Goal: Task Accomplishment & Management: Use online tool/utility

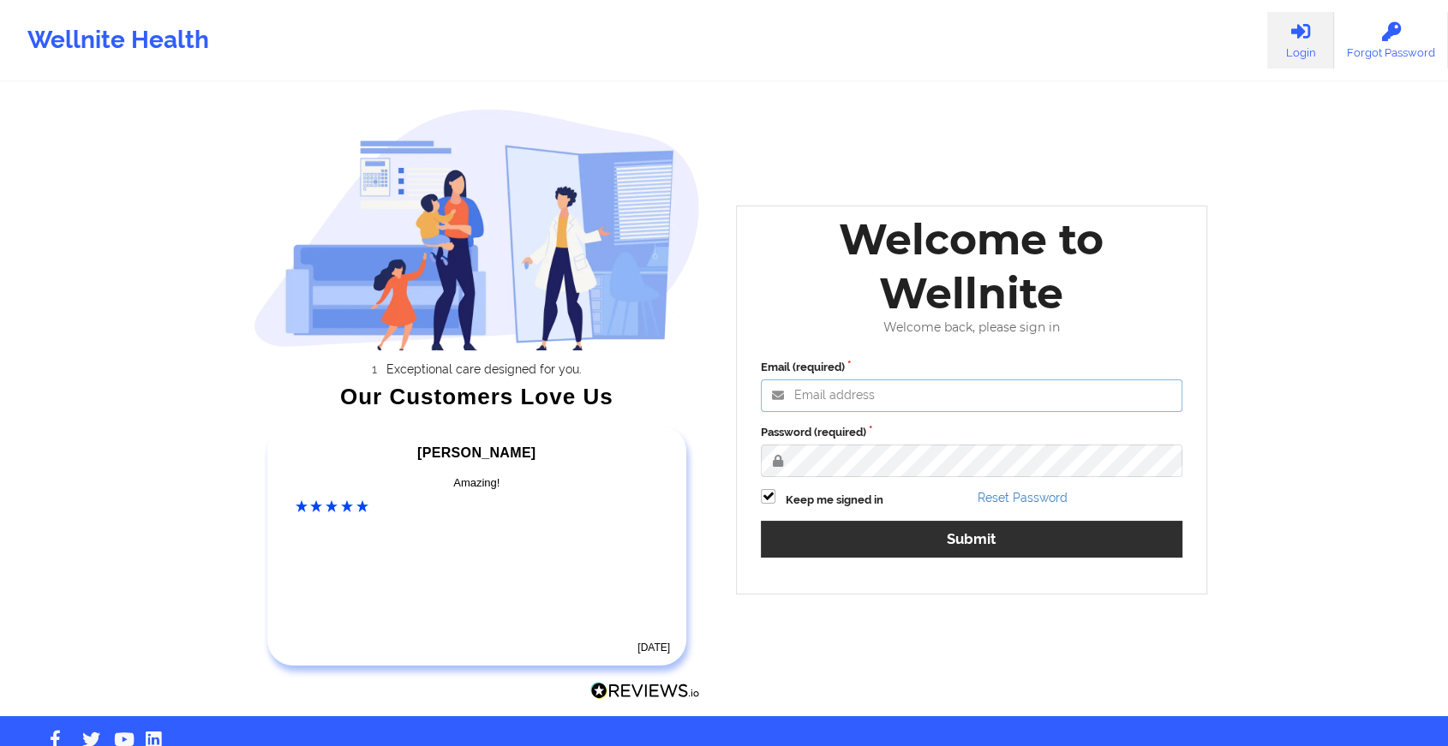
type input "[EMAIL_ADDRESS][DOMAIN_NAME]"
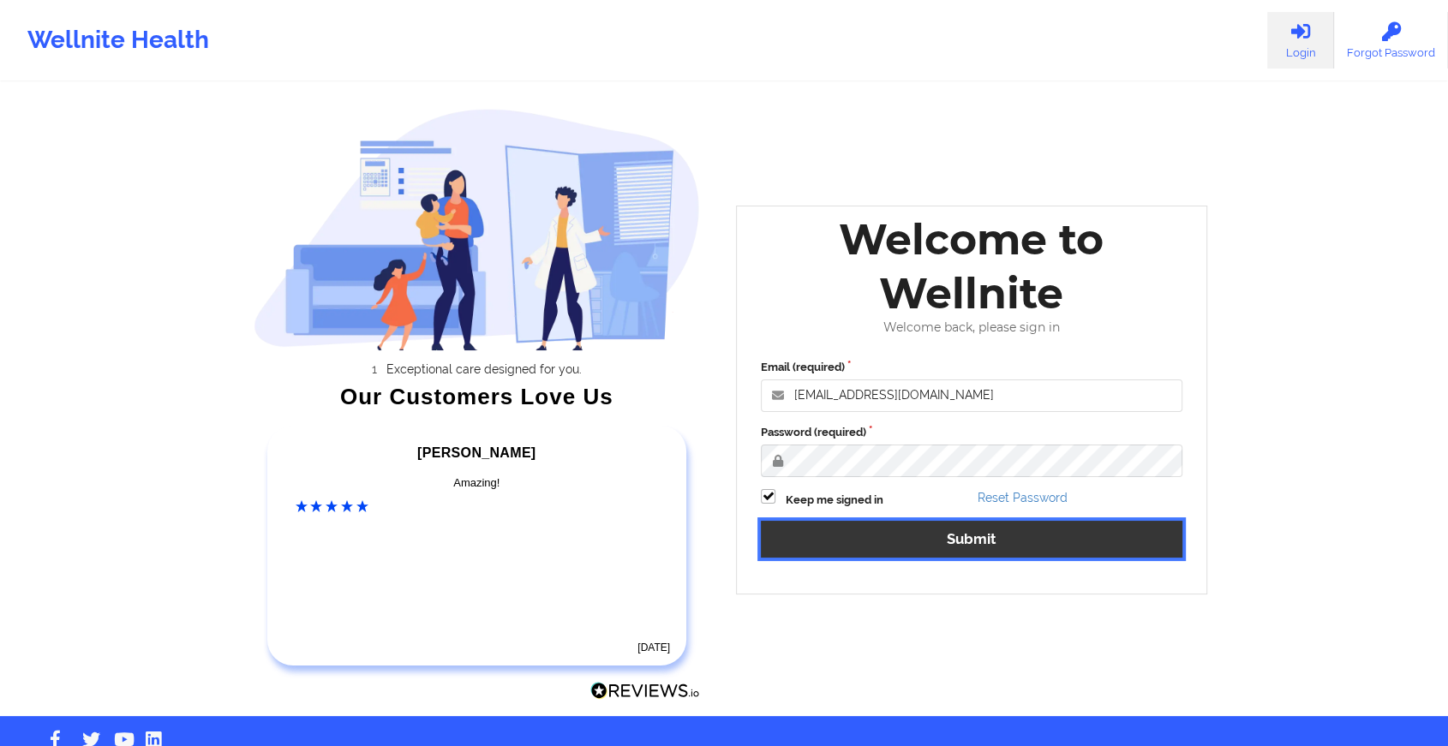
click at [908, 542] on button "Submit" at bounding box center [972, 539] width 422 height 37
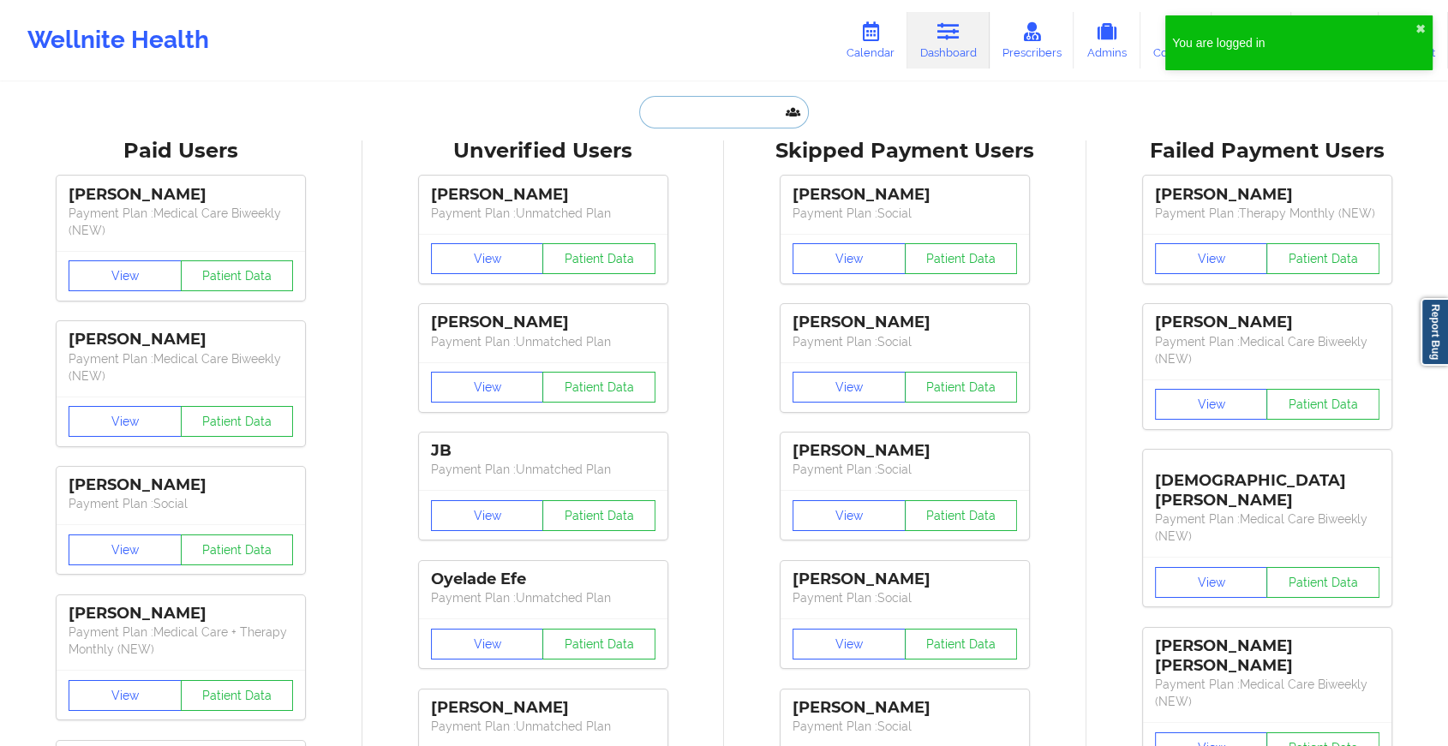
click at [674, 103] on input "text" at bounding box center [724, 112] width 170 height 33
paste input "[EMAIL_ADDRESS][DOMAIN_NAME]"
type input "[EMAIL_ADDRESS][DOMAIN_NAME]"
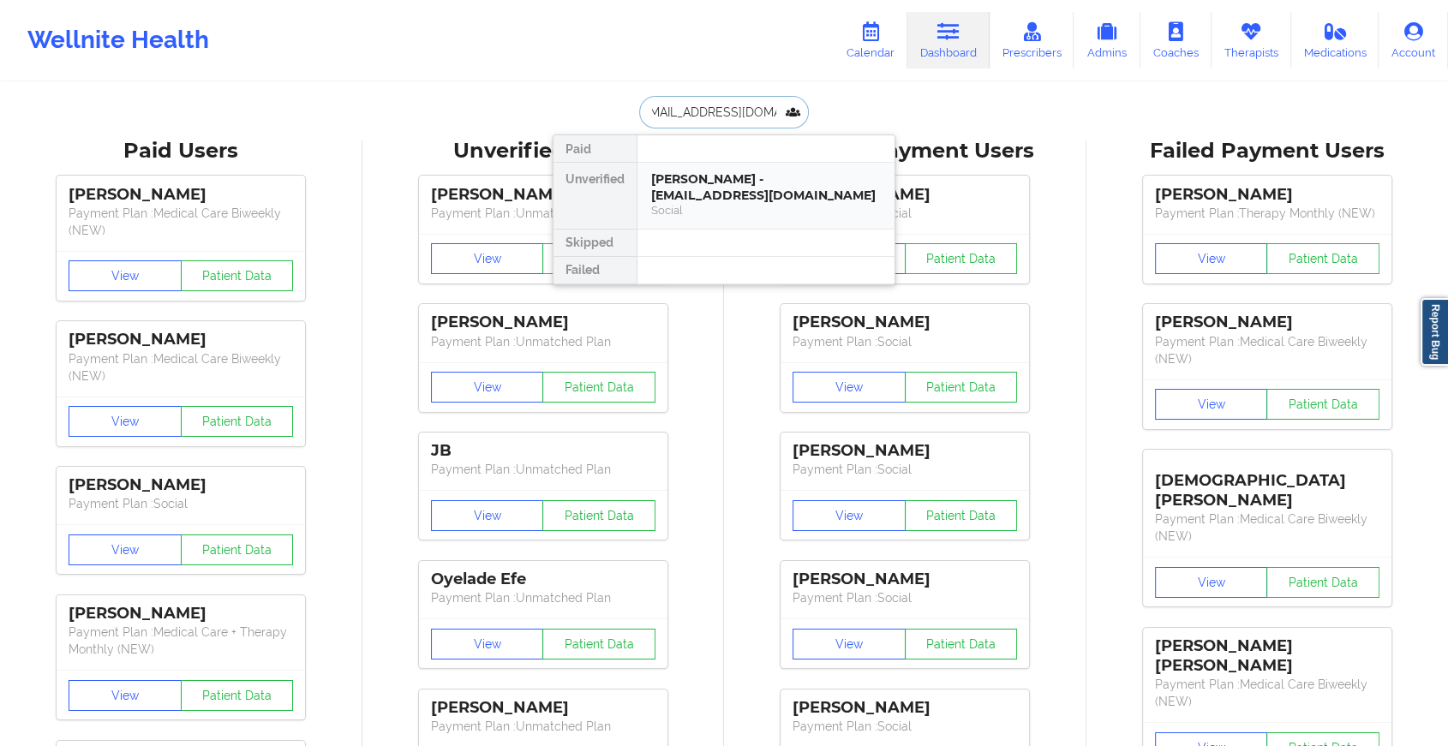
click at [743, 178] on div "[PERSON_NAME] - [EMAIL_ADDRESS][DOMAIN_NAME]" at bounding box center [766, 187] width 230 height 32
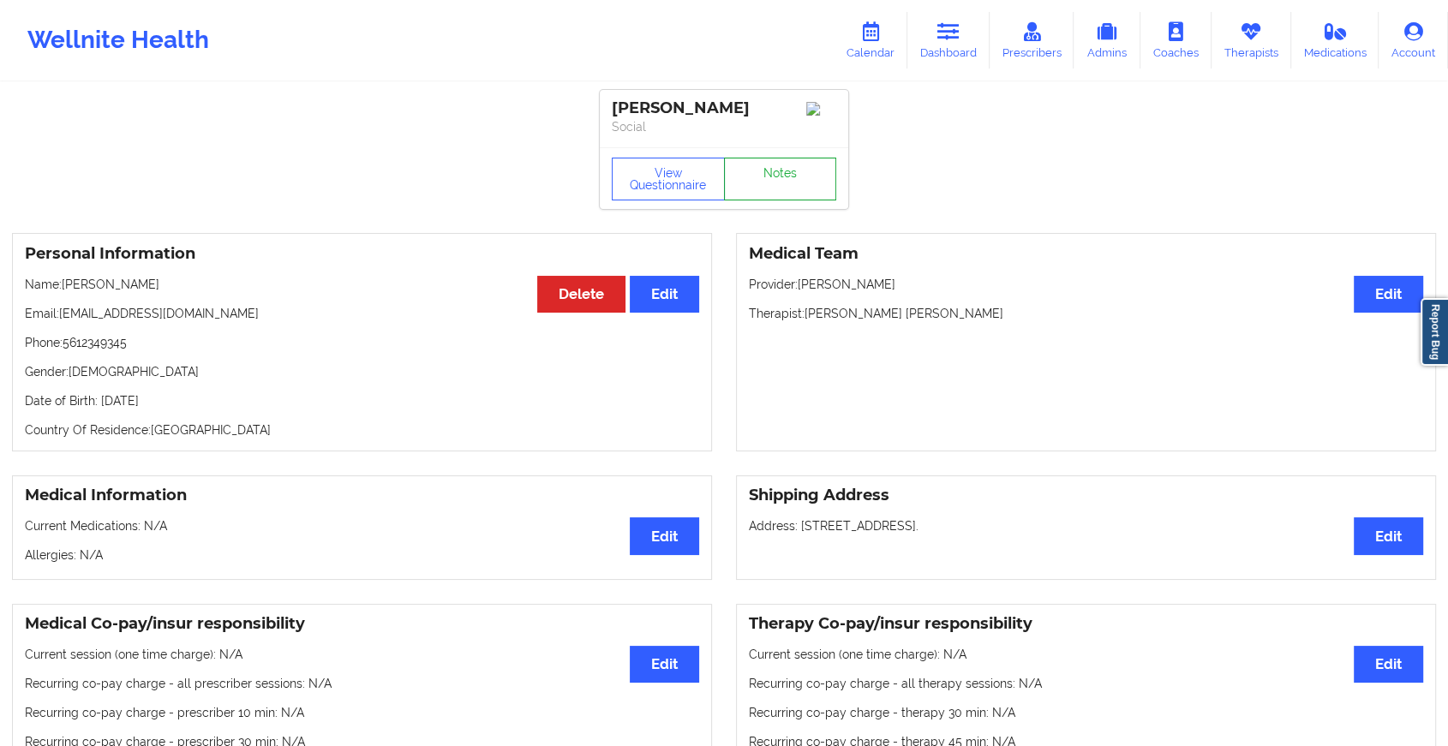
click at [788, 184] on link "Notes" at bounding box center [780, 179] width 113 height 43
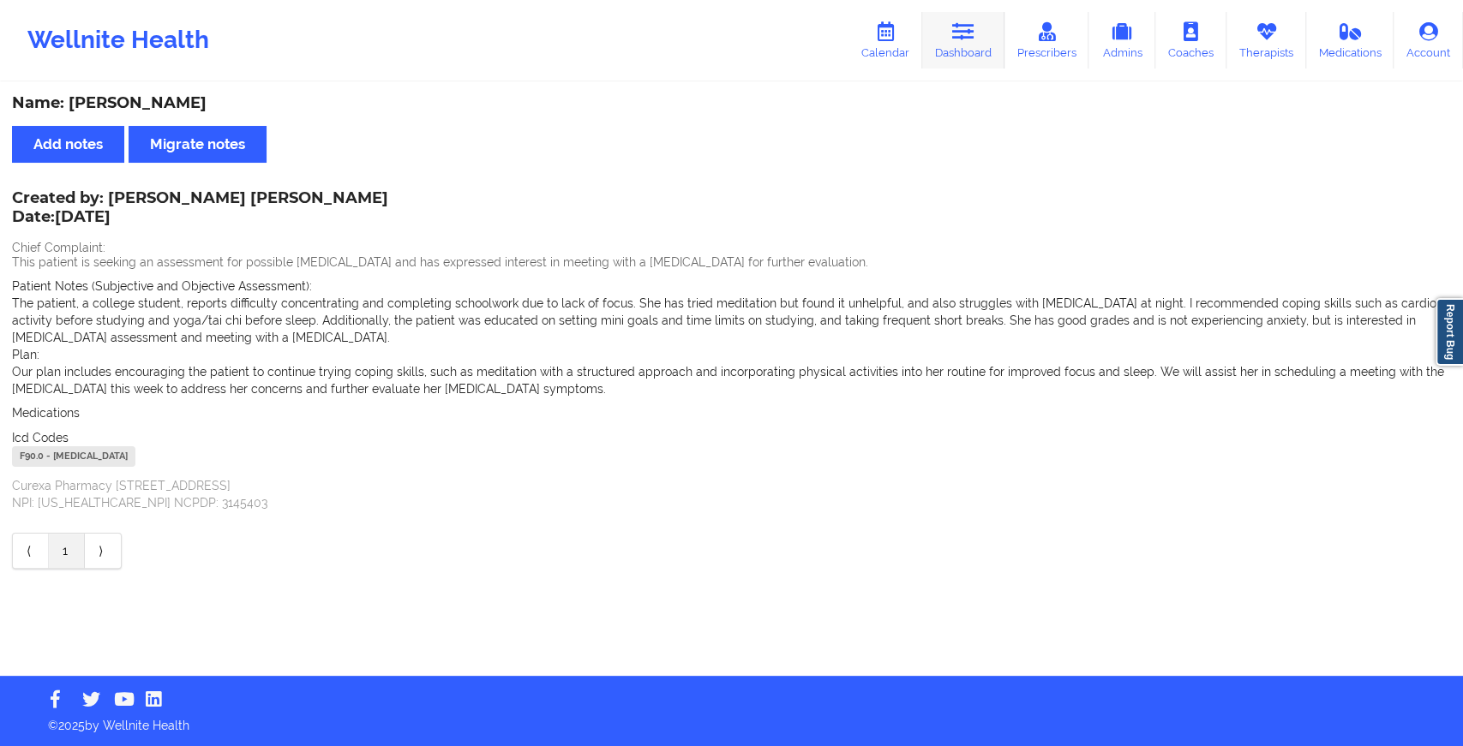
click at [953, 36] on link "Dashboard" at bounding box center [963, 40] width 82 height 57
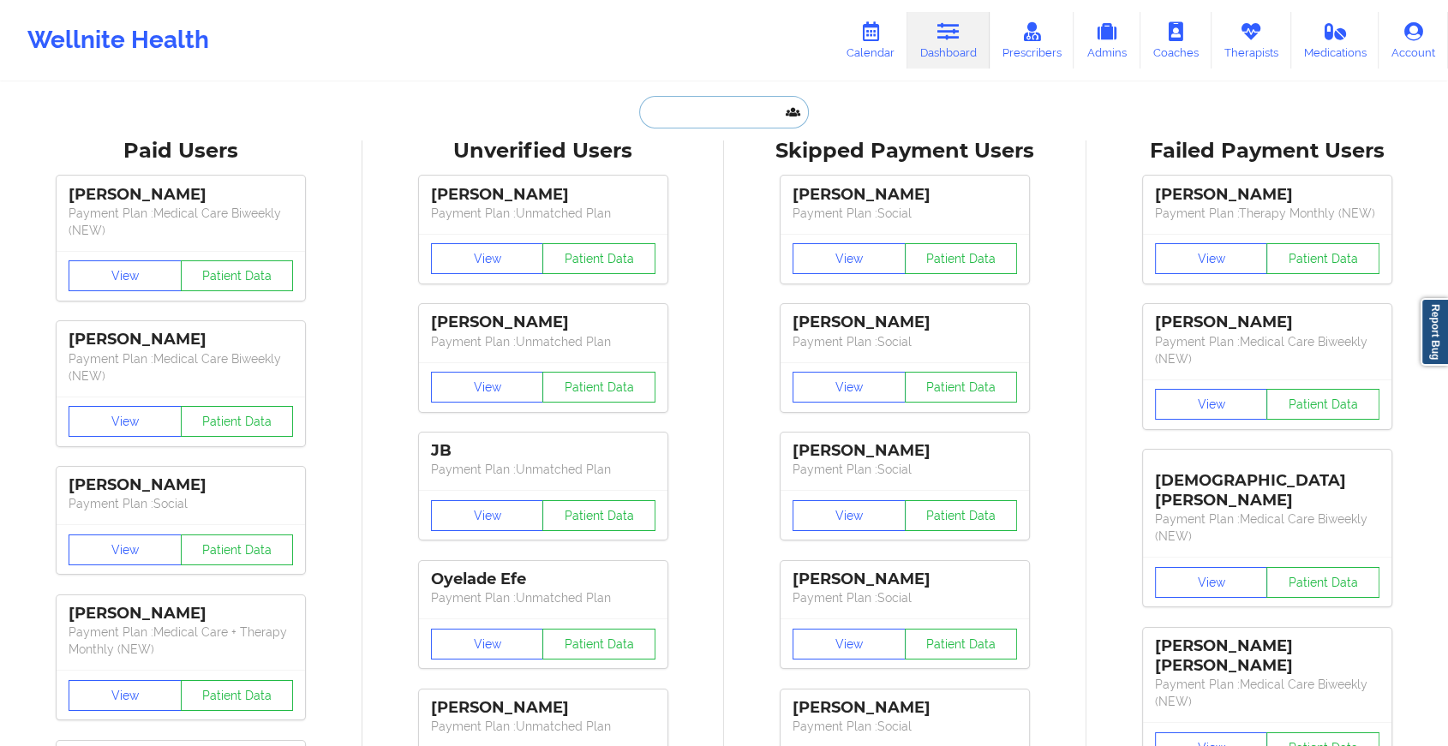
click at [699, 115] on input "text" at bounding box center [724, 112] width 170 height 33
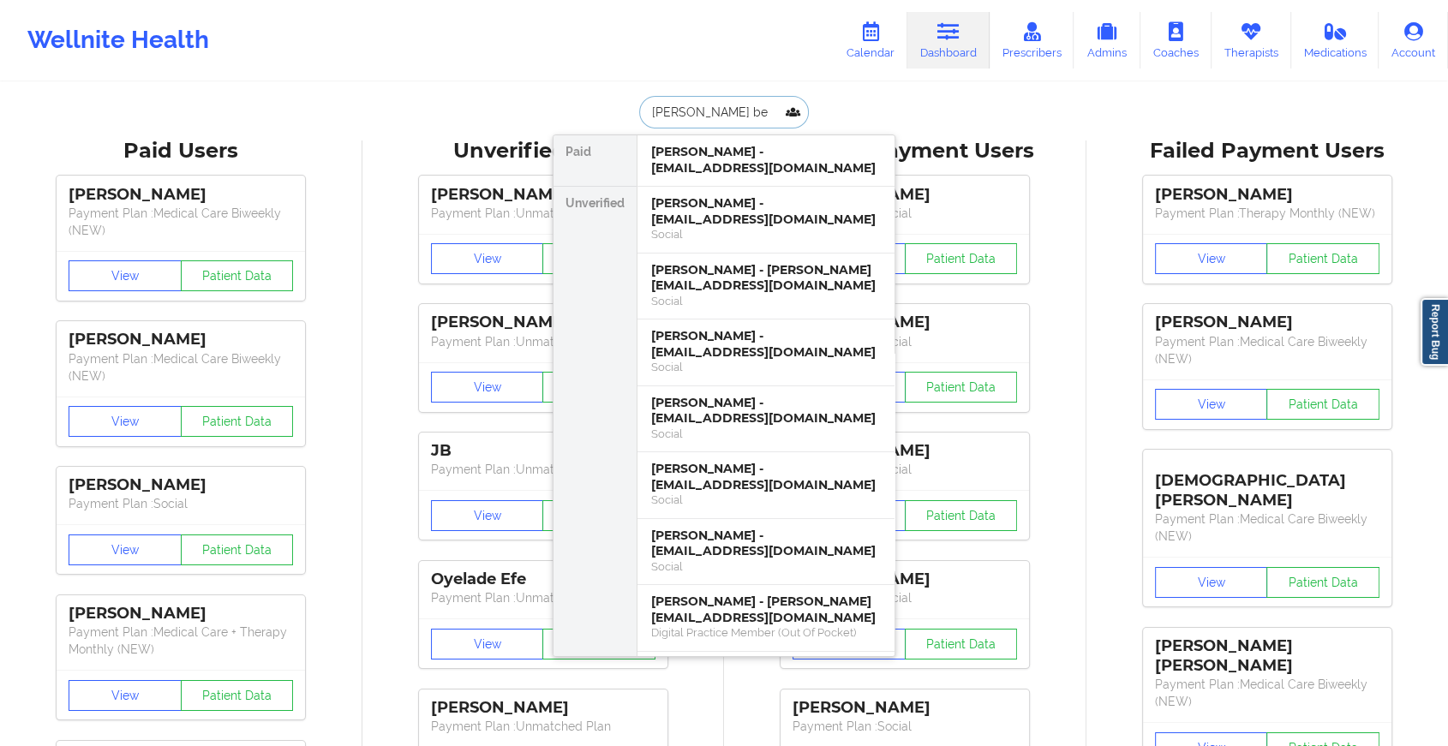
type input "[PERSON_NAME]"
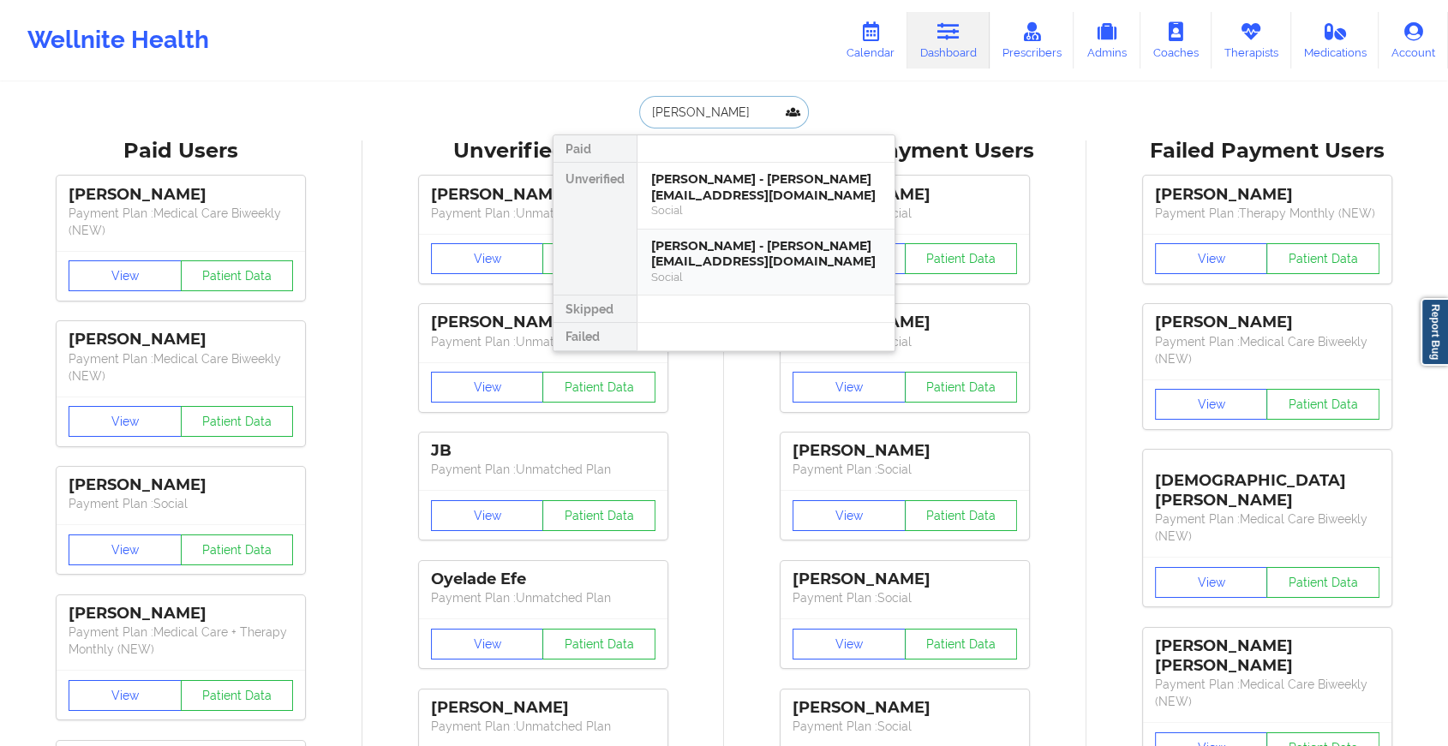
click at [747, 278] on div "Social" at bounding box center [766, 277] width 230 height 15
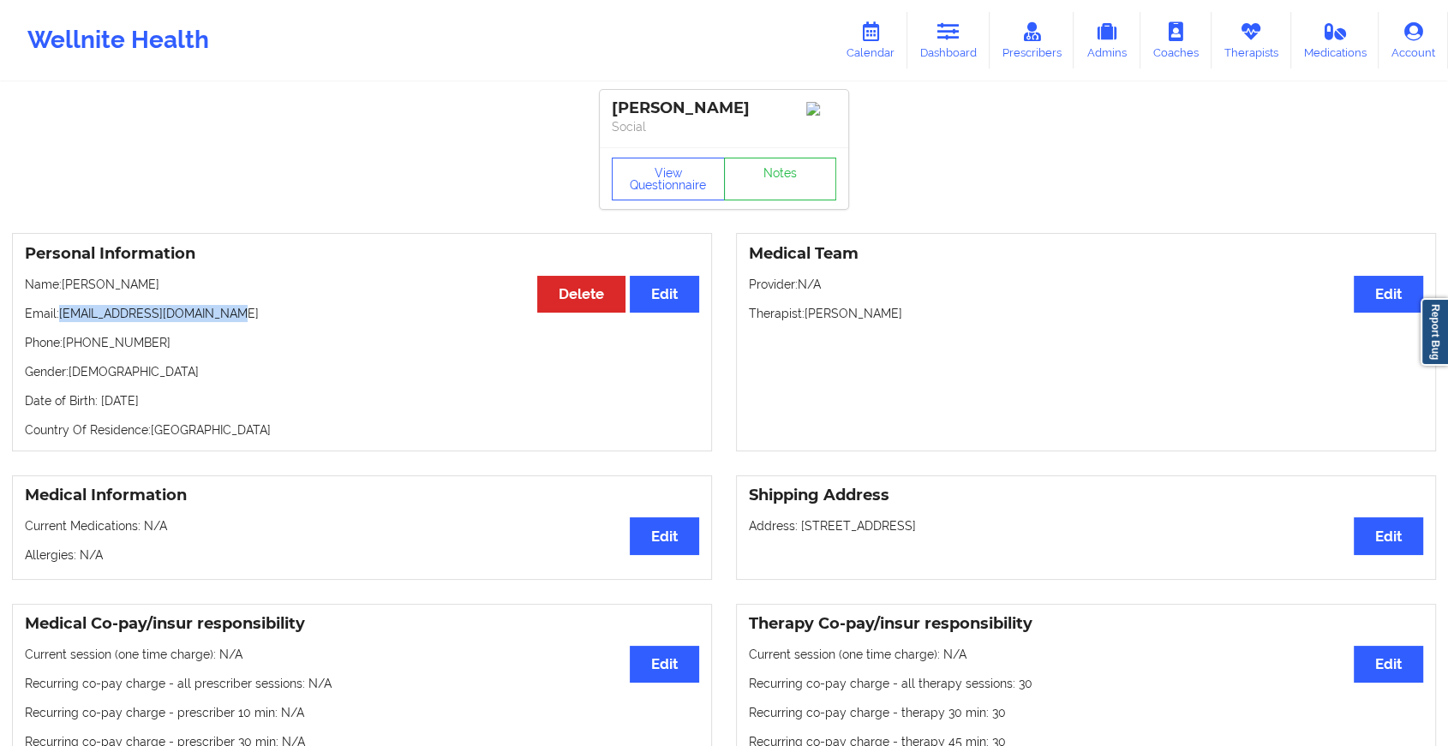
drag, startPoint x: 58, startPoint y: 314, endPoint x: 254, endPoint y: 298, distance: 196.0
click at [254, 298] on div "Personal Information Edit Delete Name: [PERSON_NAME] Email: [PERSON_NAME][EMAIL…" at bounding box center [362, 342] width 700 height 219
copy p "[EMAIL_ADDRESS][DOMAIN_NAME]"
click at [976, 55] on link "Dashboard" at bounding box center [948, 40] width 82 height 57
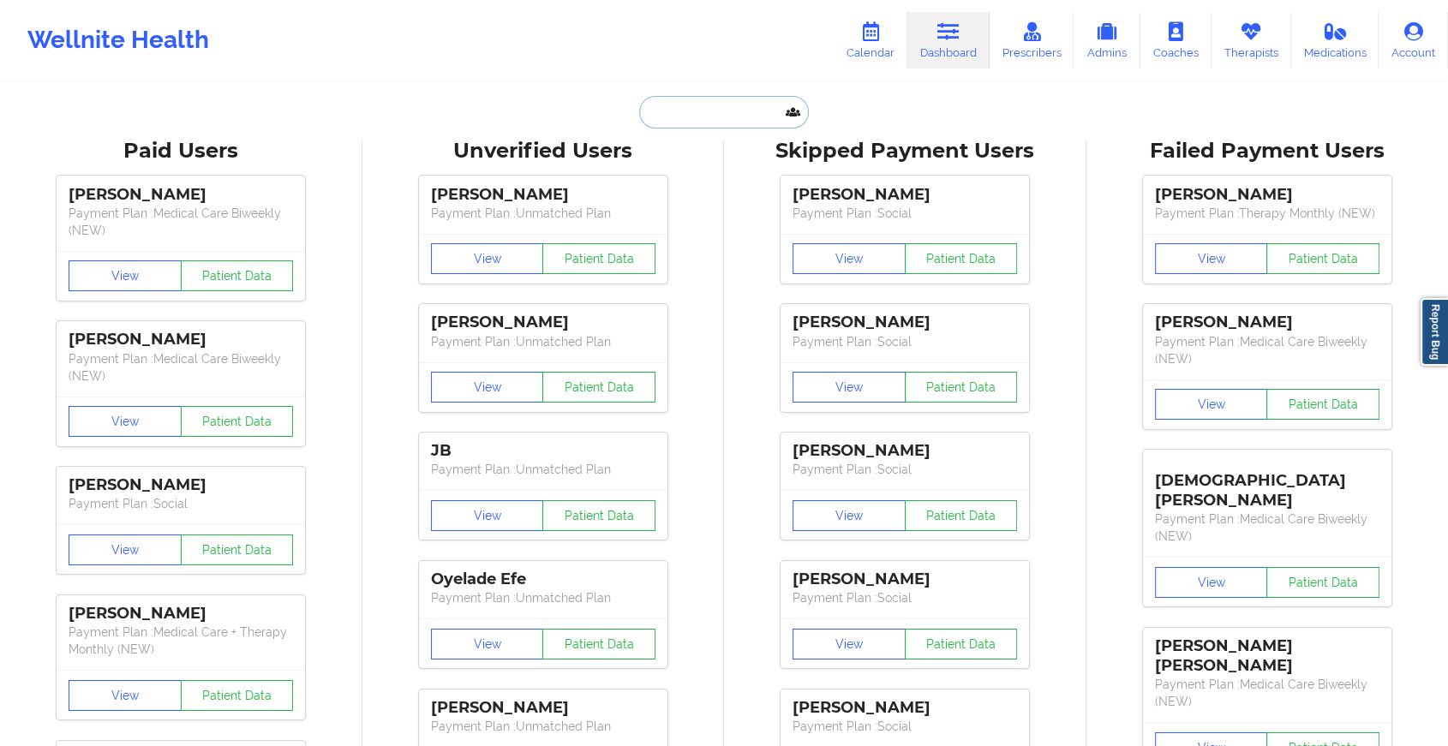
click at [719, 112] on input "text" at bounding box center [724, 112] width 170 height 33
paste input "[EMAIL_ADDRESS][DOMAIN_NAME]"
type input "[EMAIL_ADDRESS][DOMAIN_NAME]"
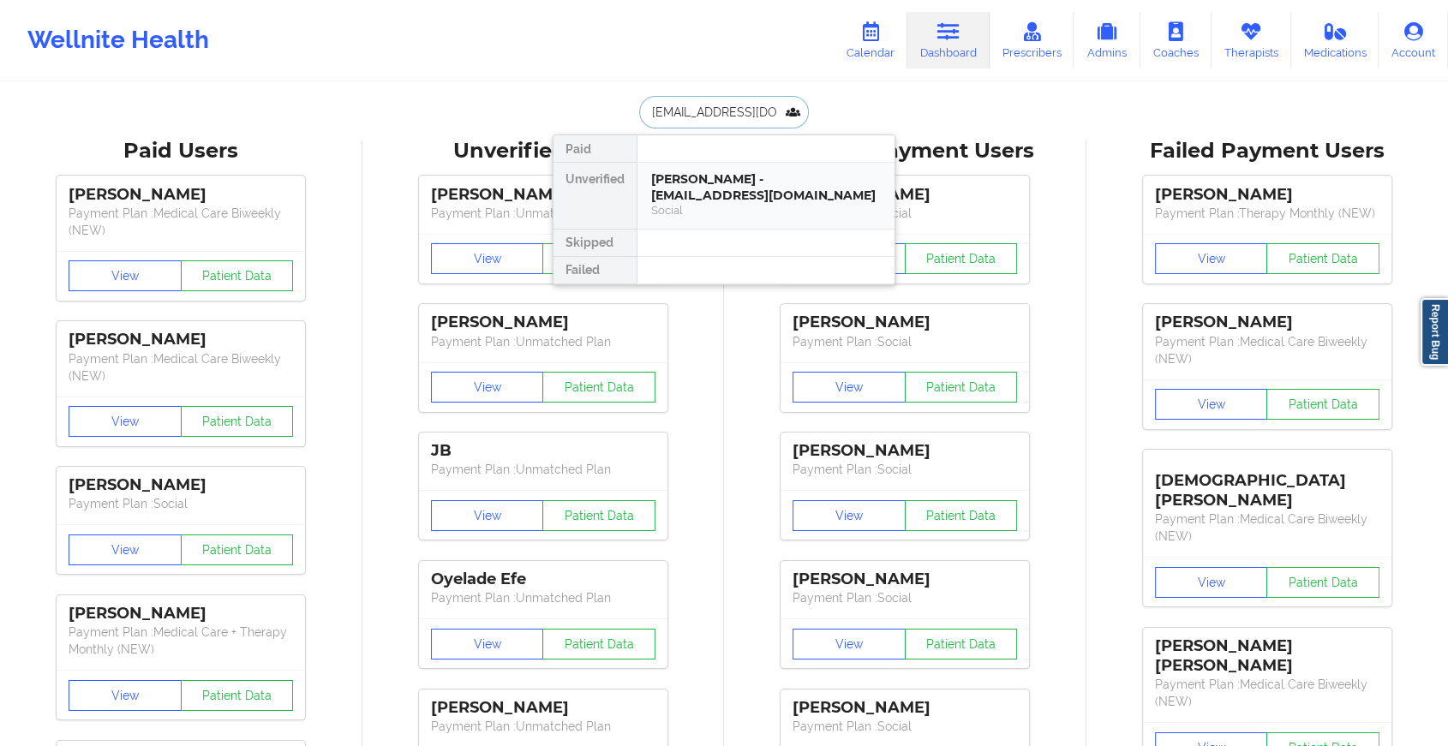
click at [707, 183] on div "[PERSON_NAME] - [EMAIL_ADDRESS][DOMAIN_NAME]" at bounding box center [766, 187] width 230 height 32
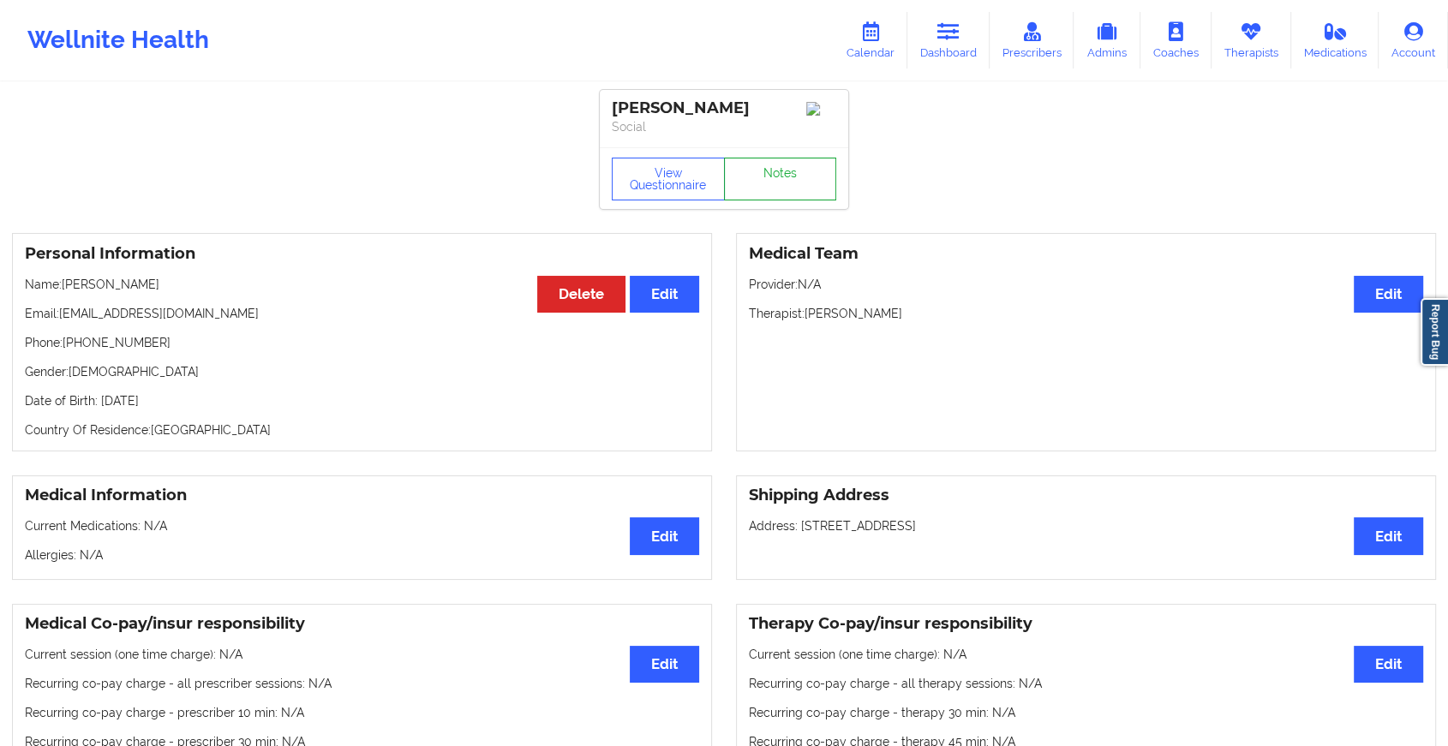
click at [771, 192] on link "Notes" at bounding box center [780, 179] width 113 height 43
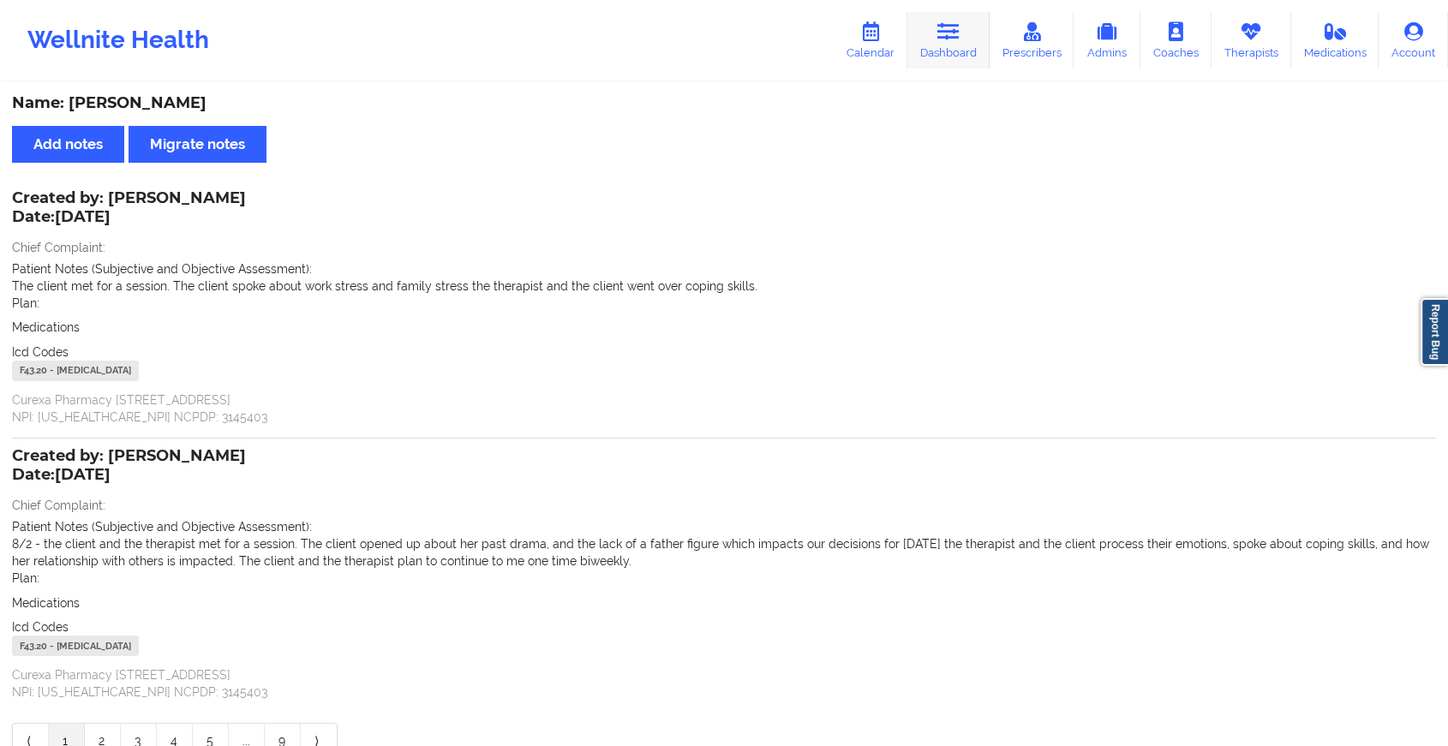
click at [947, 31] on icon at bounding box center [948, 31] width 22 height 19
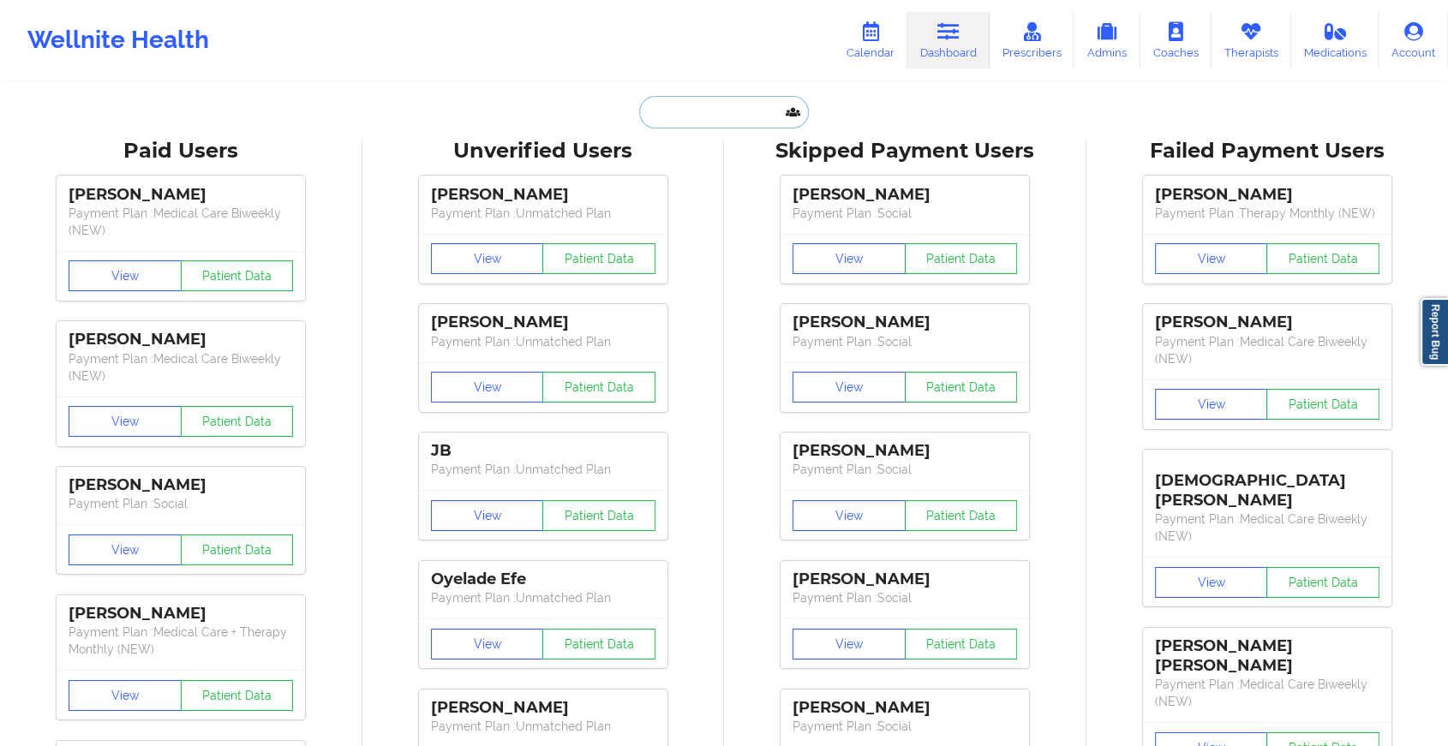
click at [695, 108] on input "text" at bounding box center [724, 112] width 170 height 33
paste input "[EMAIL_ADDRESS][DOMAIN_NAME]"
type input "[EMAIL_ADDRESS][DOMAIN_NAME]"
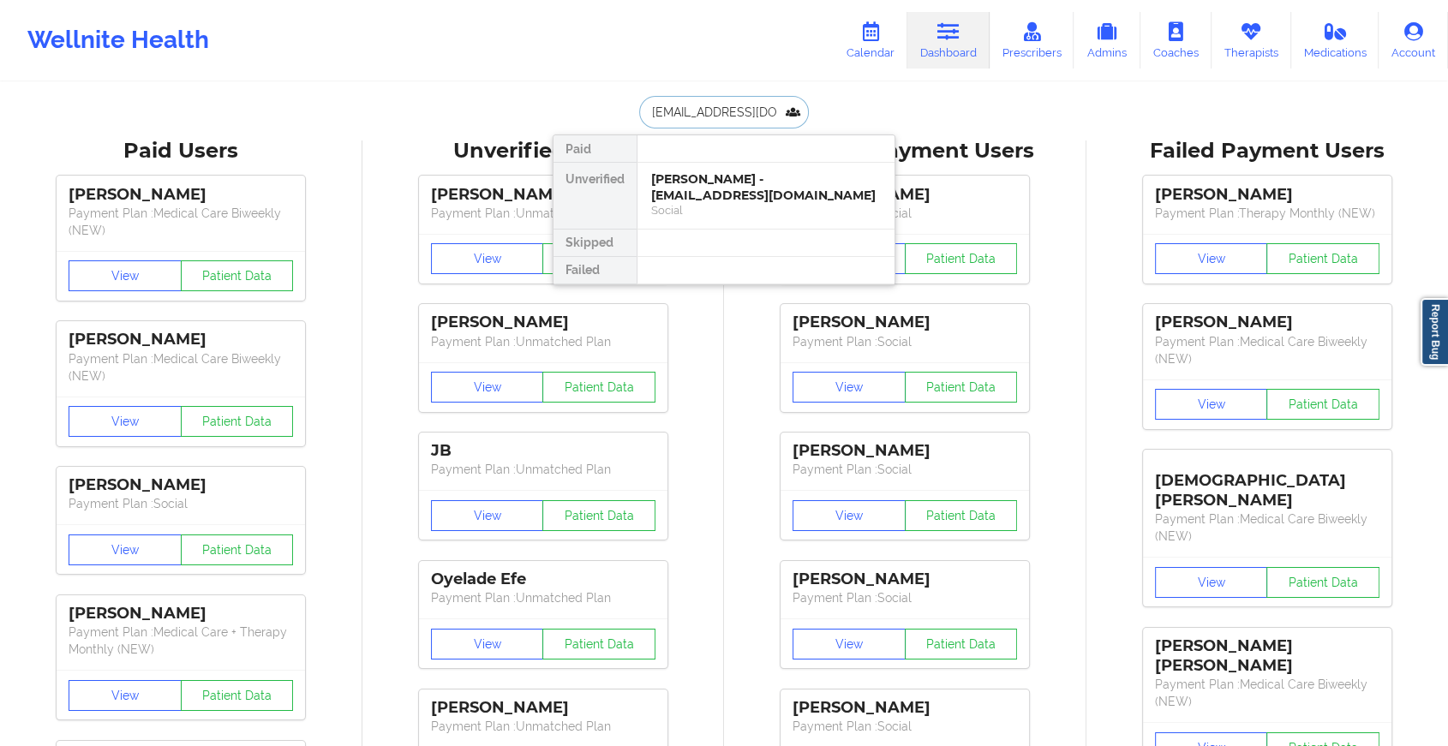
scroll to position [0, 26]
click at [734, 201] on div "[PERSON_NAME] - [PERSON_NAME][EMAIL_ADDRESS][DOMAIN_NAME]" at bounding box center [766, 187] width 230 height 32
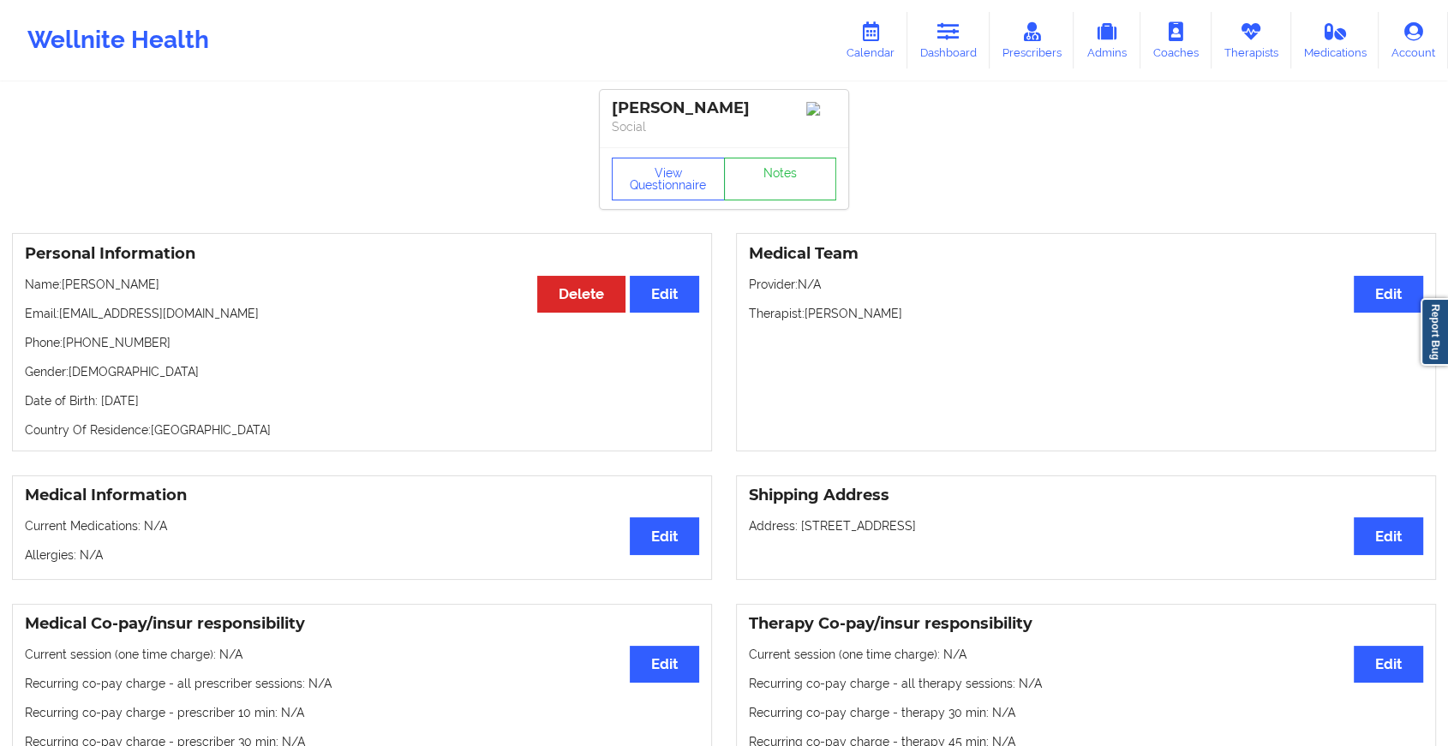
click at [772, 184] on div "View Questionnaire Notes" at bounding box center [724, 178] width 249 height 62
click at [772, 184] on link "Notes" at bounding box center [780, 179] width 113 height 43
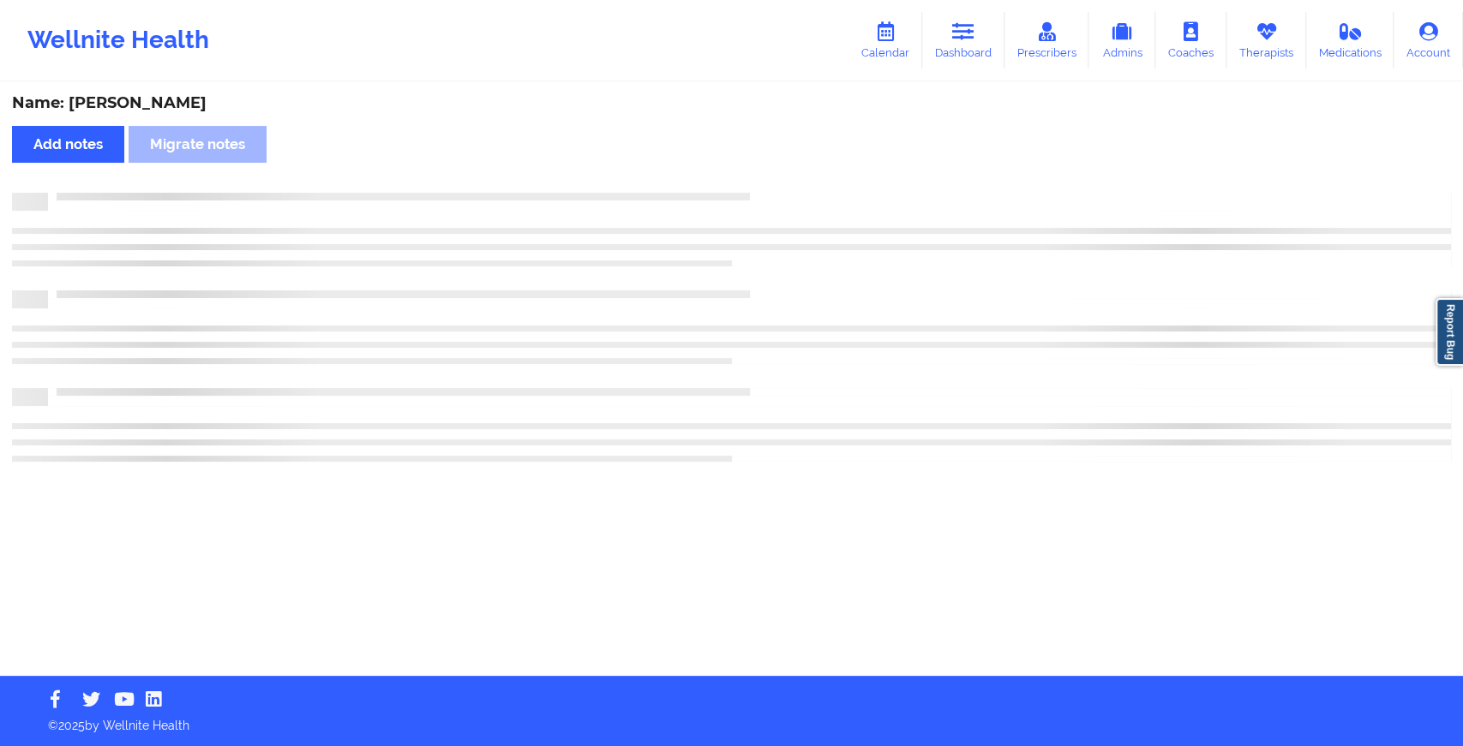
click at [943, 360] on div "Name: [PERSON_NAME] Add notes Migrate notes" at bounding box center [731, 380] width 1463 height 592
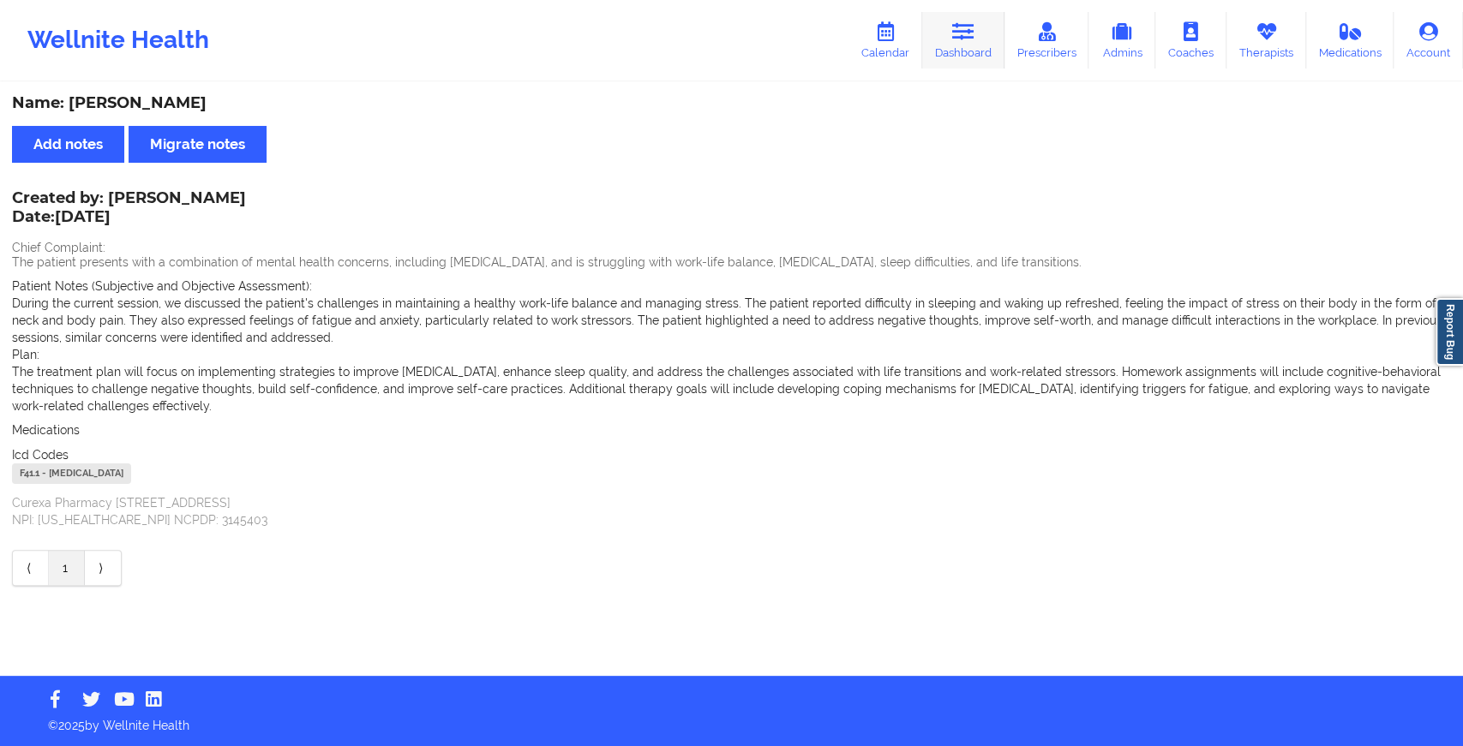
click at [986, 33] on link "Dashboard" at bounding box center [963, 40] width 82 height 57
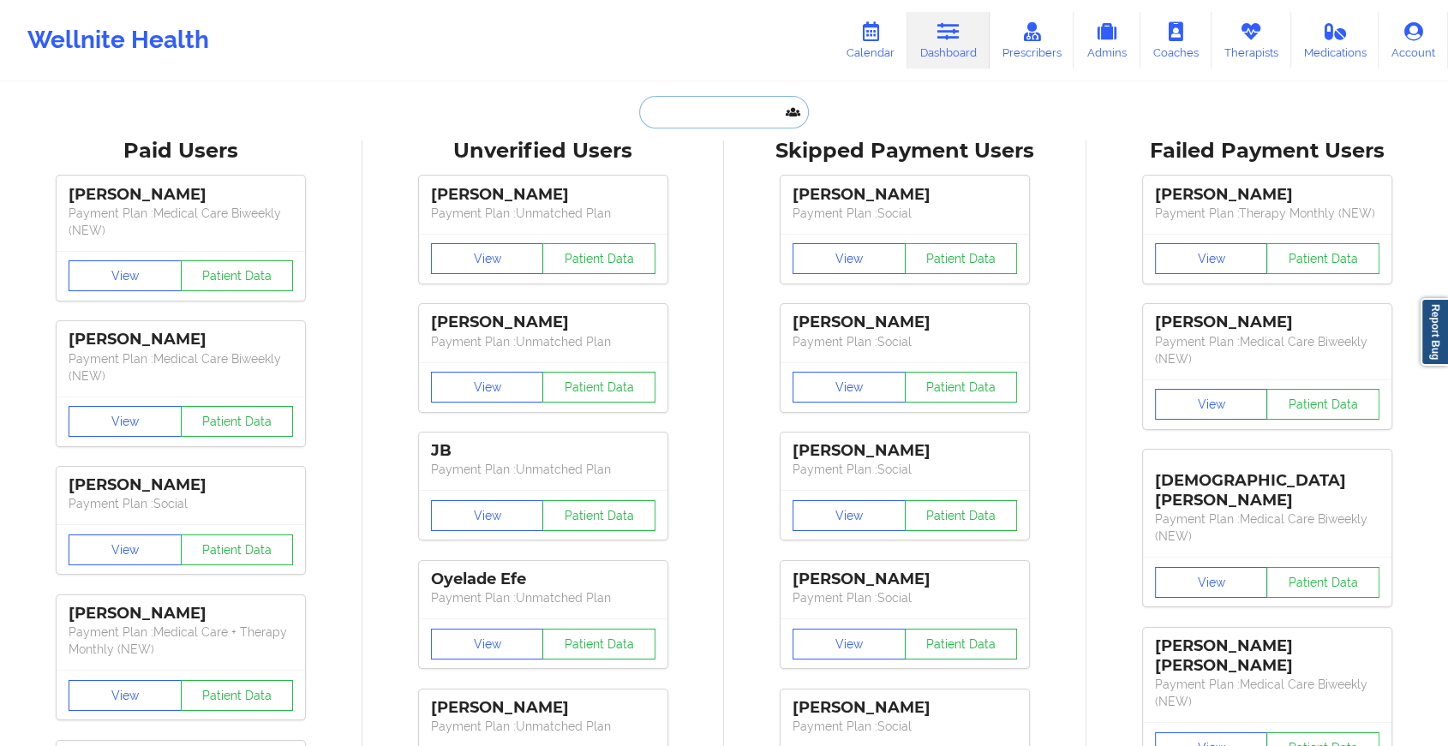
click at [704, 115] on input "text" at bounding box center [724, 112] width 170 height 33
paste input "[PERSON_NAME]"
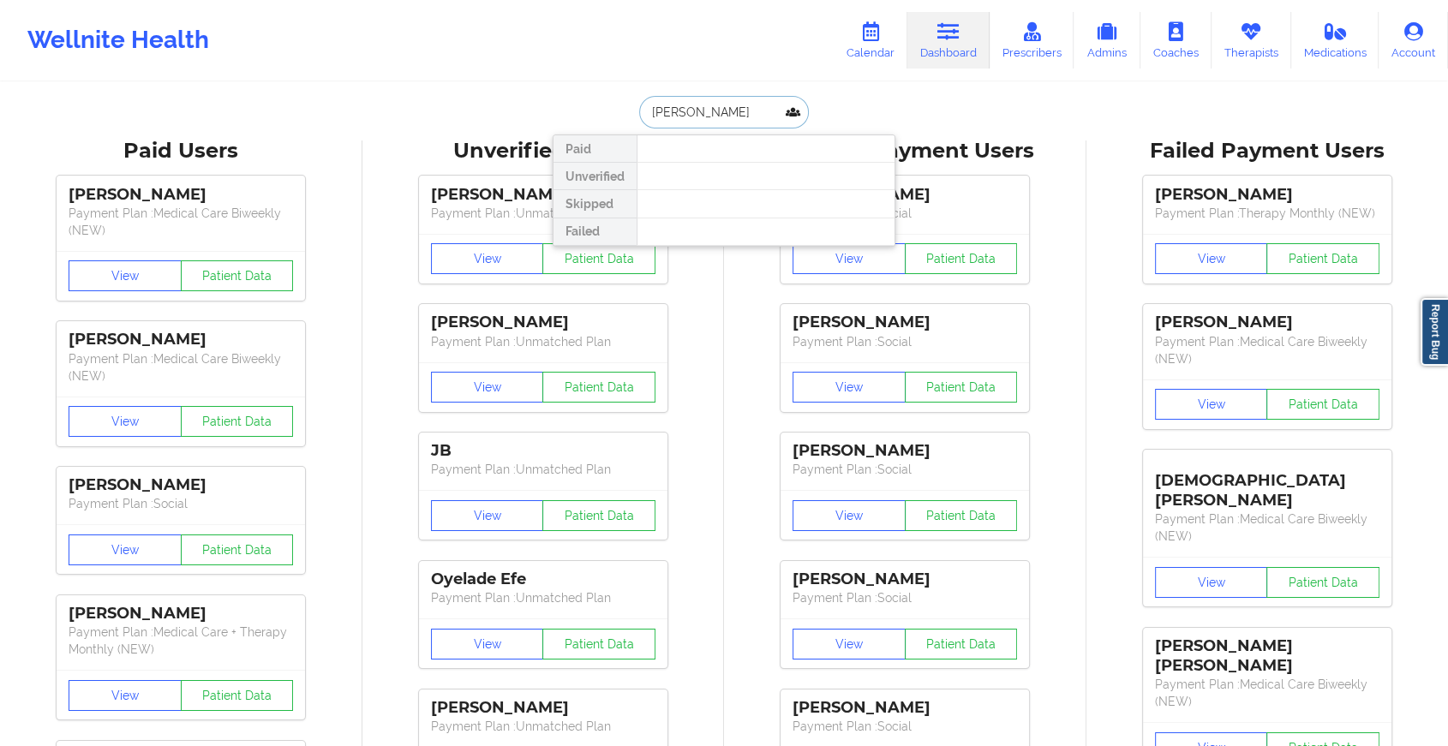
click at [775, 111] on input "[PERSON_NAME]" at bounding box center [724, 112] width 170 height 33
type input "C"
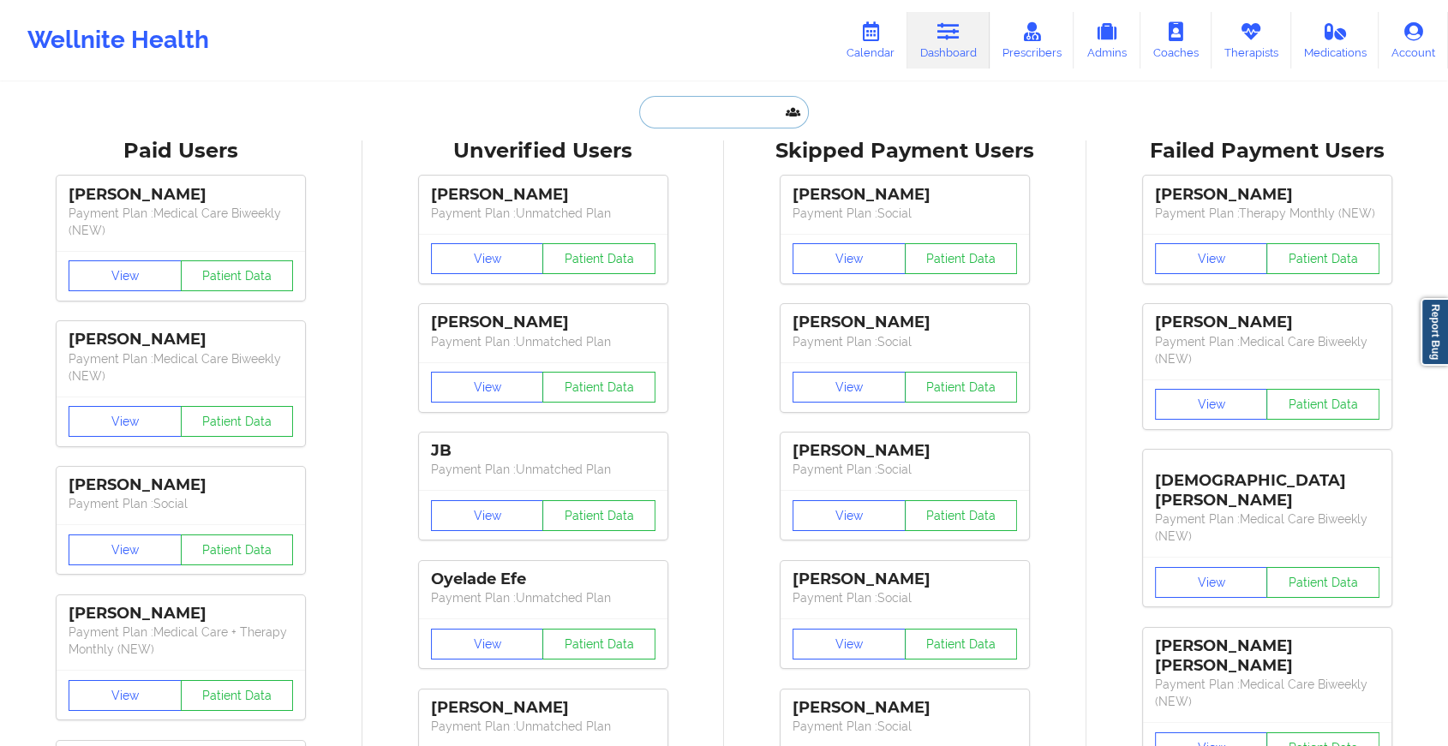
paste input "[EMAIL_ADDRESS][PERSON_NAME][DOMAIN_NAME]"
type input "[EMAIL_ADDRESS][PERSON_NAME][DOMAIN_NAME]"
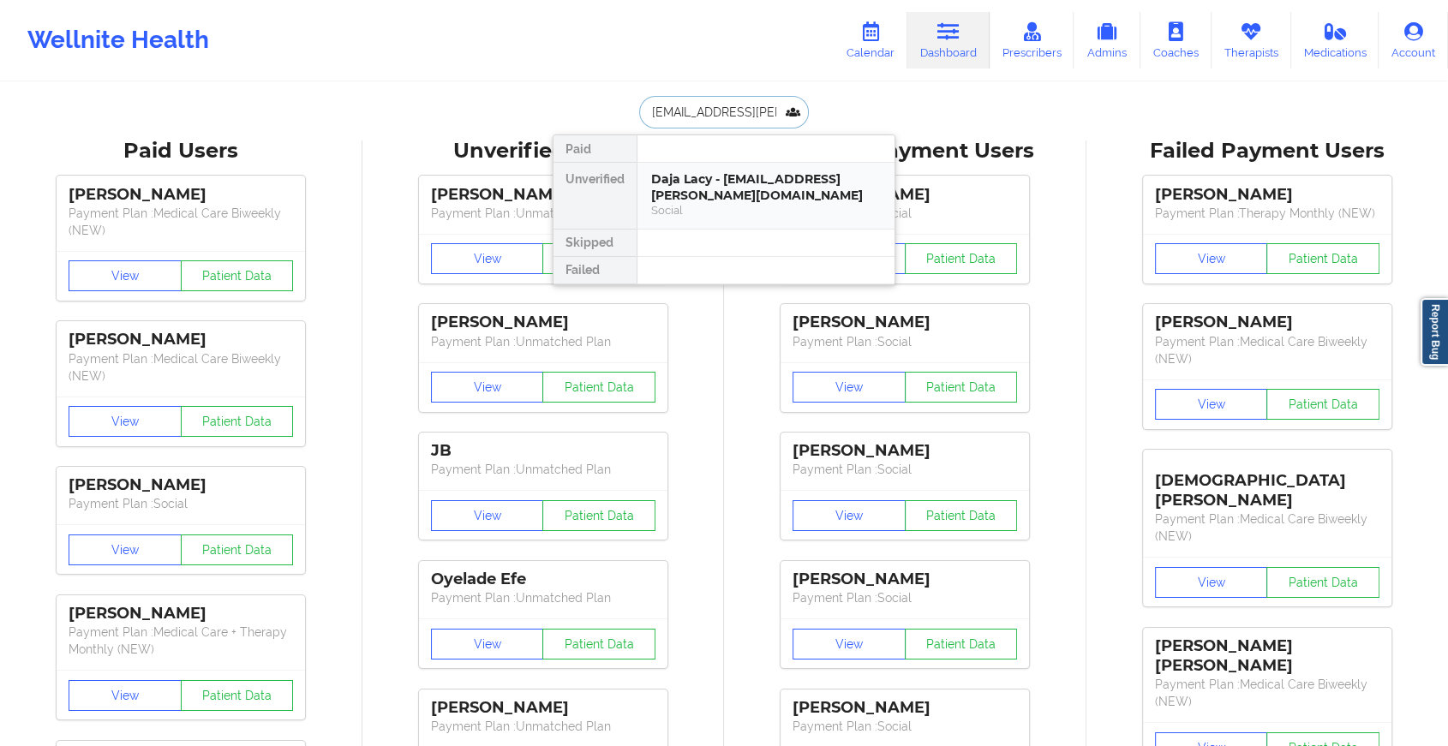
click at [765, 203] on div "Social" at bounding box center [766, 210] width 230 height 15
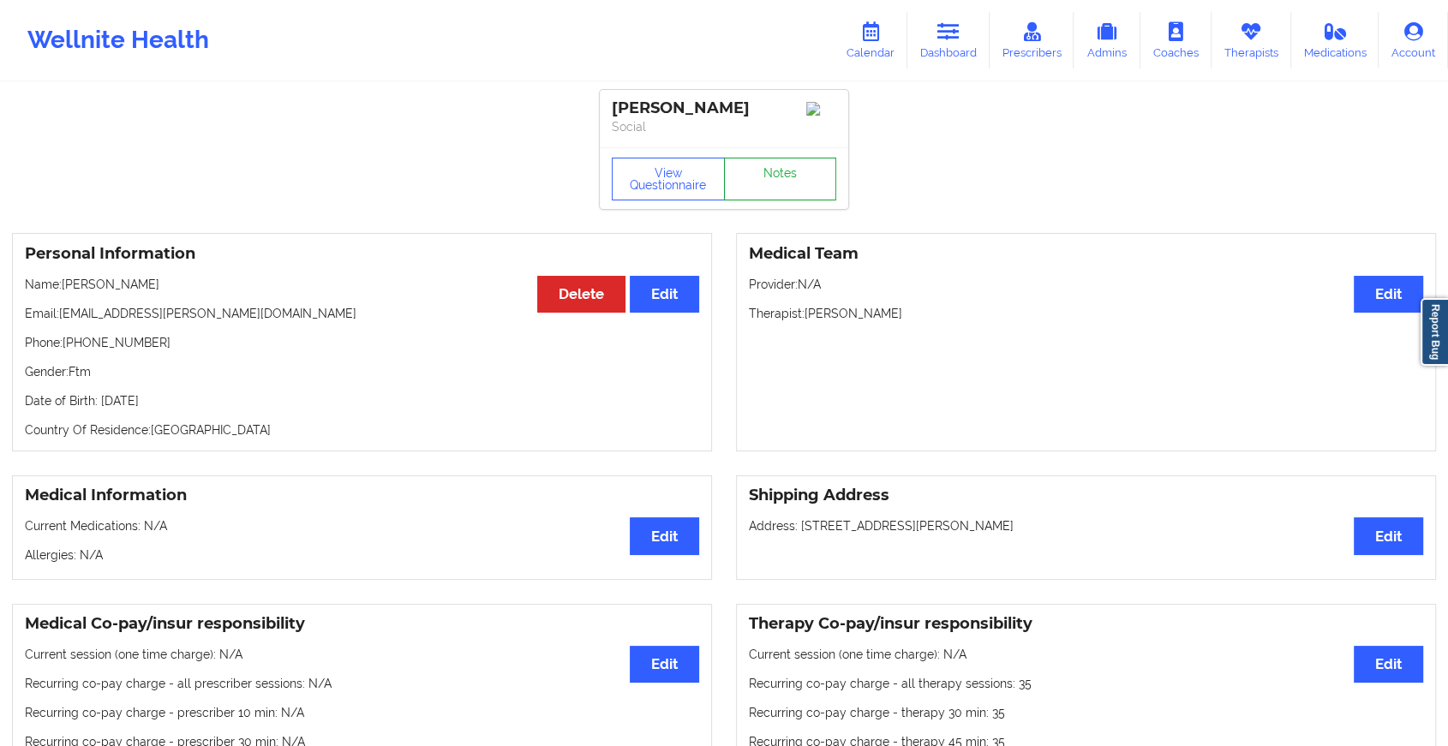
click at [781, 179] on link "Notes" at bounding box center [780, 179] width 113 height 43
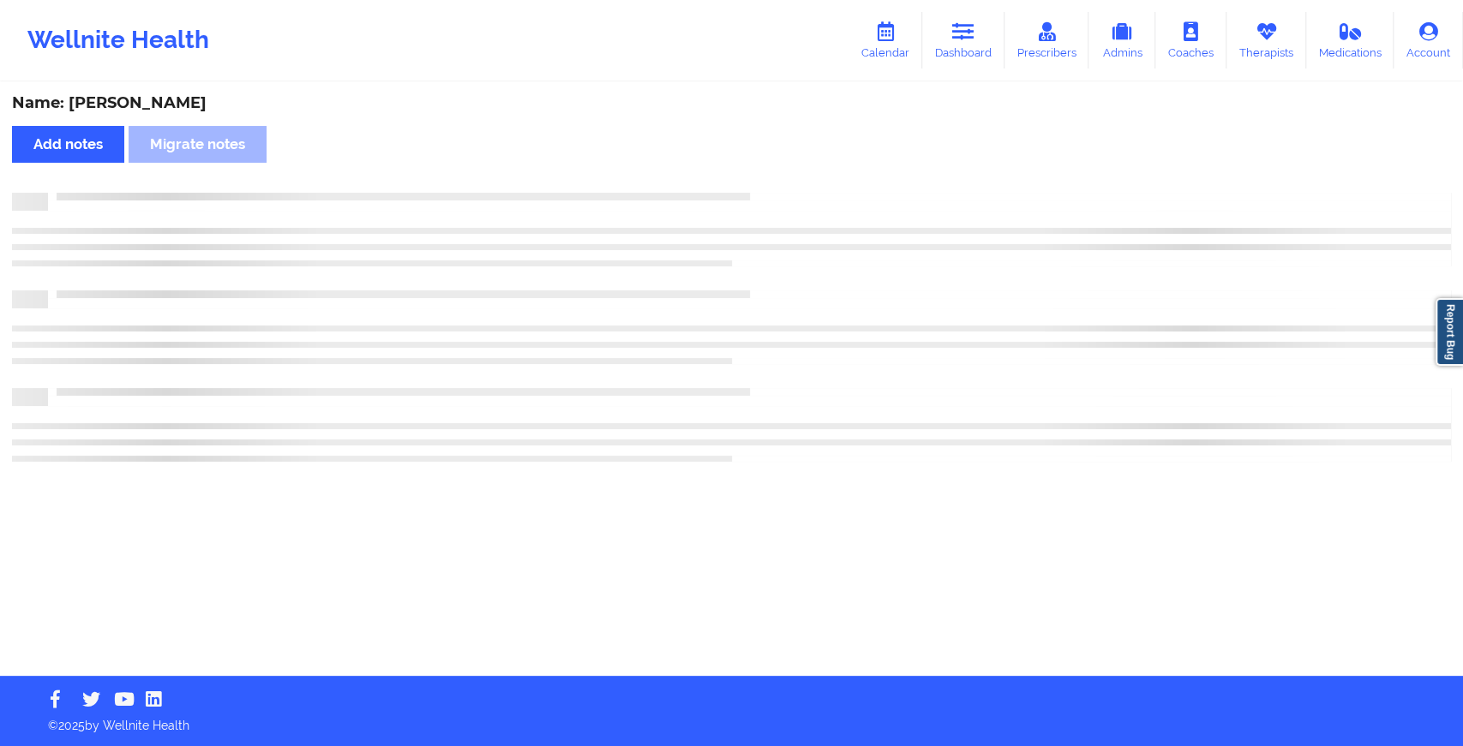
click at [781, 179] on div "Name: [PERSON_NAME] Add notes Migrate notes" at bounding box center [731, 380] width 1463 height 592
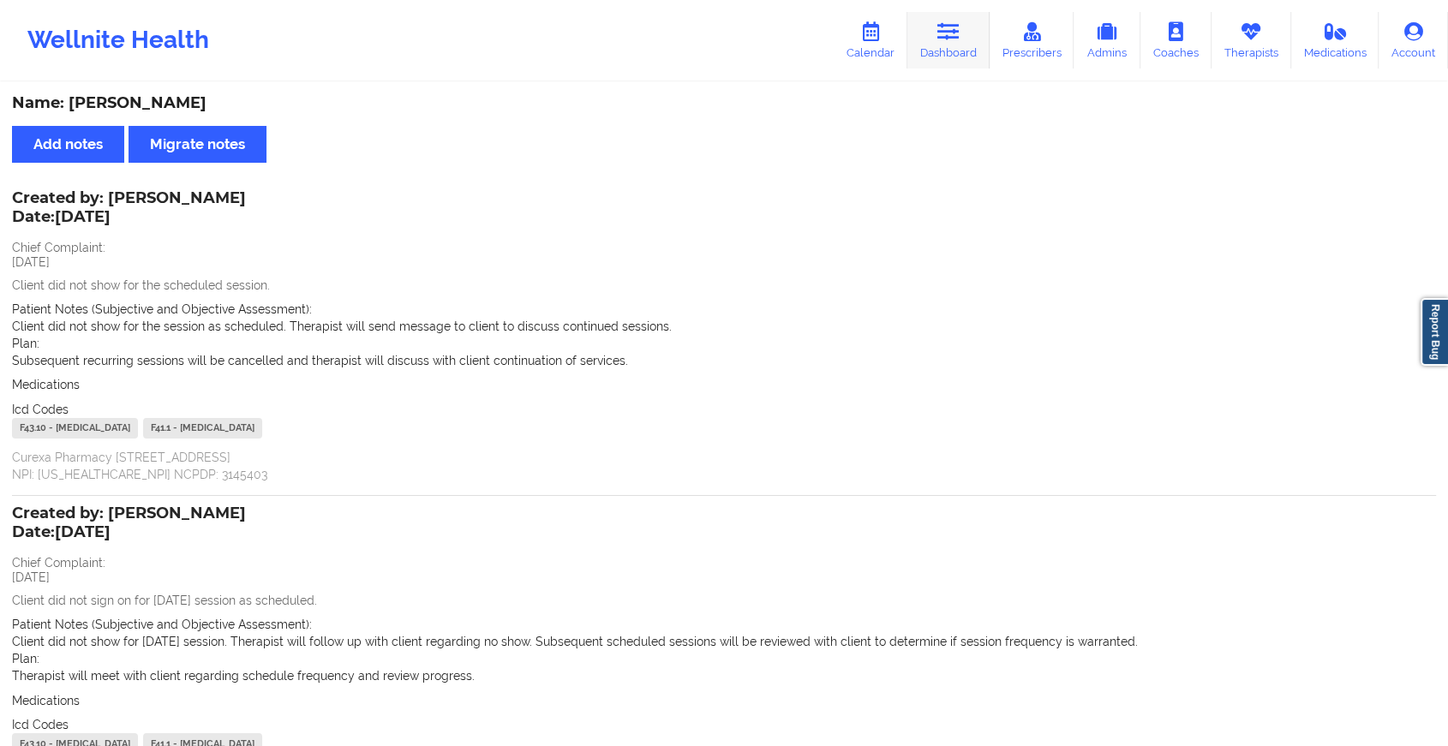
click at [946, 48] on link "Dashboard" at bounding box center [948, 40] width 82 height 57
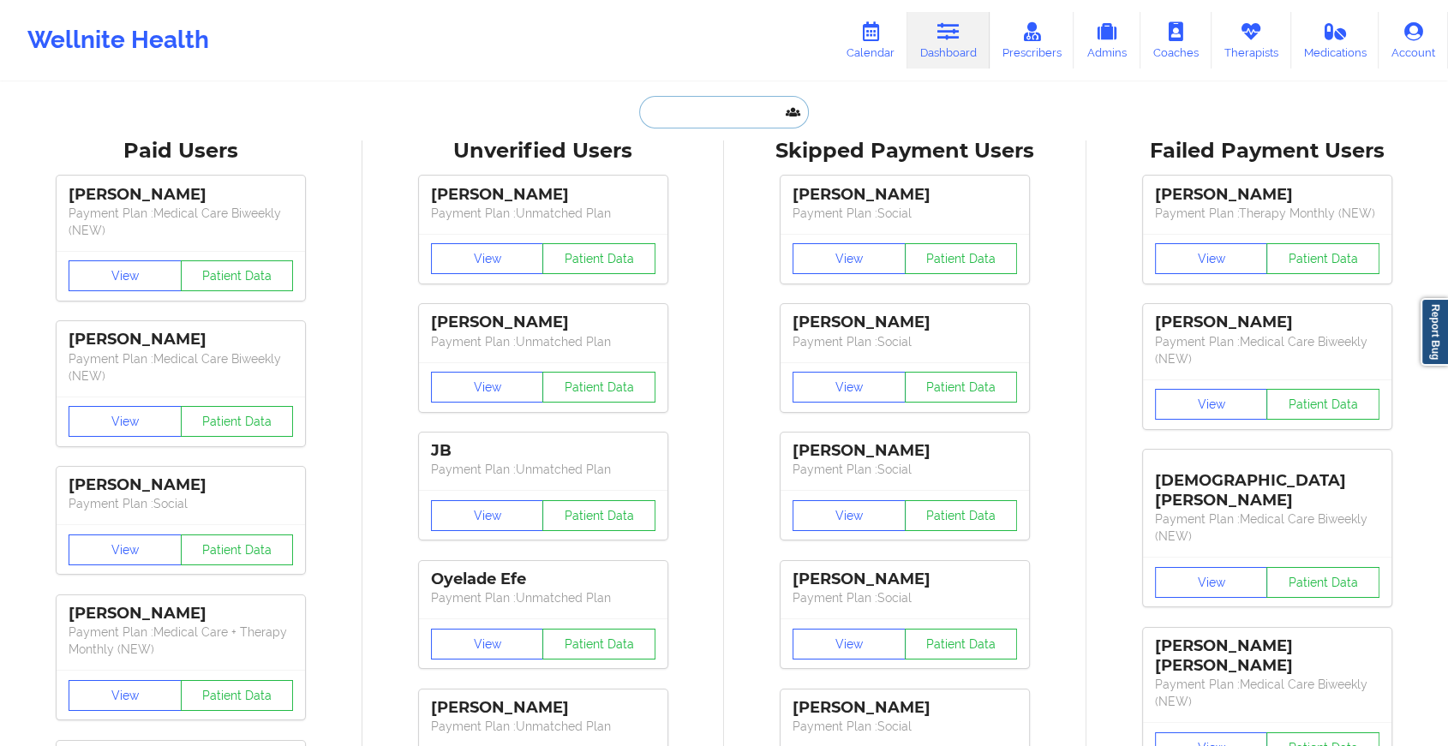
click at [737, 122] on input "text" at bounding box center [724, 112] width 170 height 33
paste input "[EMAIL_ADDRESS][DOMAIN_NAME]"
type input "[EMAIL_ADDRESS][DOMAIN_NAME]"
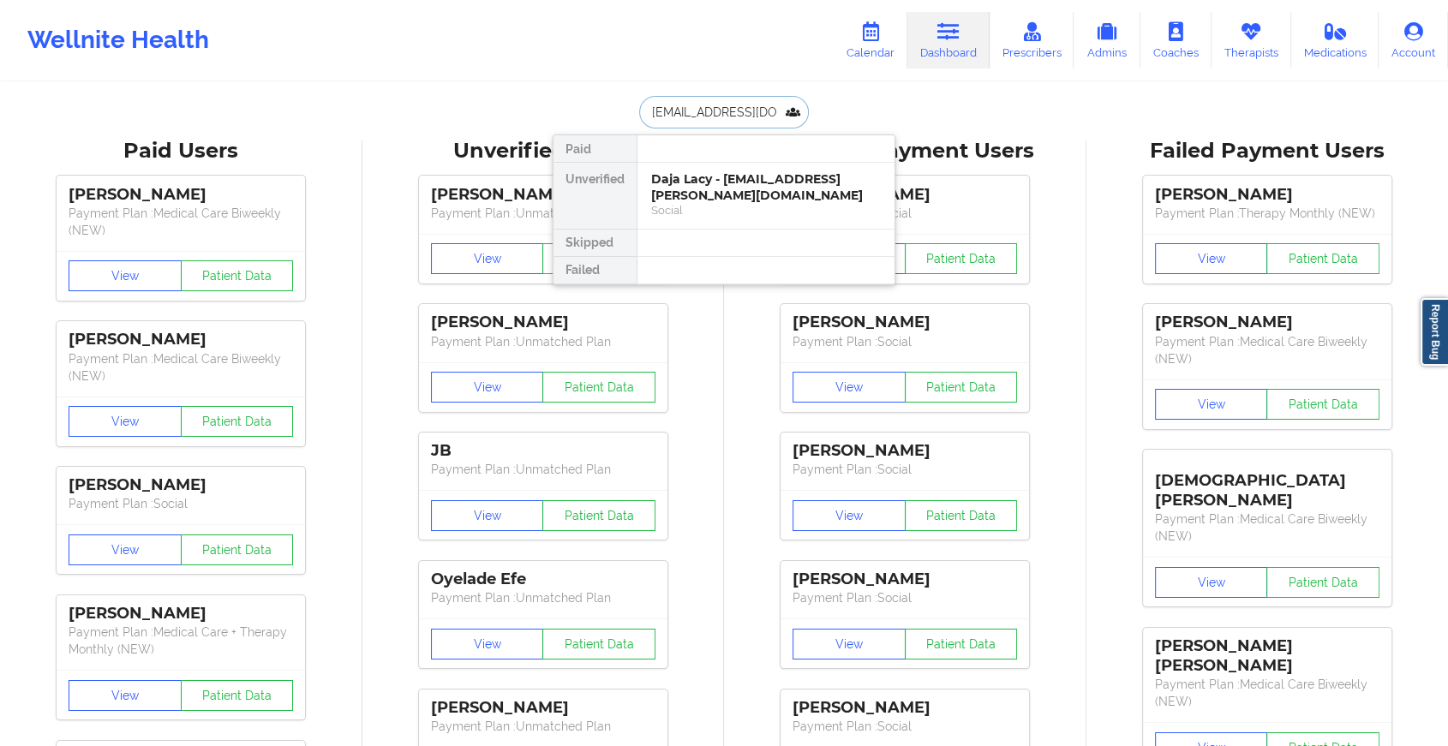
scroll to position [0, 35]
click at [752, 191] on div "[PERSON_NAME] - [PERSON_NAME][EMAIL_ADDRESS][DOMAIN_NAME]" at bounding box center [766, 187] width 230 height 32
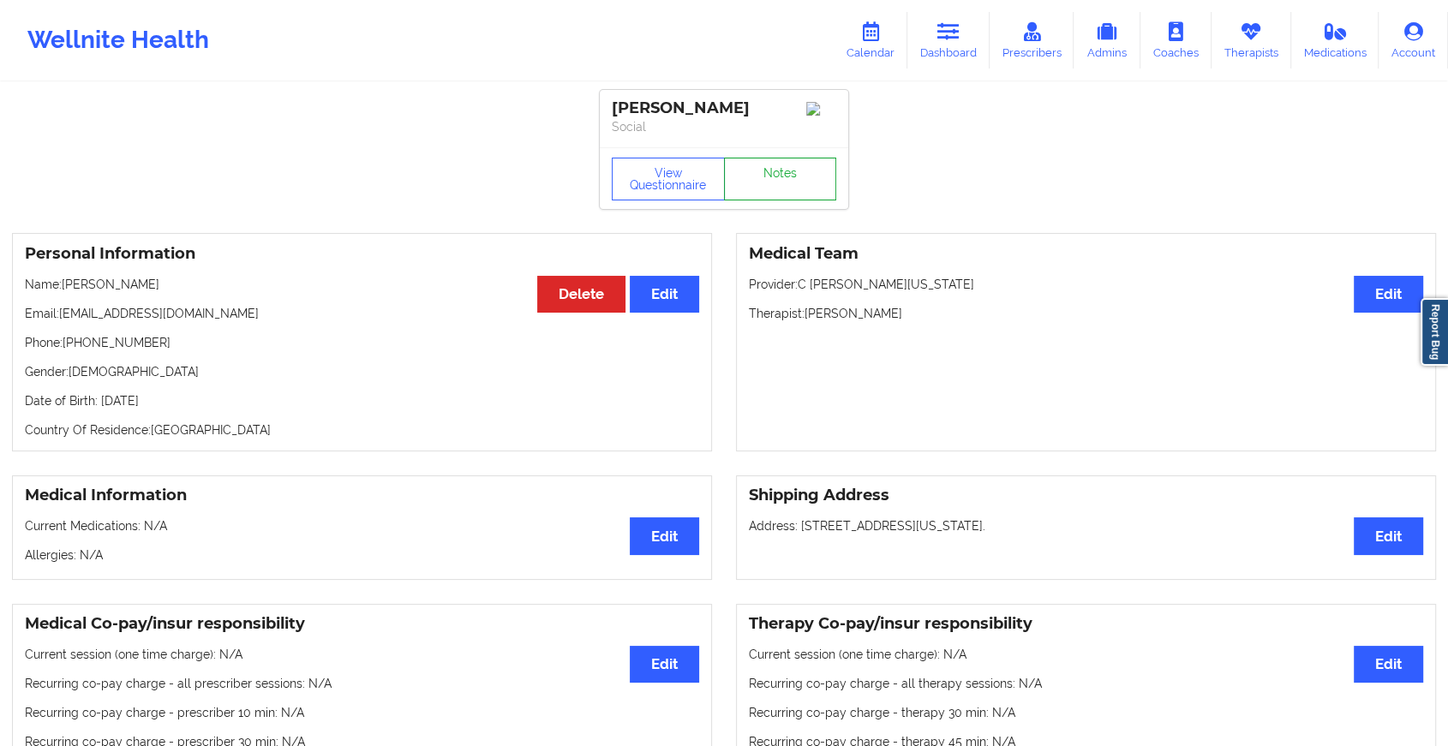
click at [770, 171] on link "Notes" at bounding box center [780, 179] width 113 height 43
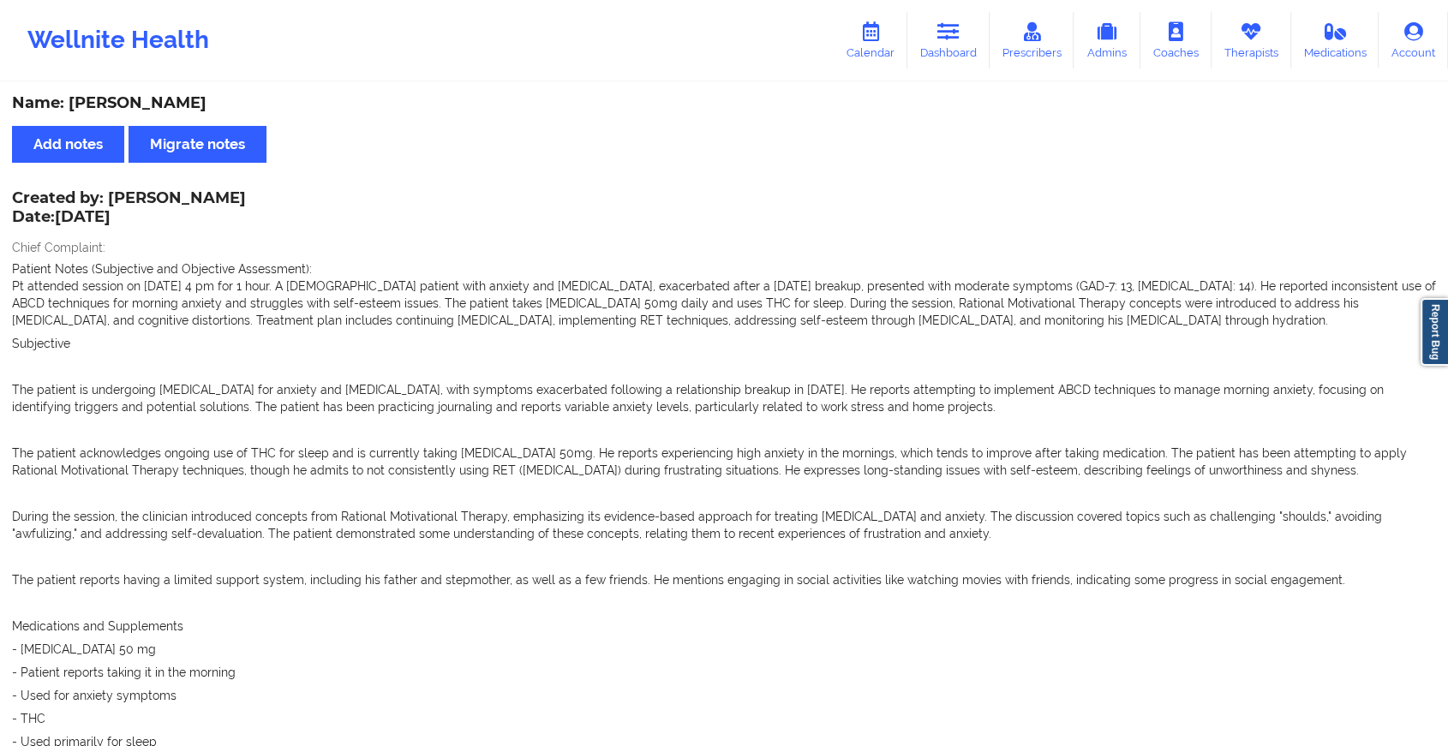
drag, startPoint x: 1444, startPoint y: 271, endPoint x: 1416, endPoint y: 192, distance: 83.8
click at [933, 35] on link "Dashboard" at bounding box center [948, 40] width 82 height 57
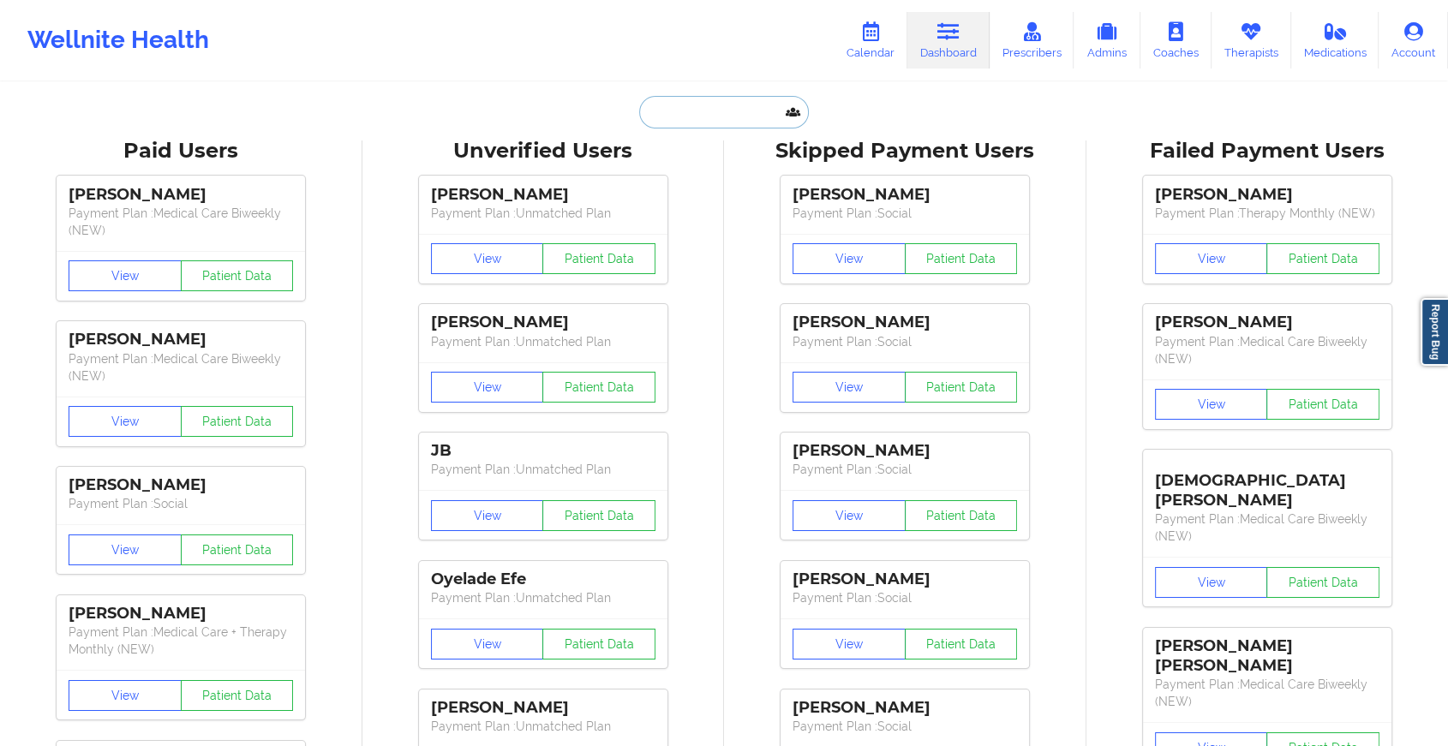
click at [686, 121] on input "text" at bounding box center [724, 112] width 170 height 33
paste input "[EMAIL_ADDRESS][DOMAIN_NAME]"
type input "[EMAIL_ADDRESS][DOMAIN_NAME]"
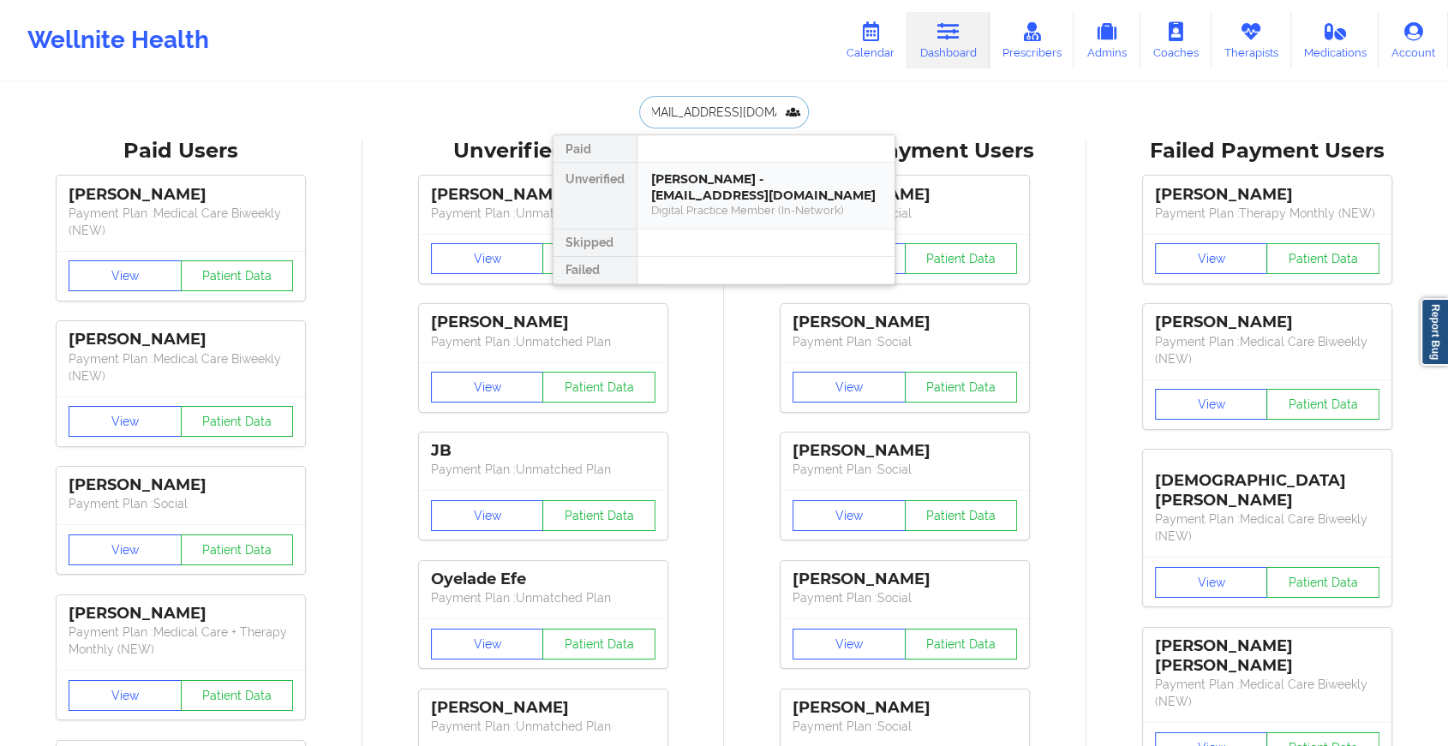
click at [766, 225] on div "[PERSON_NAME] - [EMAIL_ADDRESS][DOMAIN_NAME] Digital Practice Member (In-Networ…" at bounding box center [766, 196] width 257 height 66
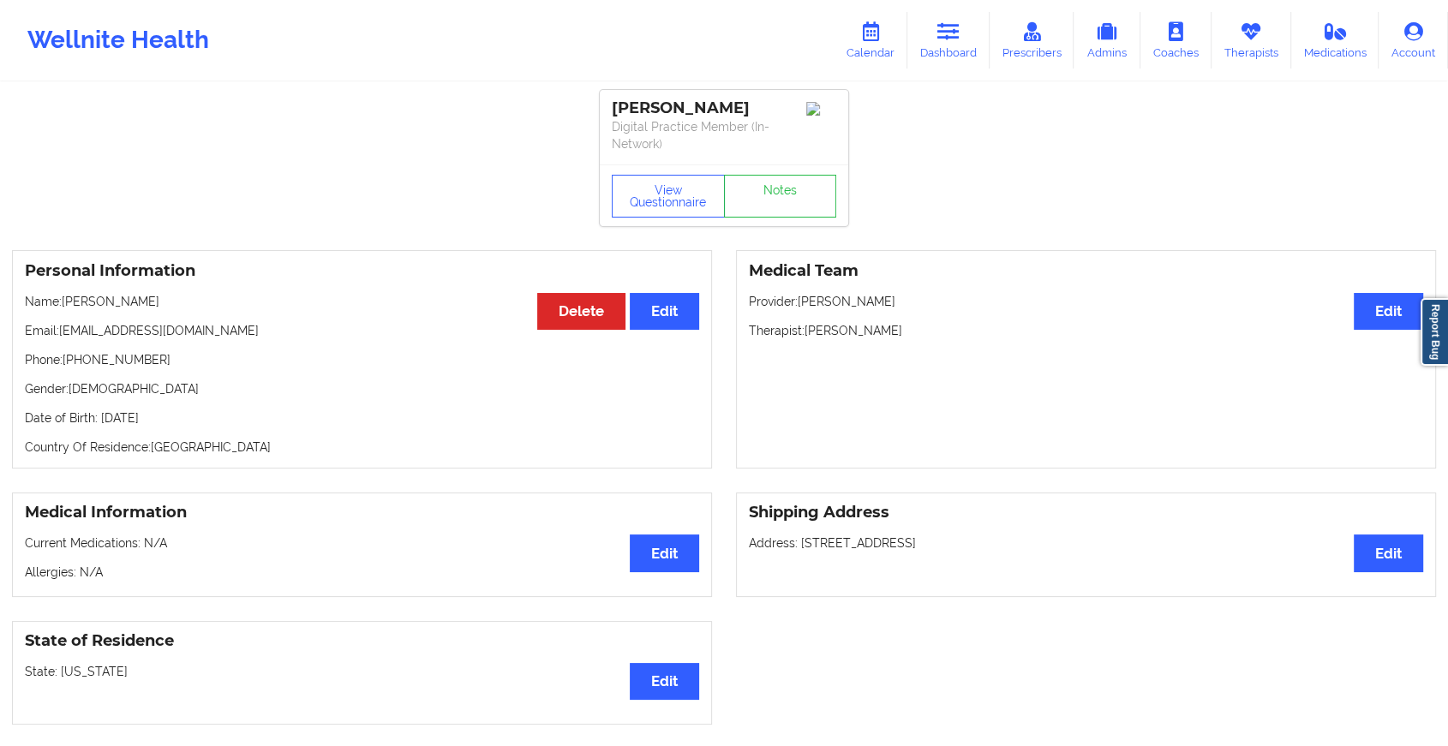
click at [791, 157] on div "[PERSON_NAME] Digital Practice Member (In-Network)" at bounding box center [724, 127] width 249 height 75
click at [786, 176] on link "Notes" at bounding box center [780, 196] width 113 height 43
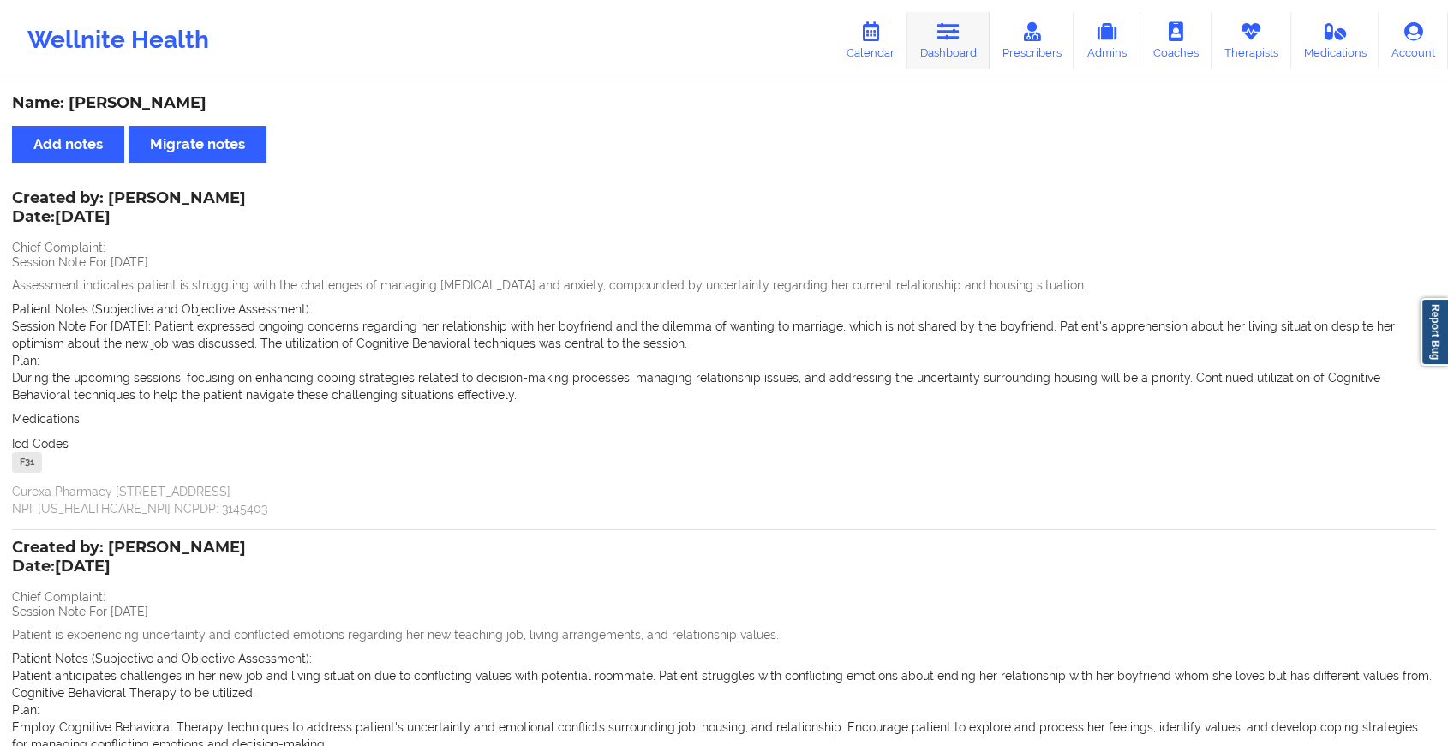
click at [980, 29] on link "Dashboard" at bounding box center [948, 40] width 82 height 57
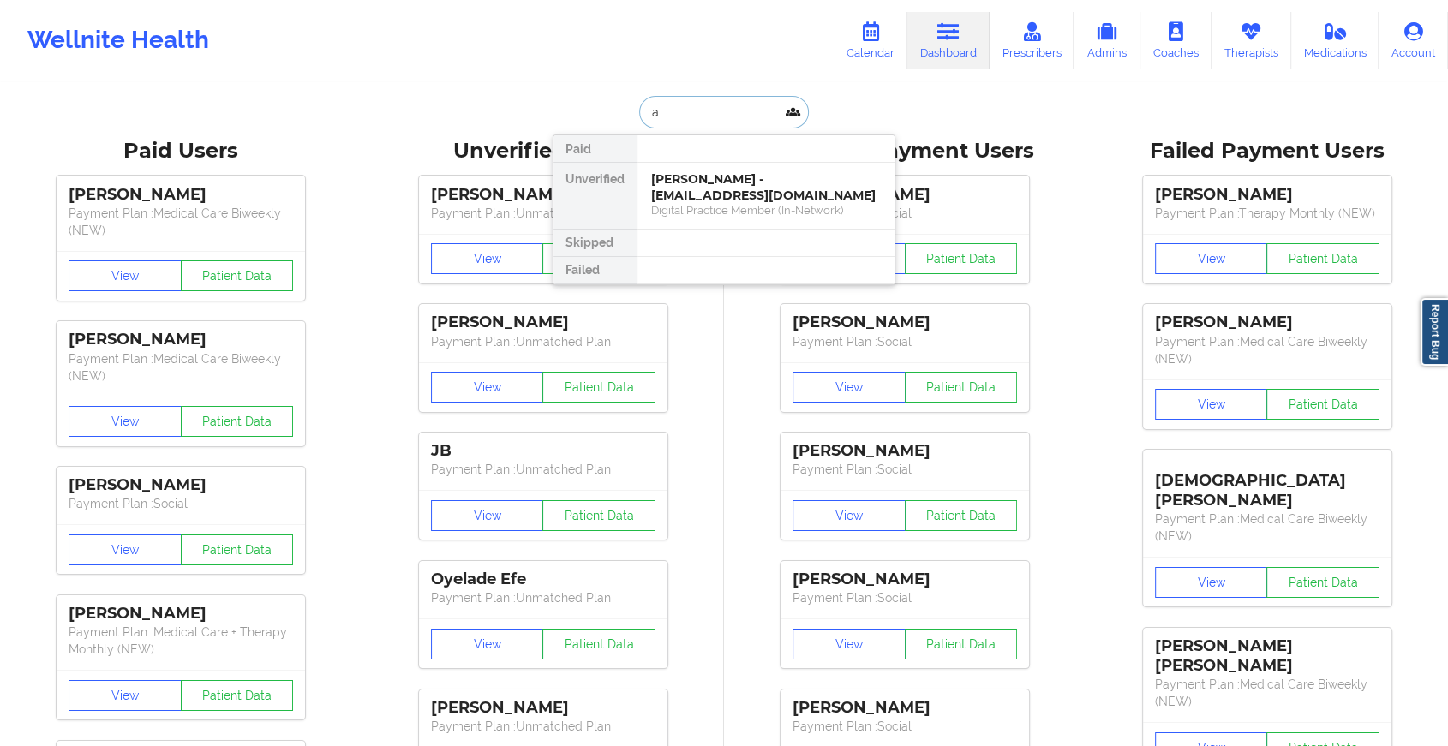
click at [718, 109] on input "a" at bounding box center [724, 112] width 170 height 33
type input "a"
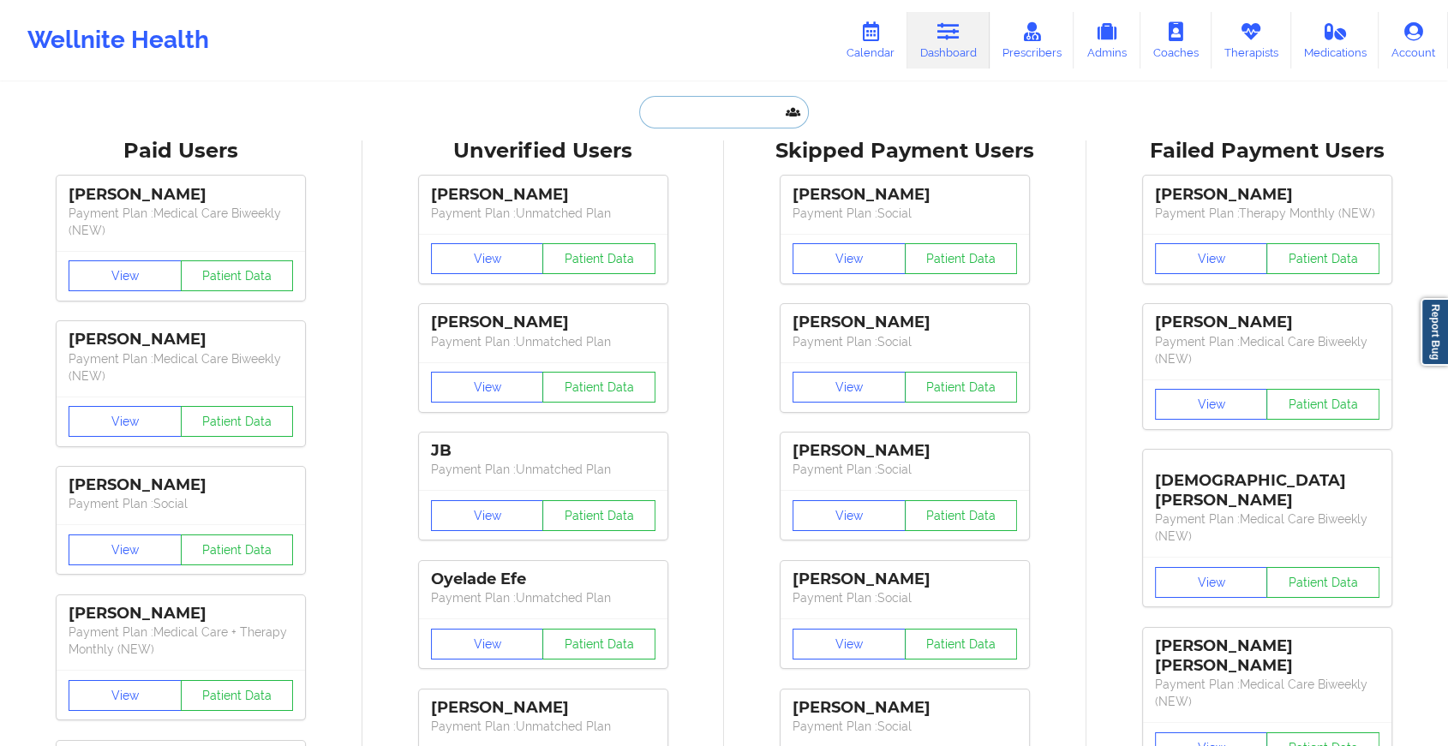
paste input "[EMAIL_ADDRESS][DOMAIN_NAME]"
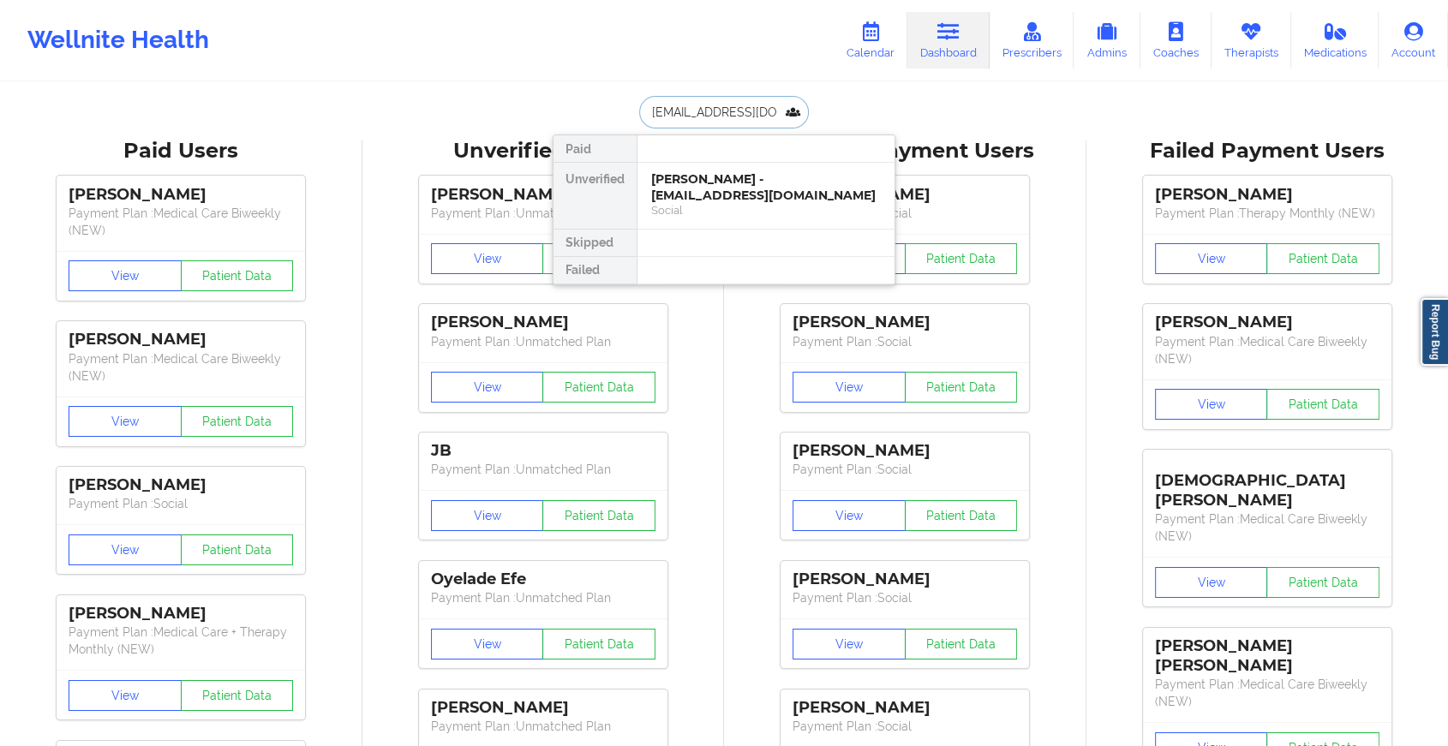
click at [761, 108] on input "[EMAIL_ADDRESS][DOMAIN_NAME]" at bounding box center [724, 112] width 170 height 33
click at [761, 108] on input "com" at bounding box center [724, 112] width 170 height 33
type input "c"
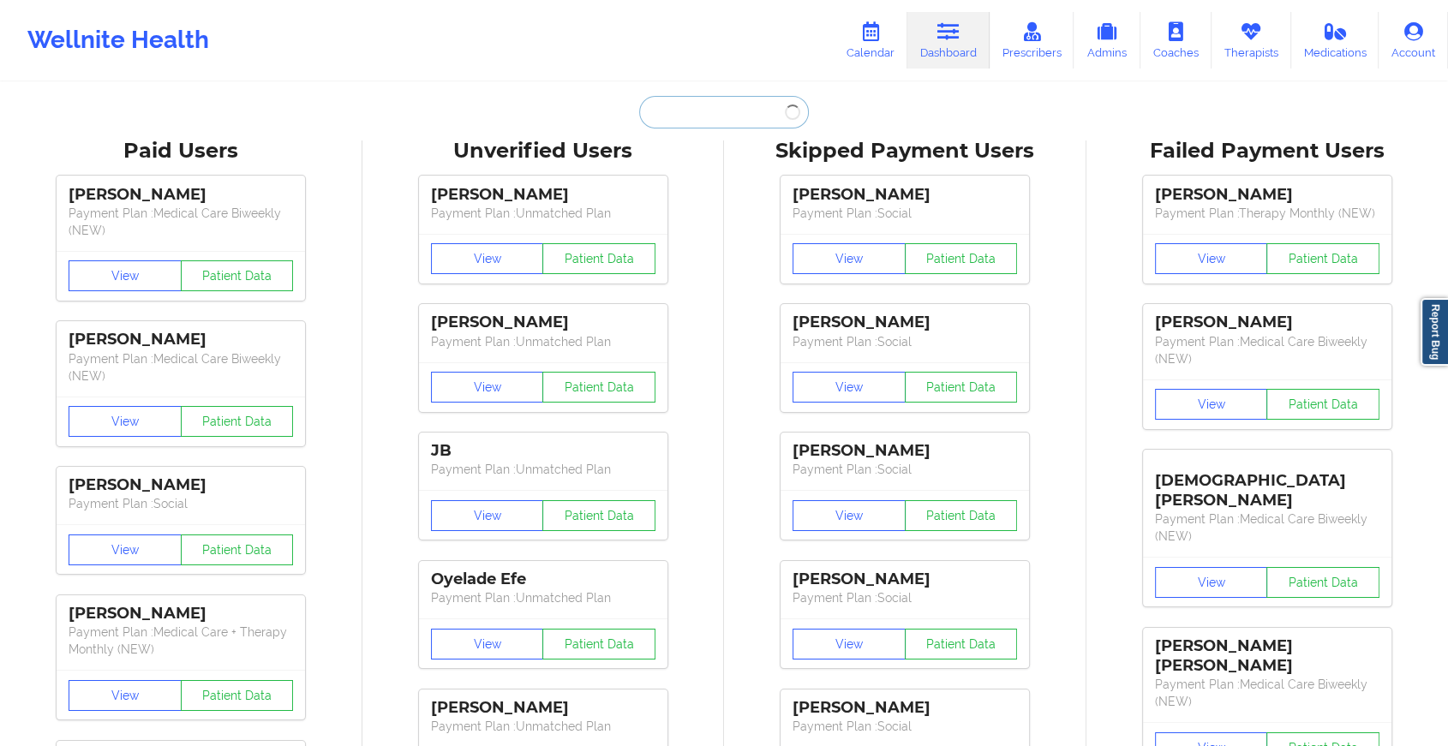
paste input "[EMAIL_ADDRESS][DOMAIN_NAME]"
type input "[EMAIL_ADDRESS][DOMAIN_NAME]"
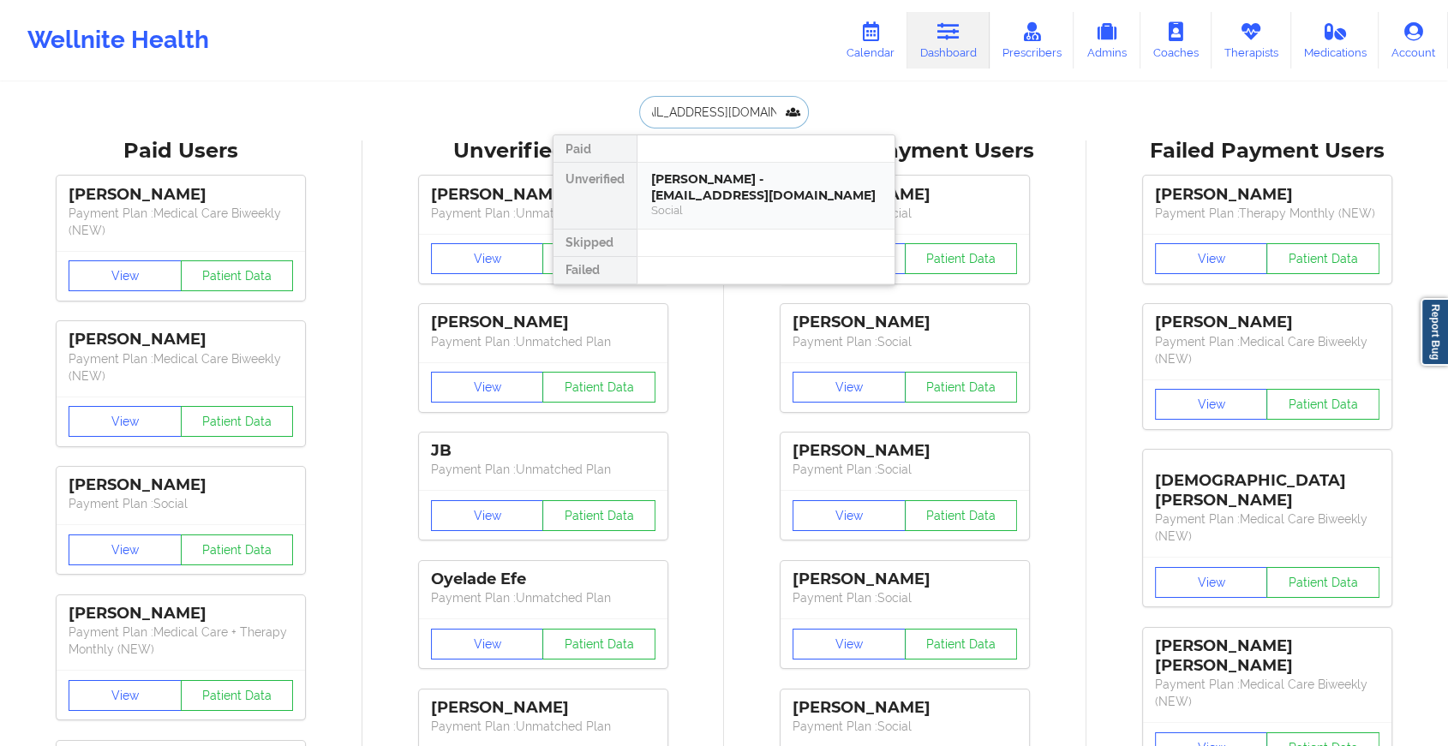
click at [703, 183] on div "[PERSON_NAME] - [EMAIL_ADDRESS][DOMAIN_NAME]" at bounding box center [766, 187] width 230 height 32
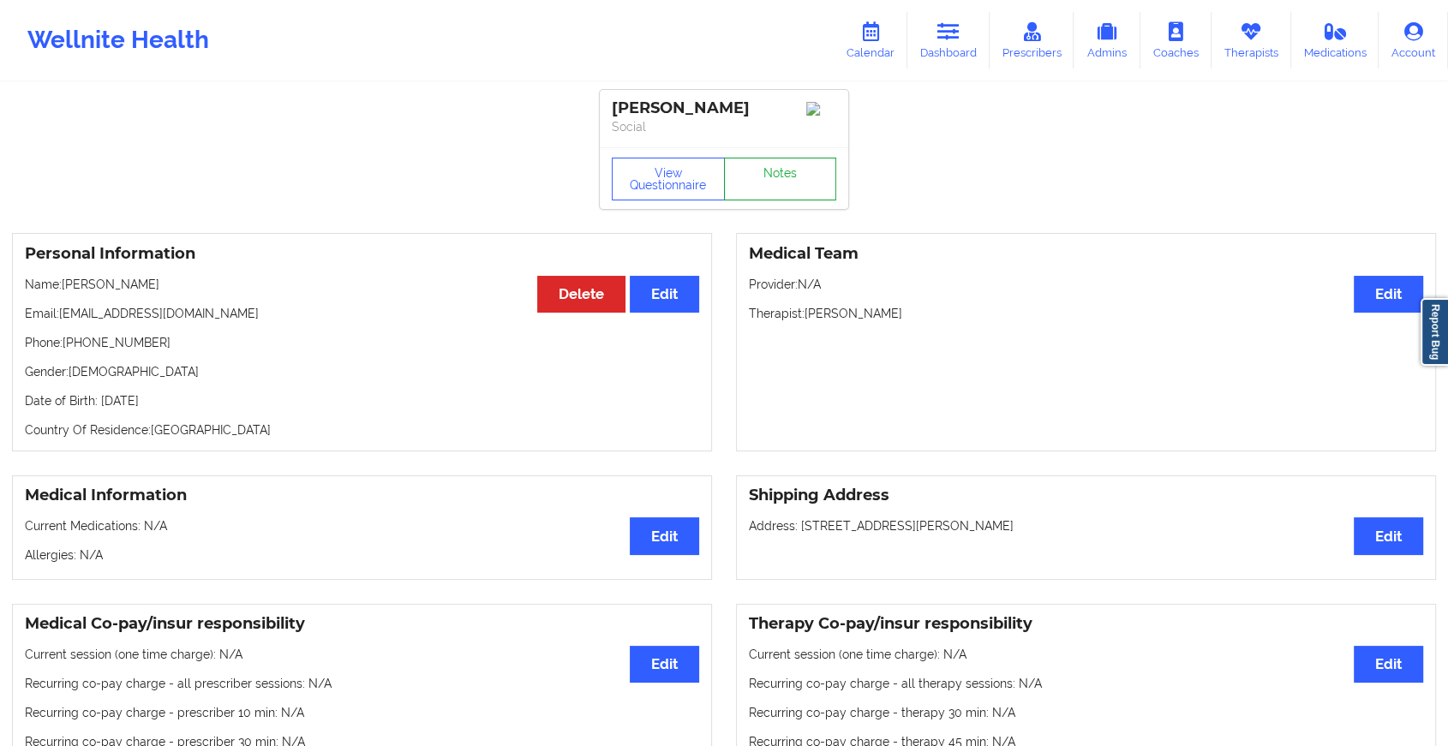
click at [790, 191] on link "Notes" at bounding box center [780, 179] width 113 height 43
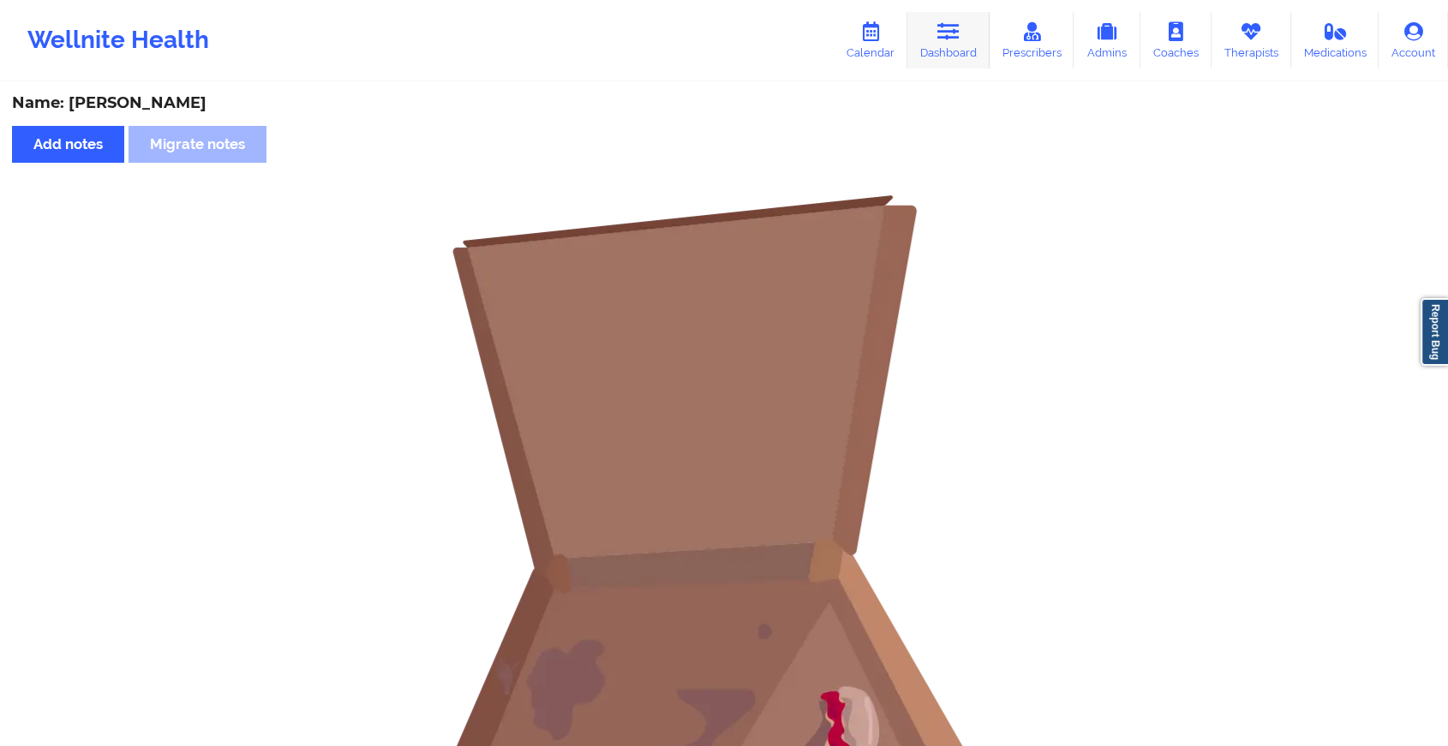
click at [950, 69] on link "Dashboard" at bounding box center [948, 40] width 82 height 57
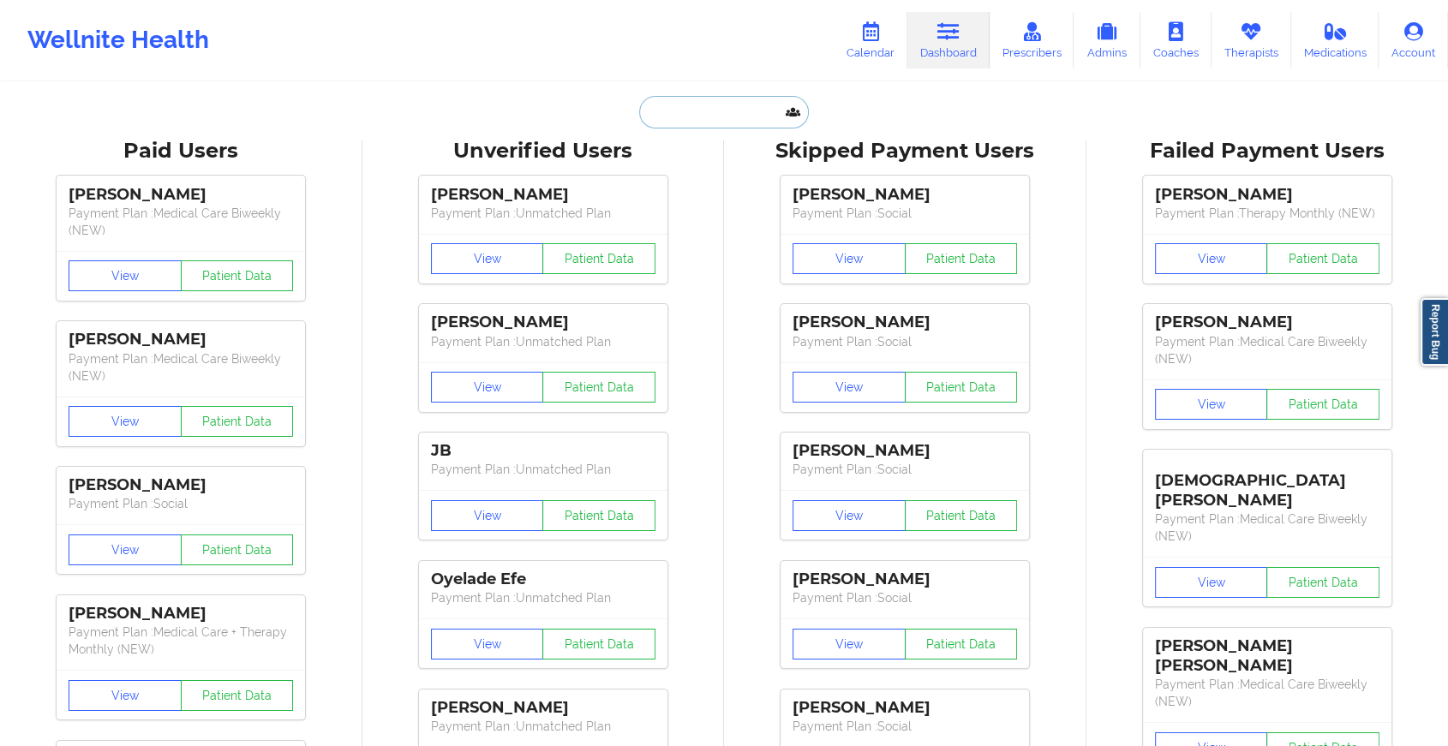
click at [757, 117] on input "text" at bounding box center [724, 112] width 170 height 33
paste input "[EMAIL_ADDRESS][DOMAIN_NAME]"
type input "[EMAIL_ADDRESS][DOMAIN_NAME]"
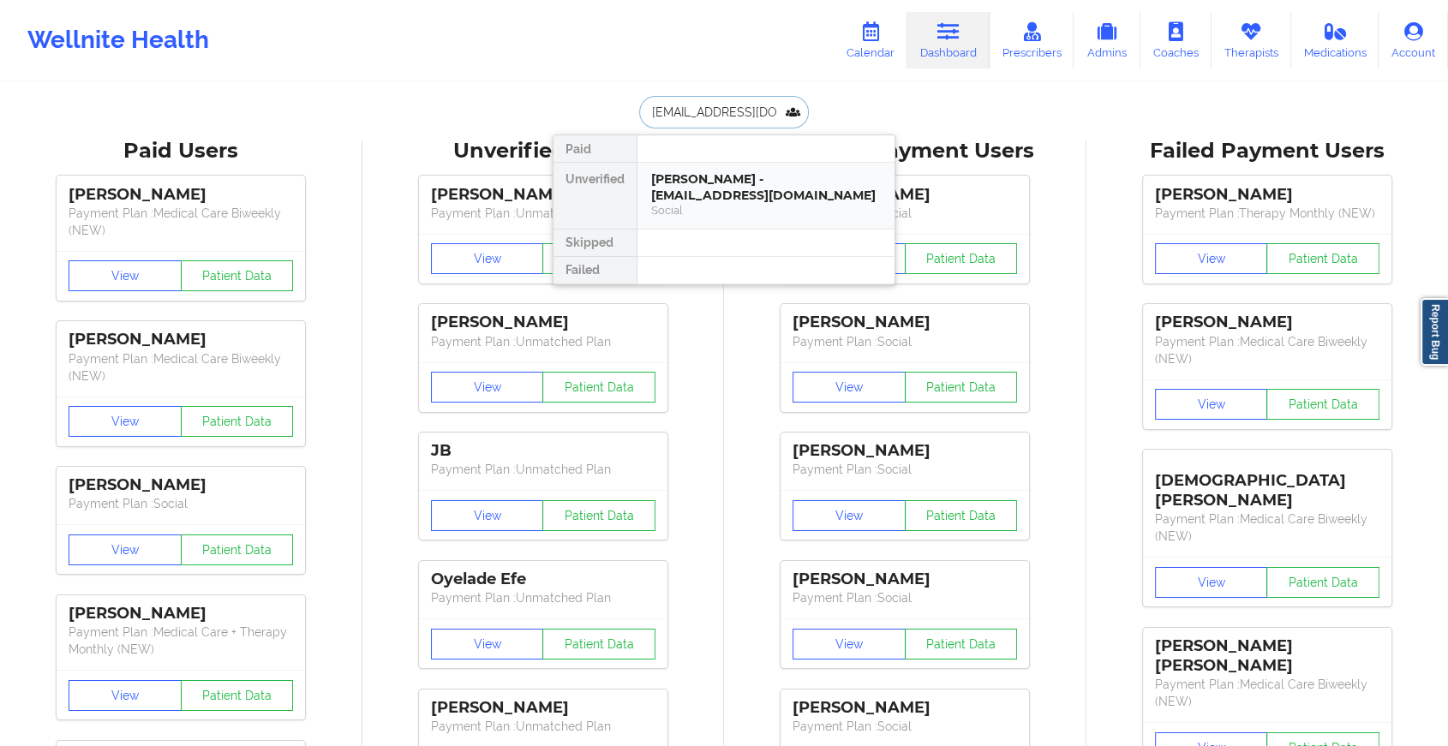
click at [749, 189] on div "[PERSON_NAME] - [EMAIL_ADDRESS][DOMAIN_NAME]" at bounding box center [766, 187] width 230 height 32
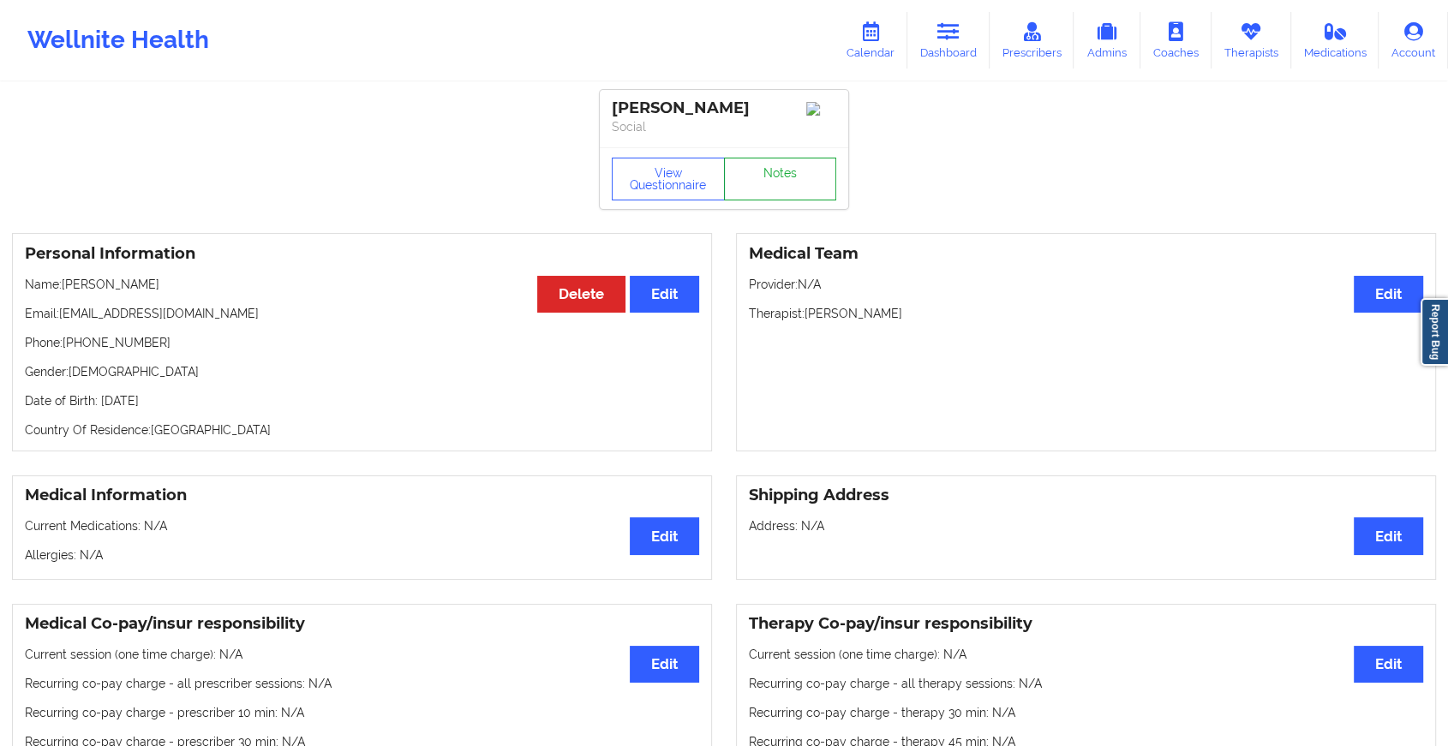
click at [776, 168] on link "Notes" at bounding box center [780, 179] width 113 height 43
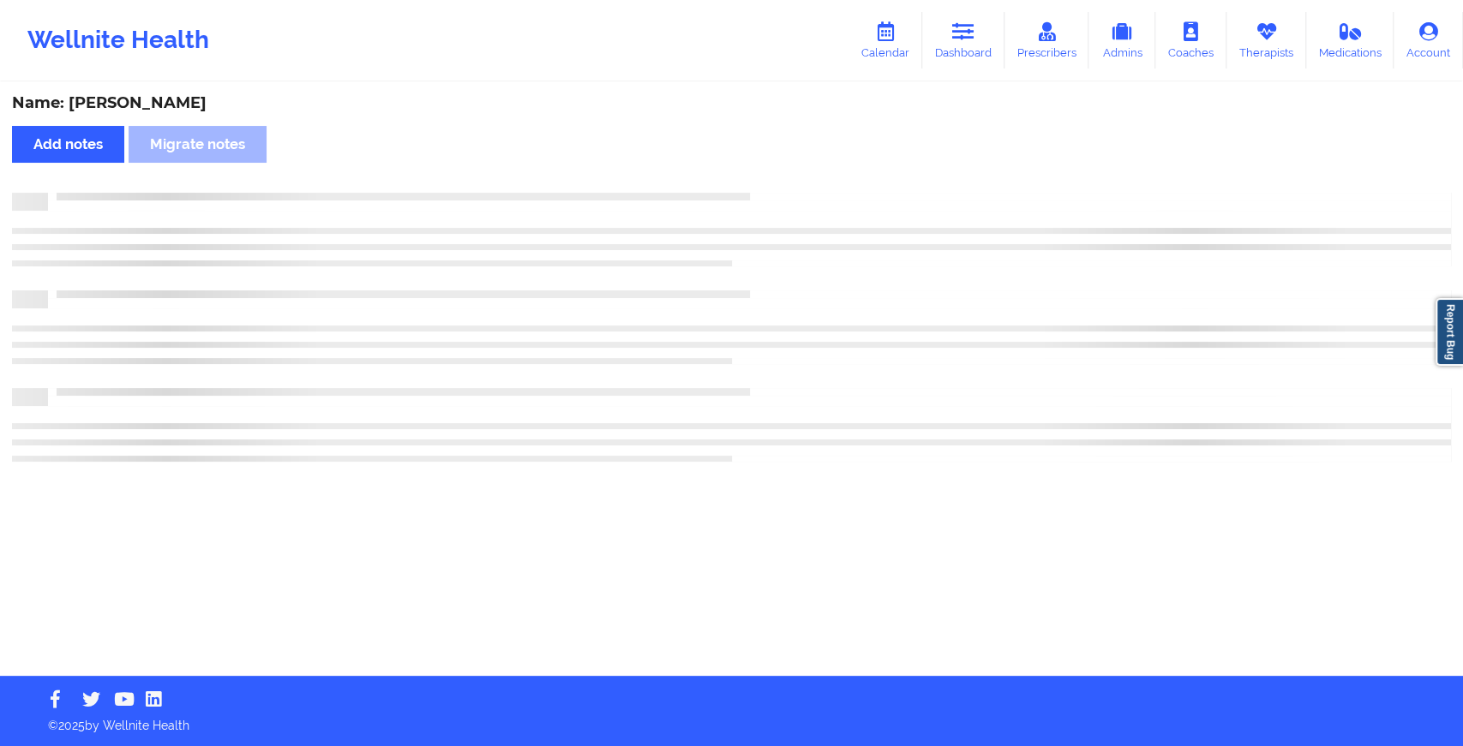
click at [776, 168] on div "Name: [PERSON_NAME] Add notes Migrate notes" at bounding box center [731, 380] width 1463 height 592
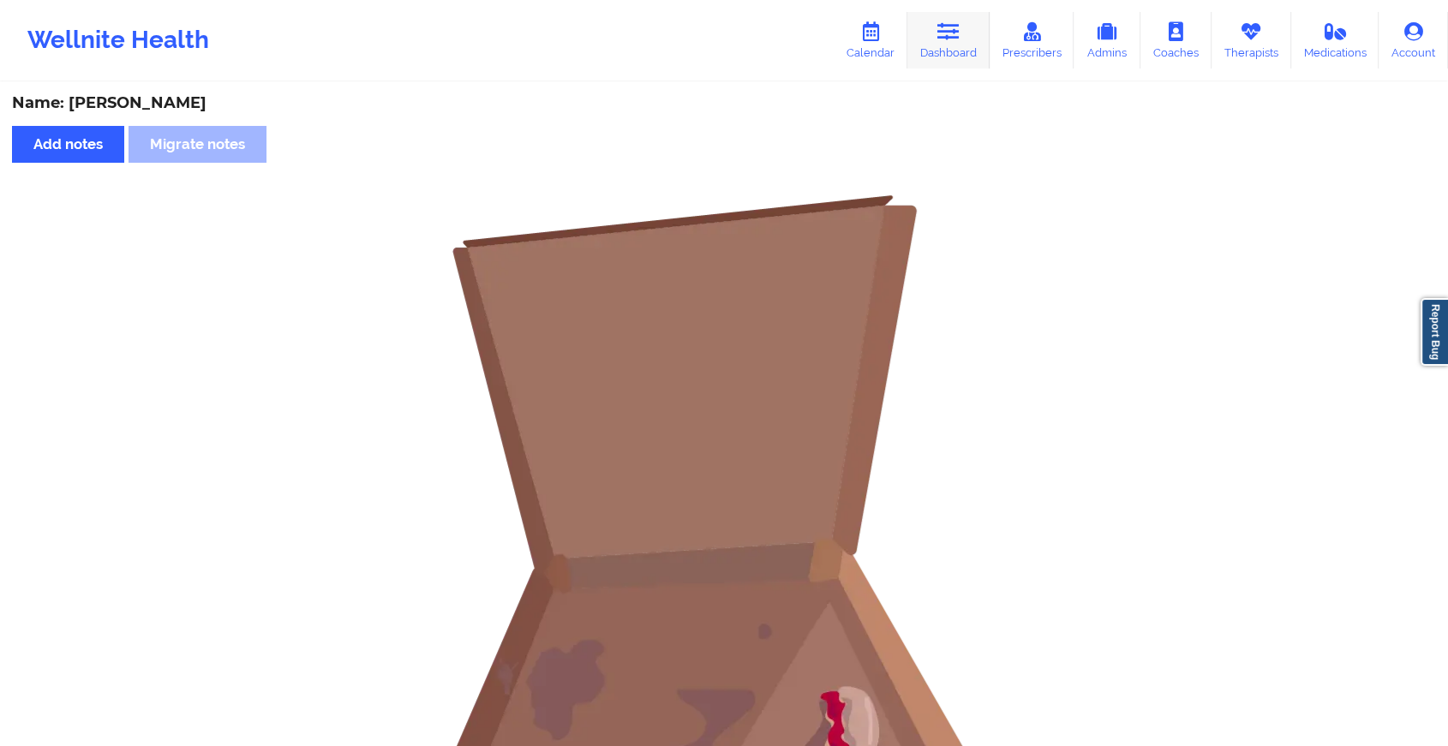
click at [967, 22] on link "Dashboard" at bounding box center [948, 40] width 82 height 57
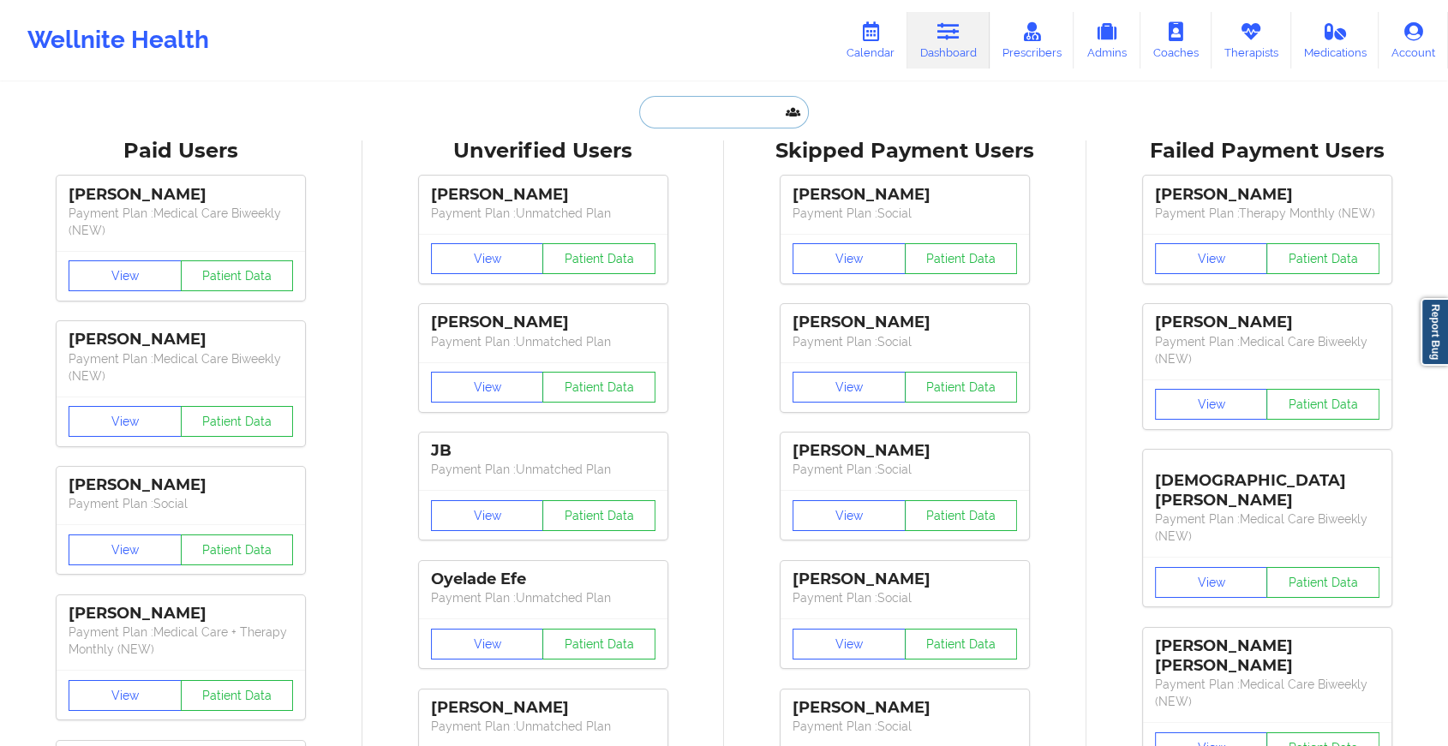
click at [695, 124] on input "text" at bounding box center [724, 112] width 170 height 33
paste input "[EMAIL_ADDRESS][DOMAIN_NAME]"
type input "[EMAIL_ADDRESS][DOMAIN_NAME]"
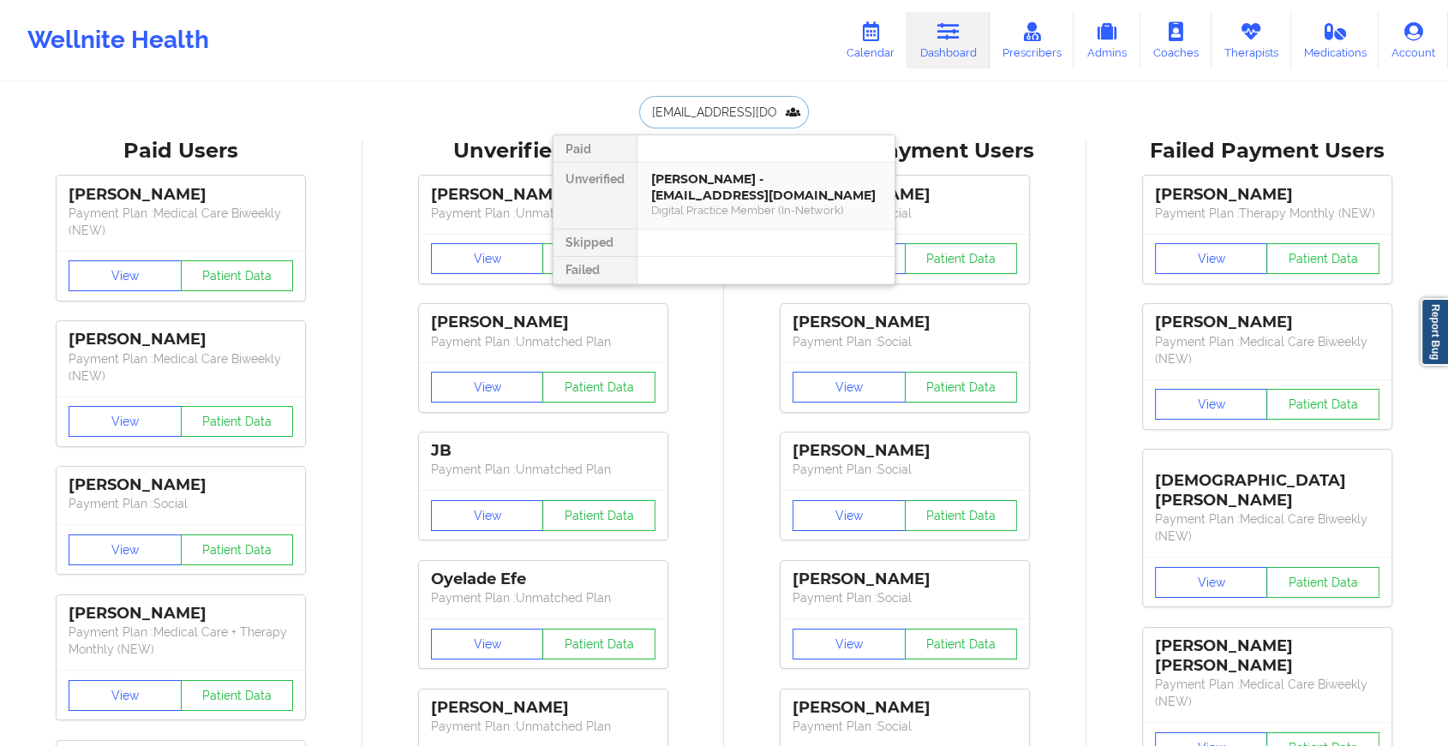
click at [737, 203] on div "Digital Practice Member (In-Network)" at bounding box center [766, 210] width 230 height 15
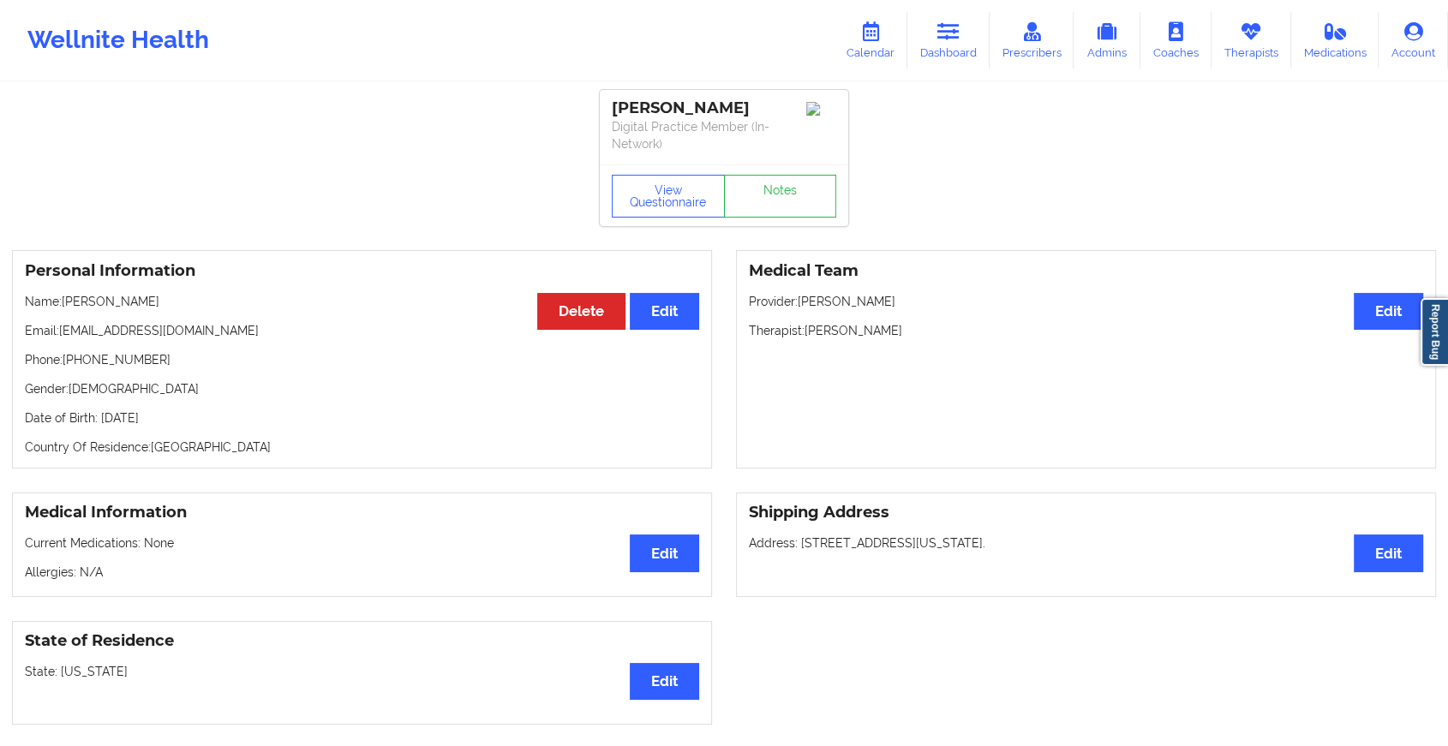
click at [783, 169] on div "View Questionnaire Notes" at bounding box center [724, 196] width 249 height 62
drag, startPoint x: 783, startPoint y: 169, endPoint x: 788, endPoint y: 187, distance: 18.7
click at [788, 187] on div "View Questionnaire Notes" at bounding box center [724, 196] width 249 height 62
click at [788, 187] on link "Notes" at bounding box center [780, 196] width 113 height 43
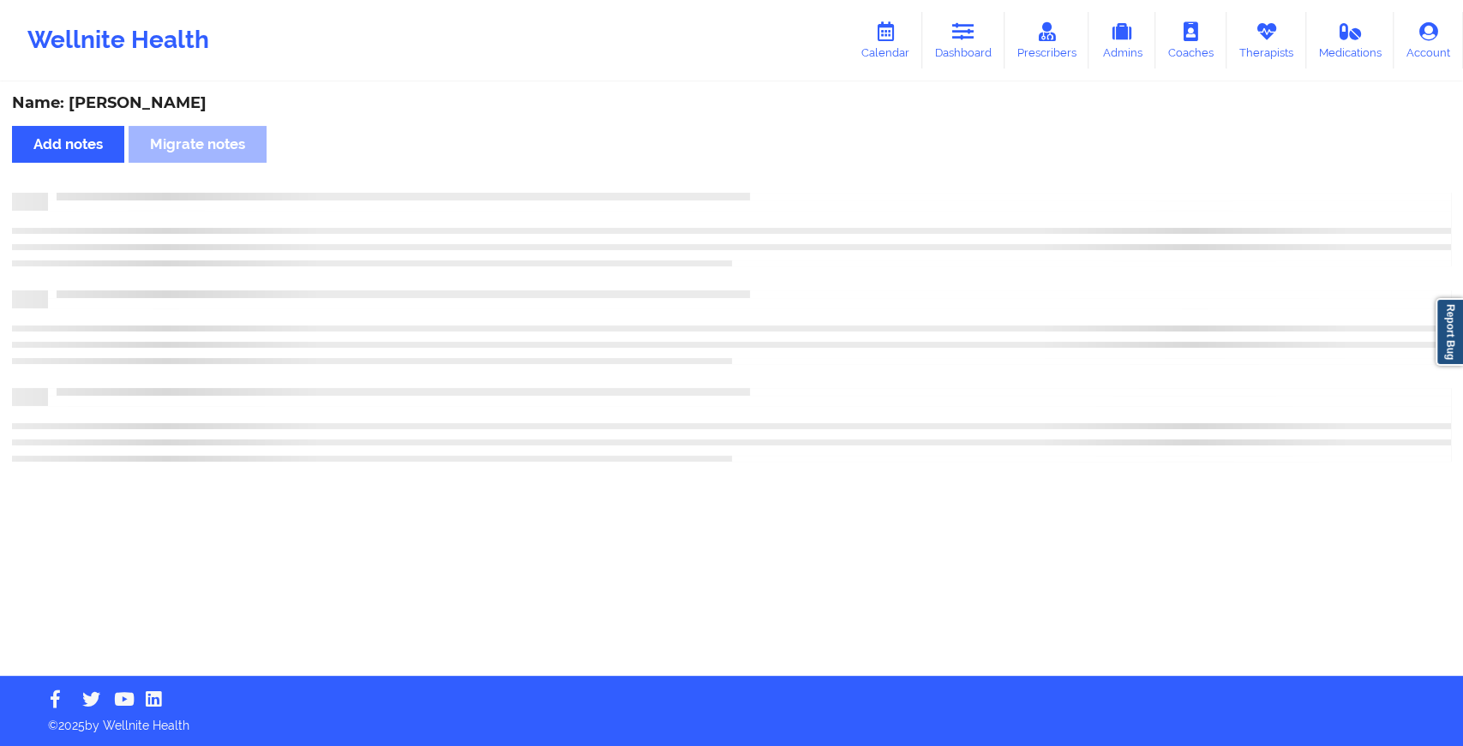
click at [788, 187] on div "Name: [PERSON_NAME] Add notes Migrate notes" at bounding box center [731, 380] width 1463 height 592
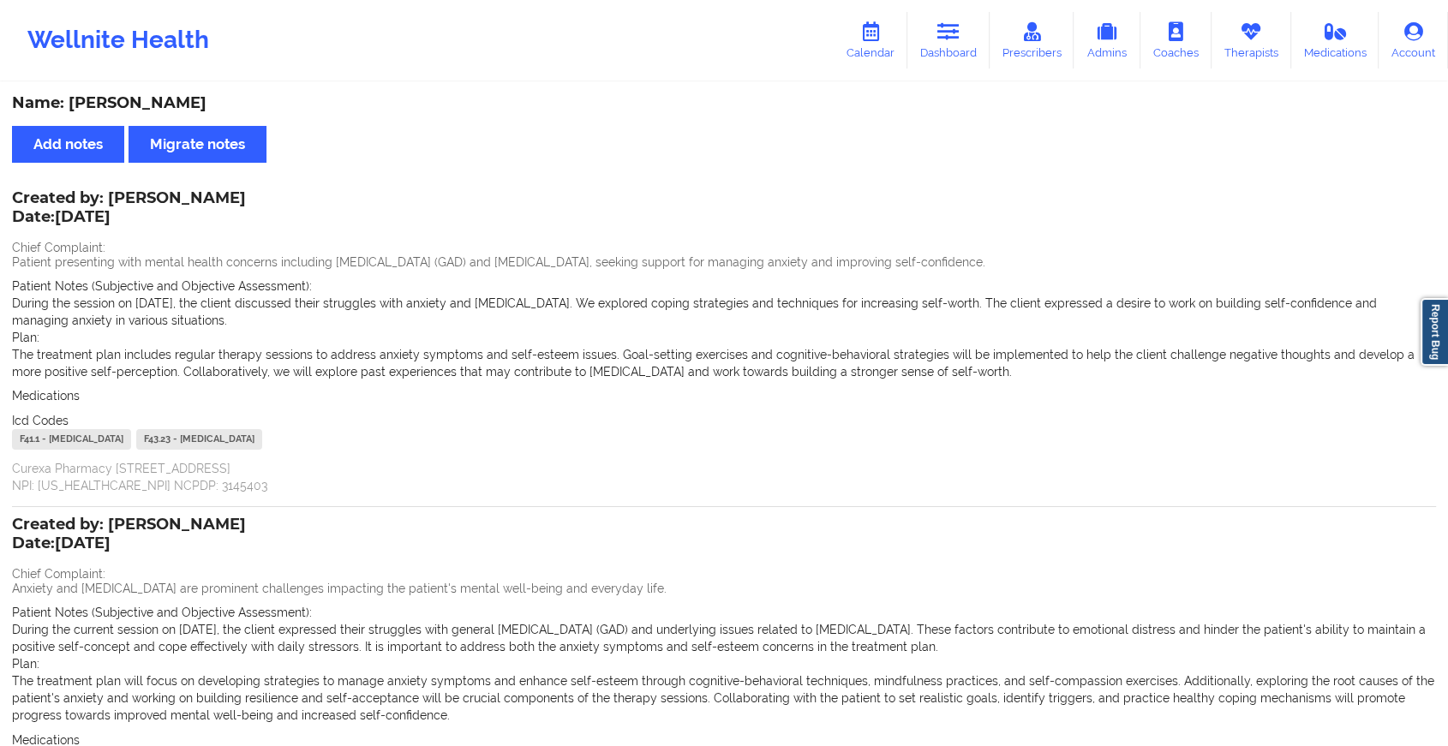
click at [970, 75] on div "Wellnite Health Calendar Dashboard Prescribers Admins Coaches Therapists Medica…" at bounding box center [724, 40] width 1448 height 81
click at [968, 50] on link "Dashboard" at bounding box center [948, 40] width 82 height 57
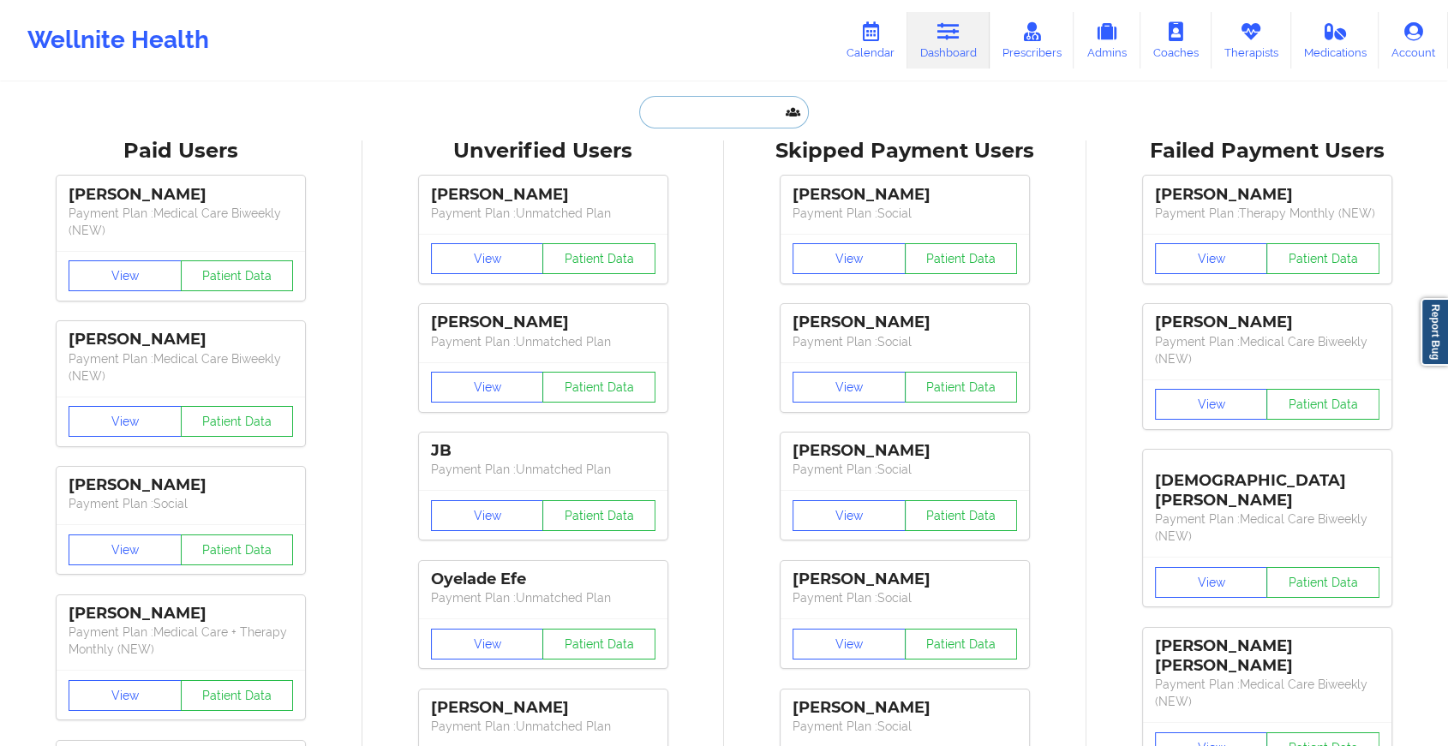
click at [679, 108] on input "text" at bounding box center [724, 112] width 170 height 33
paste input "[EMAIL_ADDRESS][DOMAIN_NAME]"
type input "[EMAIL_ADDRESS][DOMAIN_NAME]"
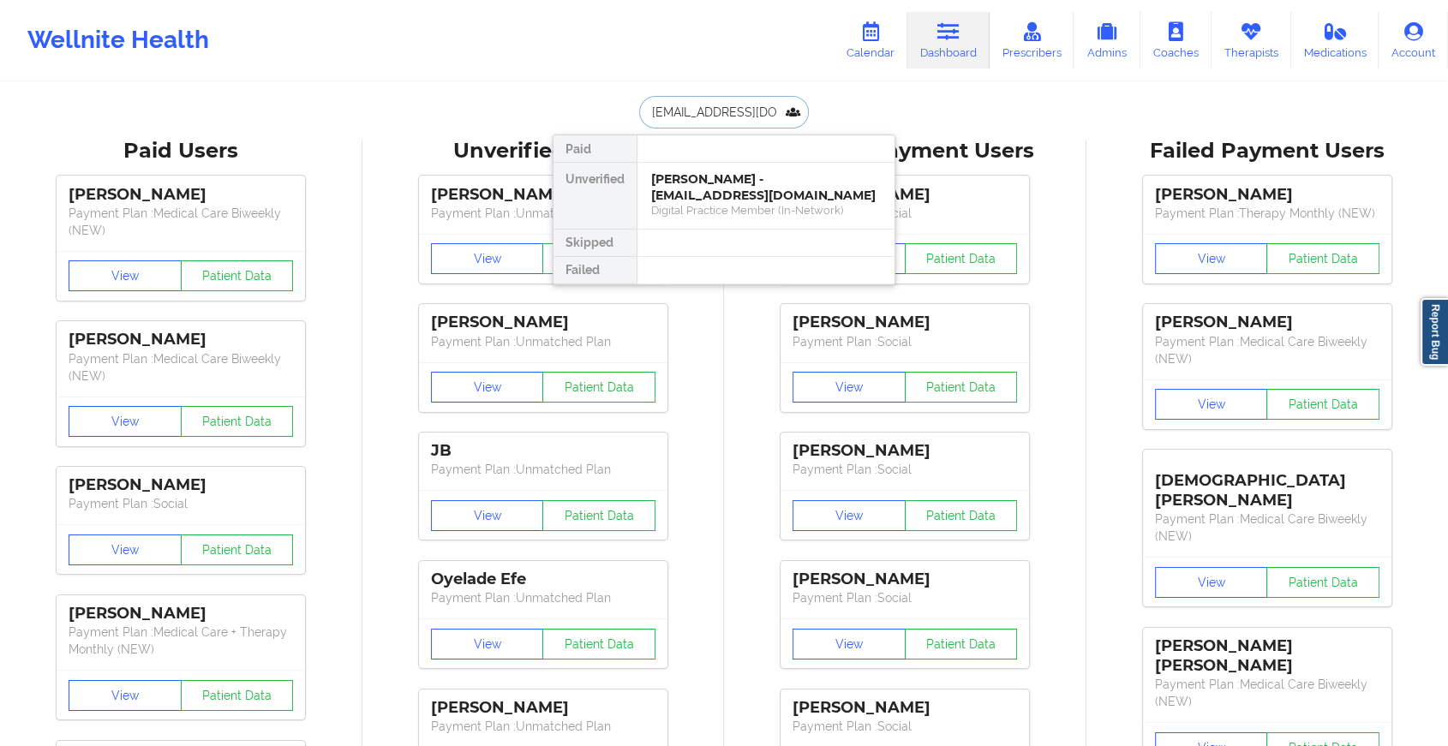
scroll to position [0, 2]
click at [800, 167] on div "[PERSON_NAME] - [EMAIL_ADDRESS][DOMAIN_NAME] Social" at bounding box center [766, 196] width 257 height 66
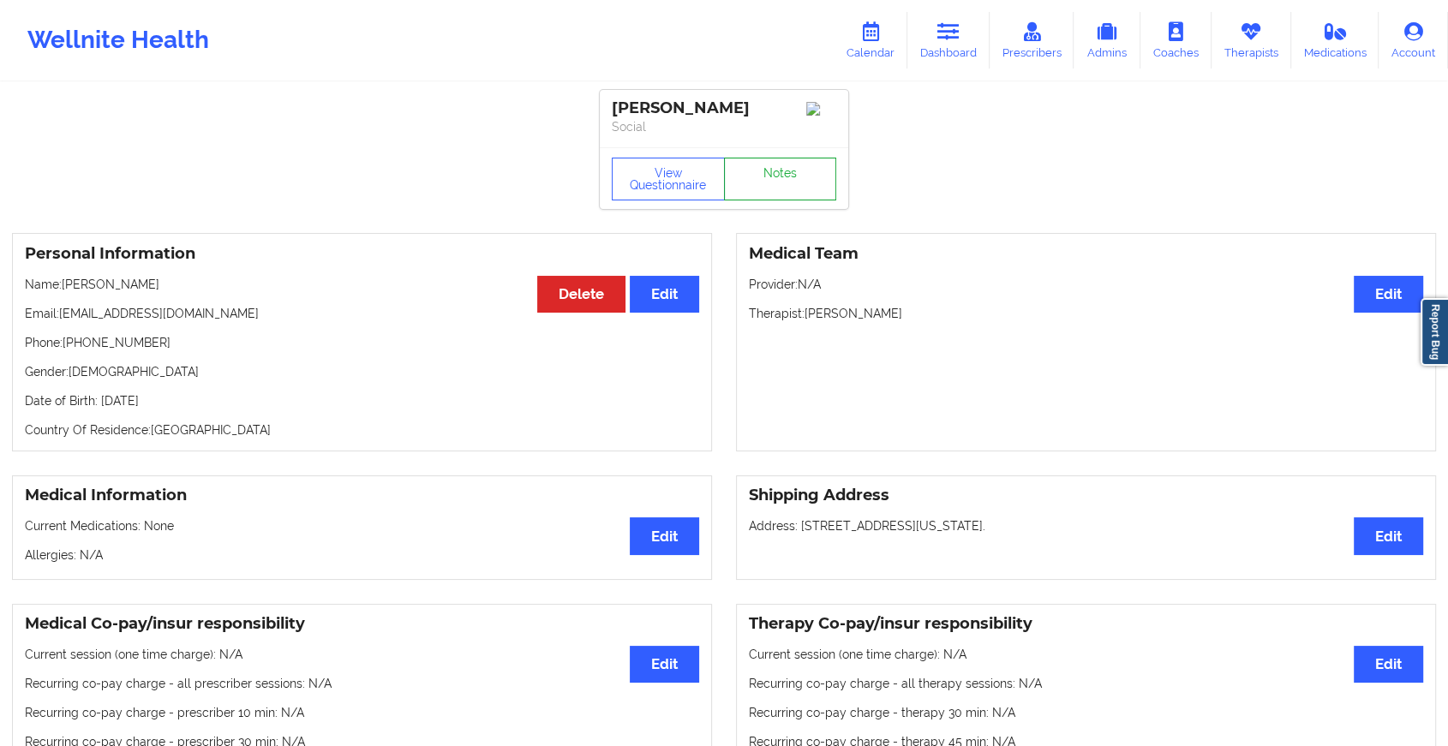
click at [795, 180] on link "Notes" at bounding box center [780, 179] width 113 height 43
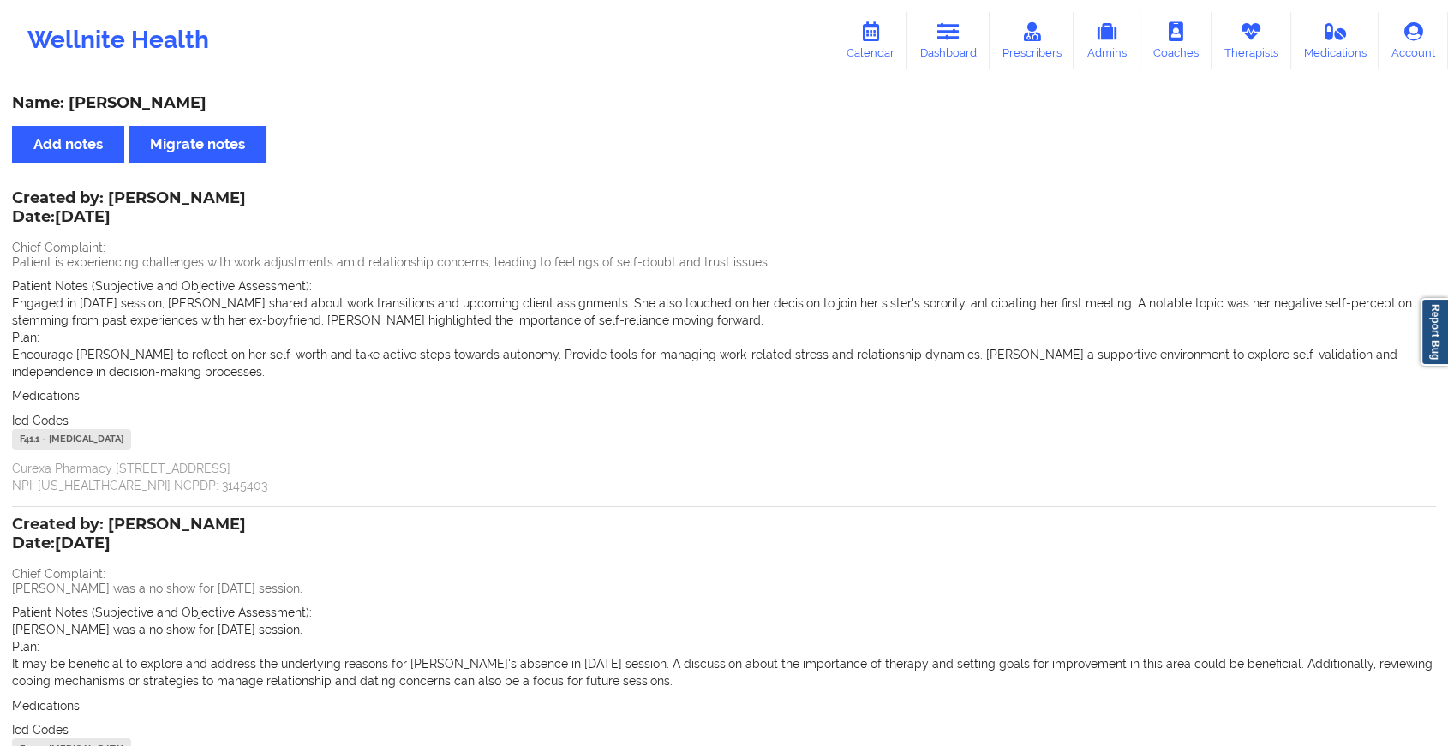
click at [959, 317] on div "Name: [PERSON_NAME] Add notes Migrate notes Created by: [PERSON_NAME] Date: [DA…" at bounding box center [724, 479] width 1448 height 790
click at [959, 50] on link "Dashboard" at bounding box center [948, 40] width 82 height 57
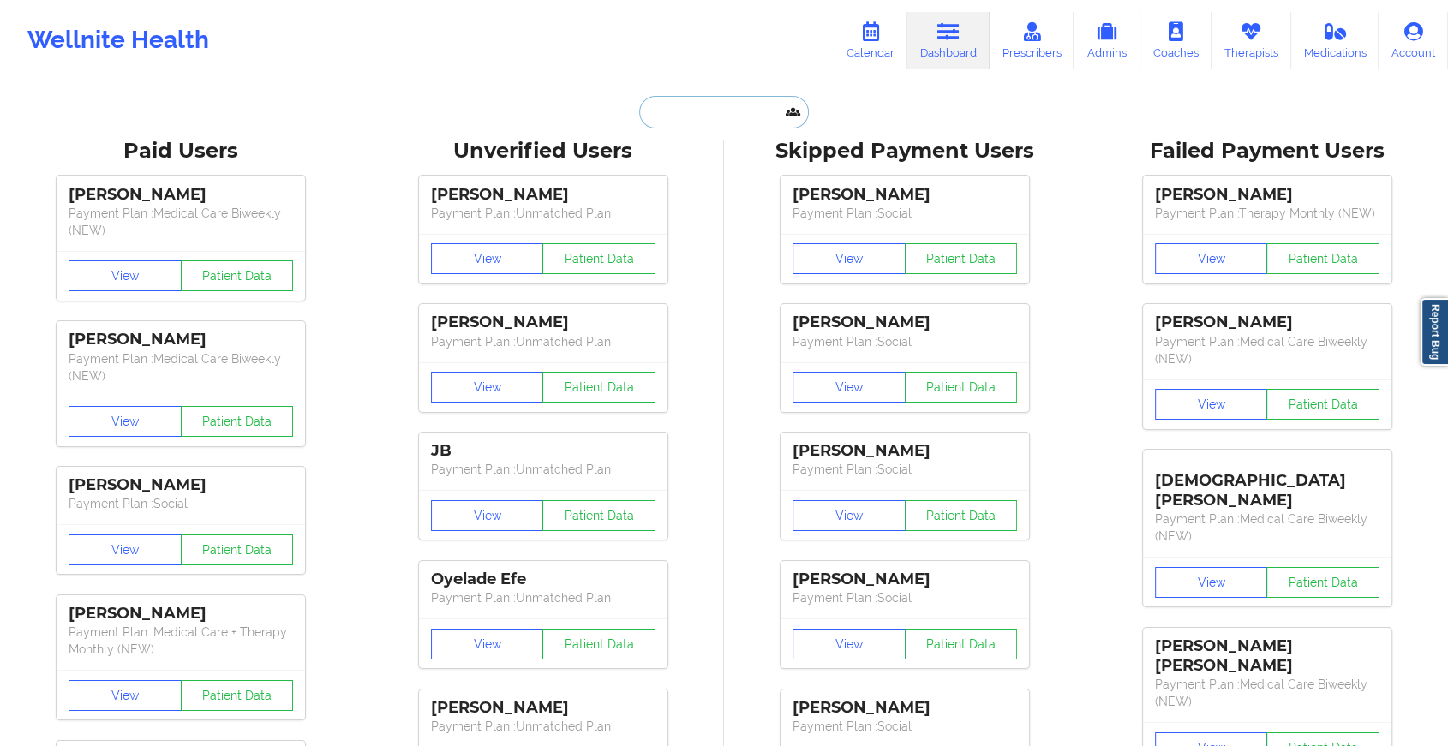
click at [722, 100] on input "text" at bounding box center [724, 112] width 170 height 33
paste input "[EMAIL_ADDRESS][DOMAIN_NAME]"
type input "[EMAIL_ADDRESS][DOMAIN_NAME]"
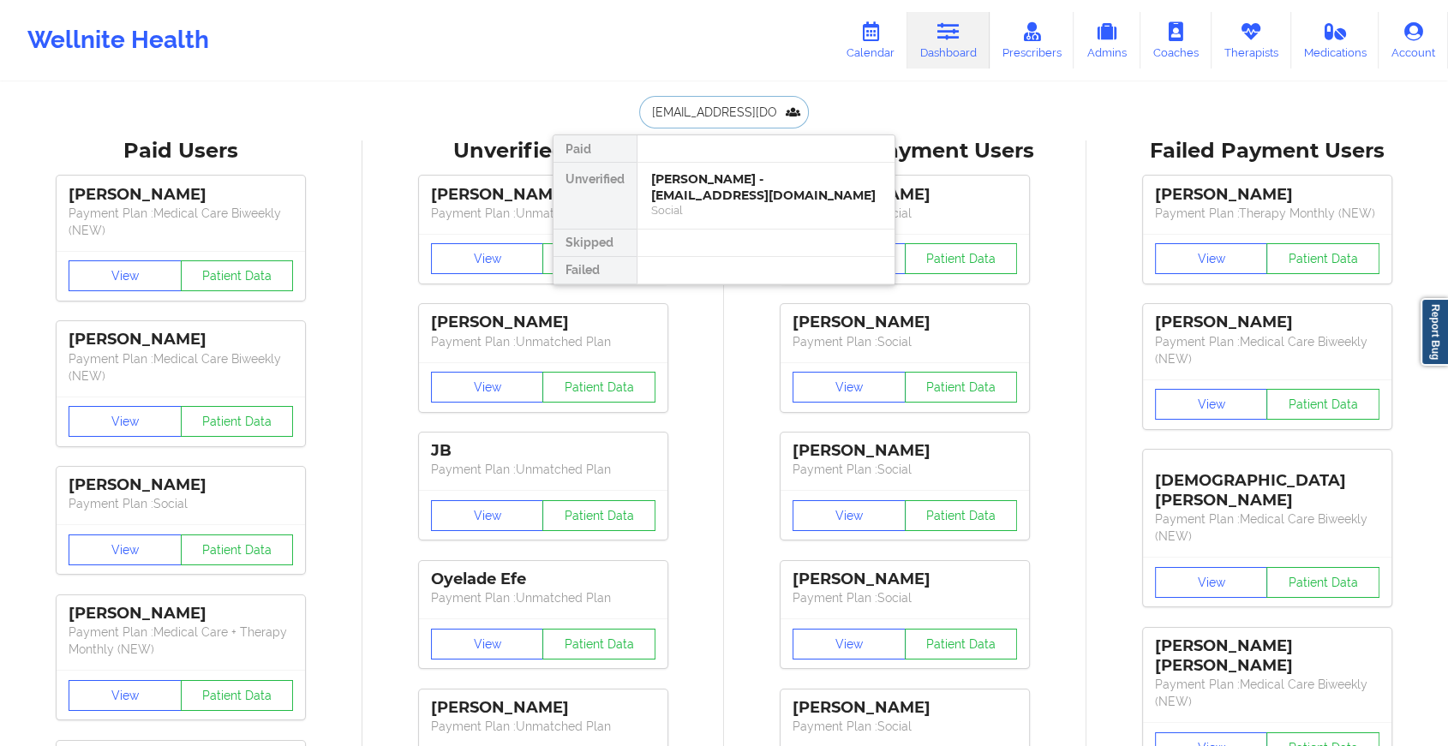
click at [751, 189] on div "[PERSON_NAME] - [EMAIL_ADDRESS][DOMAIN_NAME]" at bounding box center [766, 187] width 230 height 32
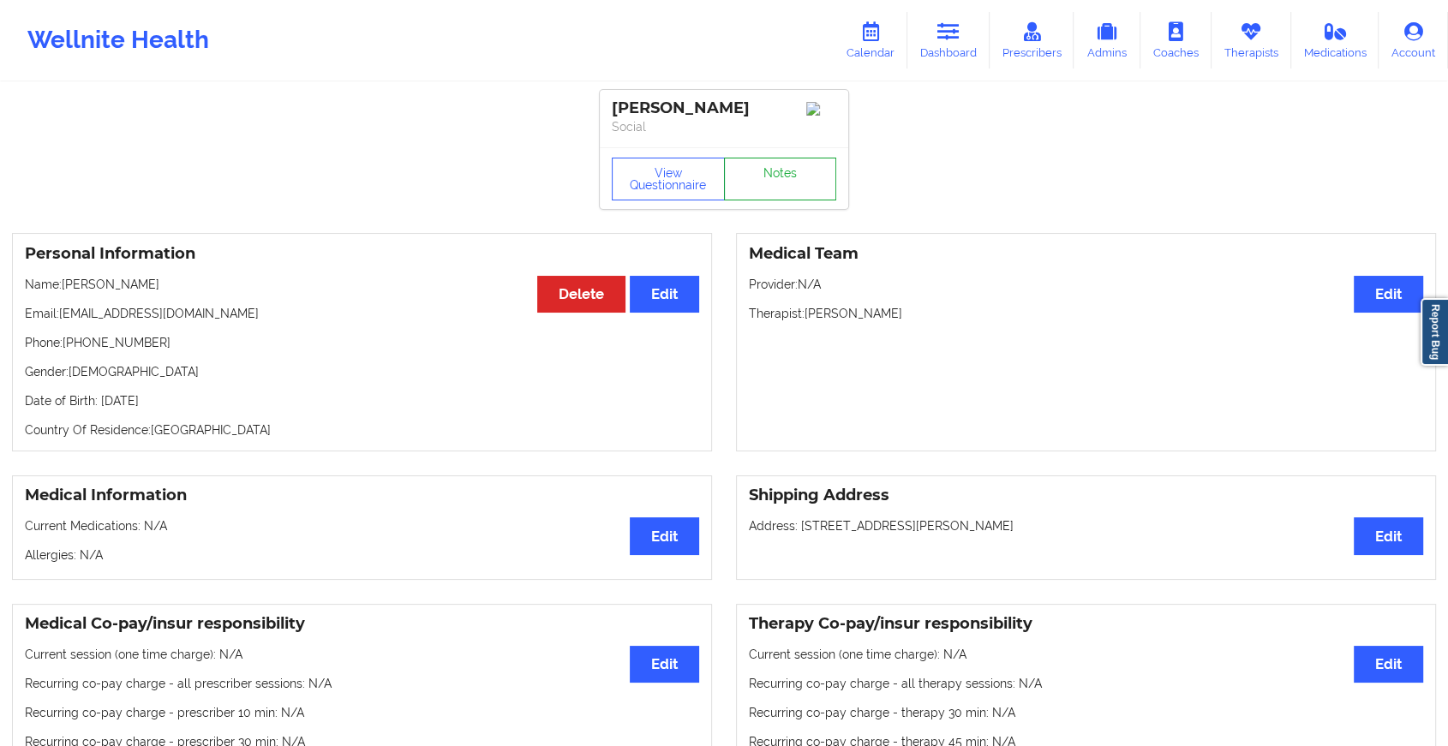
click at [787, 166] on link "Notes" at bounding box center [780, 179] width 113 height 43
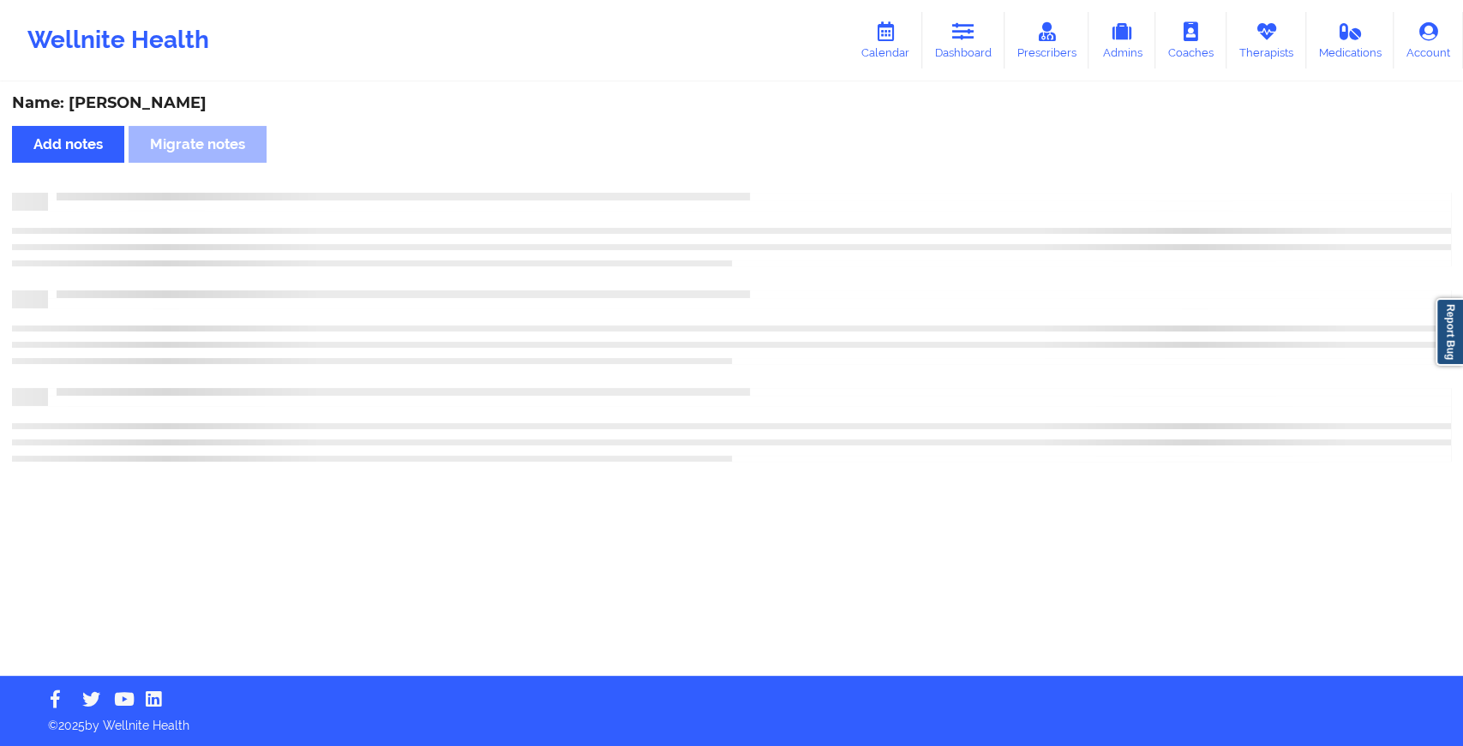
click at [787, 166] on div "Name: [PERSON_NAME] Add notes Migrate notes" at bounding box center [731, 380] width 1463 height 592
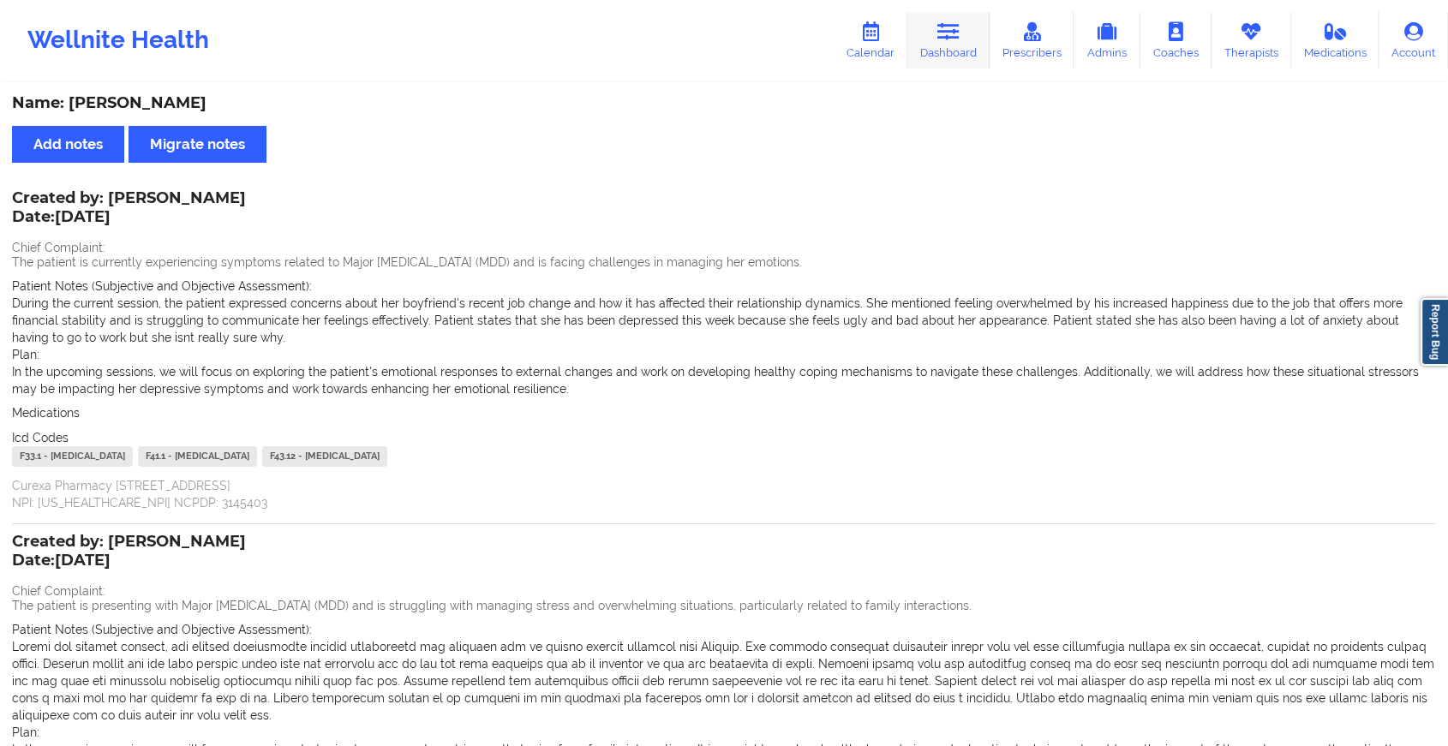
click at [956, 41] on icon at bounding box center [948, 31] width 22 height 19
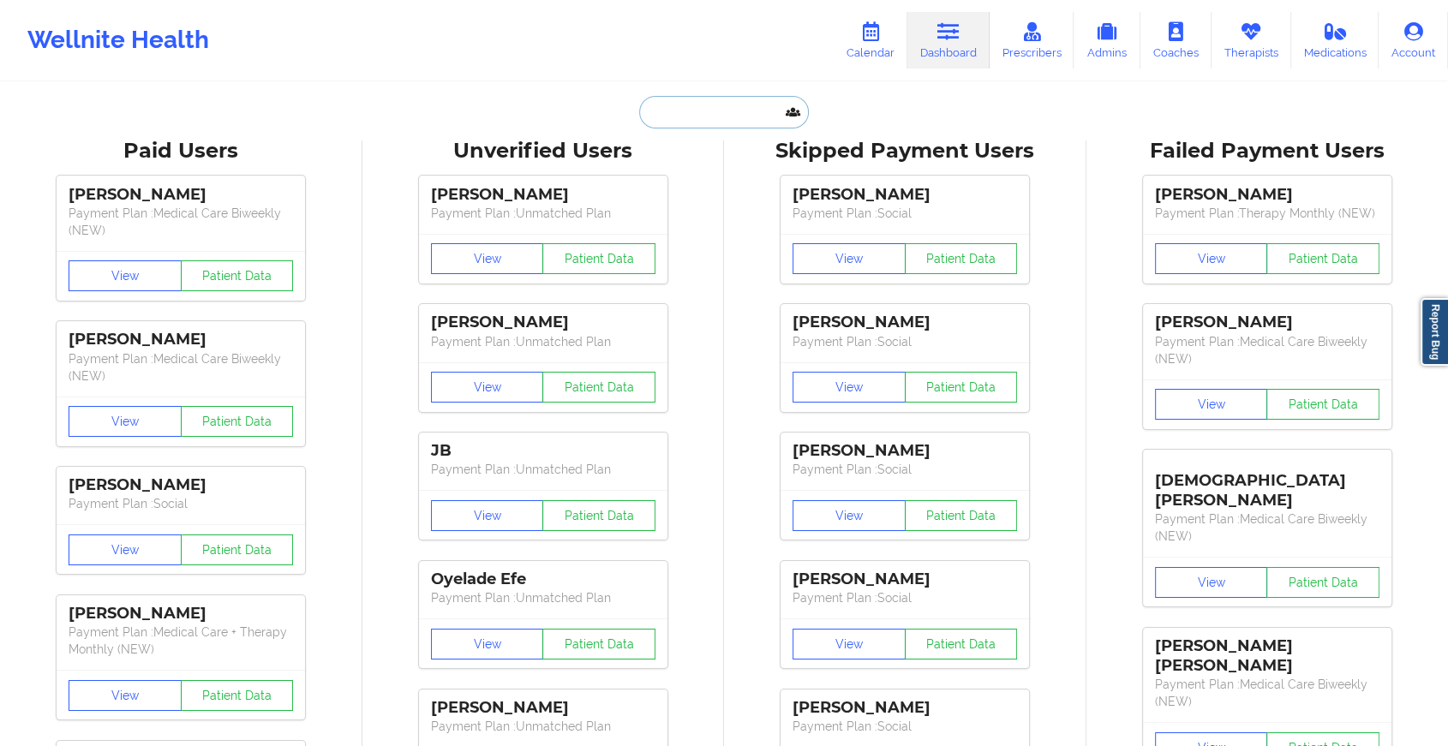
click at [681, 123] on input "text" at bounding box center [724, 112] width 170 height 33
paste input "[EMAIL_ADDRESS][DOMAIN_NAME]"
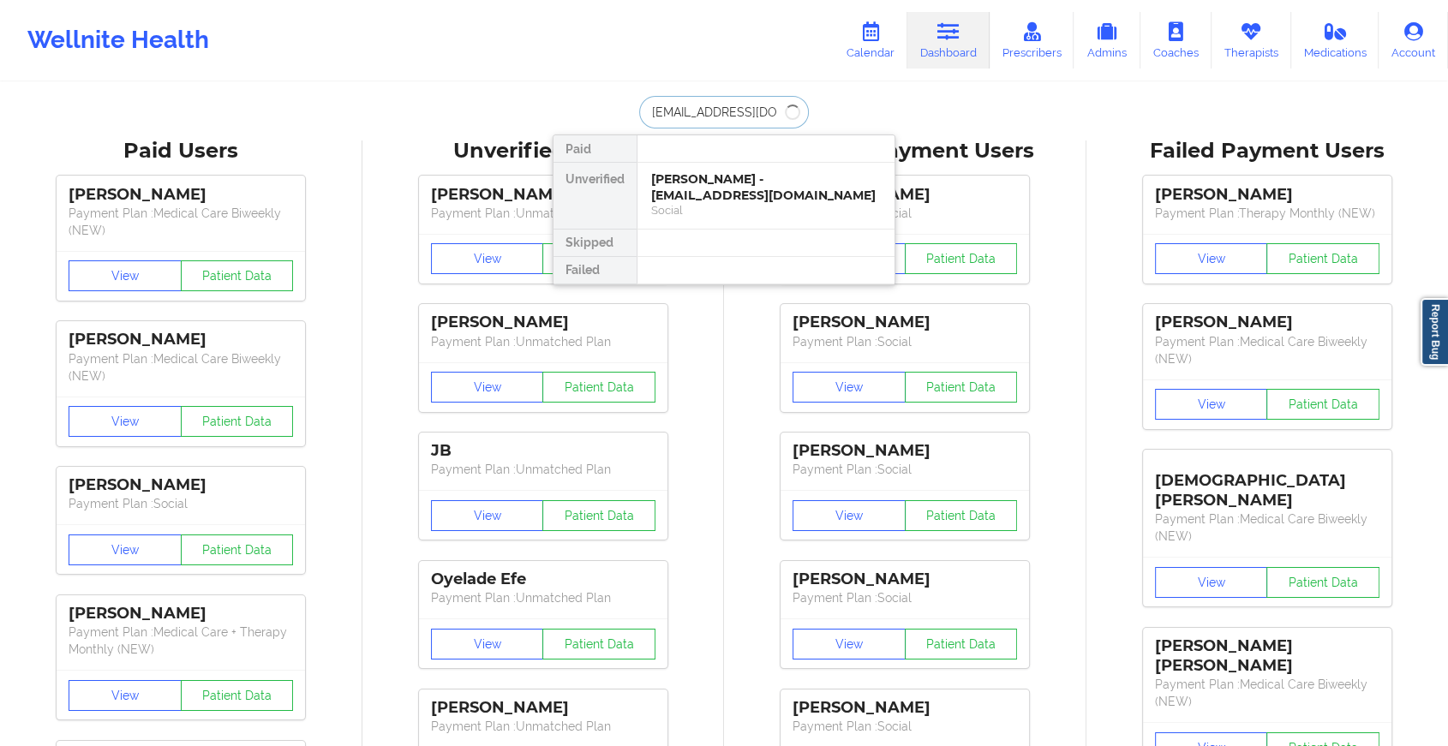
type input "[EMAIL_ADDRESS][DOMAIN_NAME]"
click at [753, 184] on div "[PERSON_NAME] - [EMAIL_ADDRESS][DOMAIN_NAME]" at bounding box center [766, 187] width 230 height 32
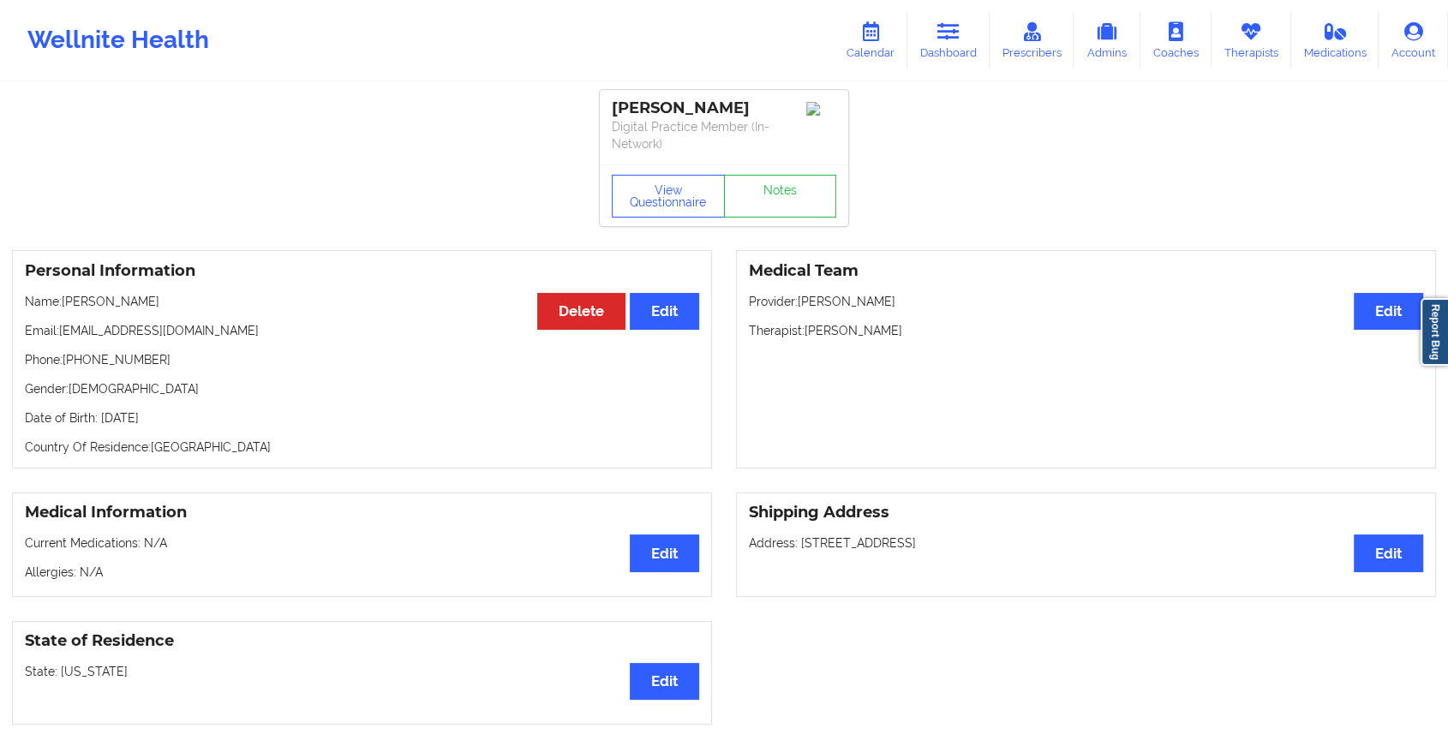
click at [772, 192] on div "View Questionnaire Notes" at bounding box center [724, 196] width 249 height 62
click at [772, 217] on link "Notes" at bounding box center [780, 196] width 113 height 43
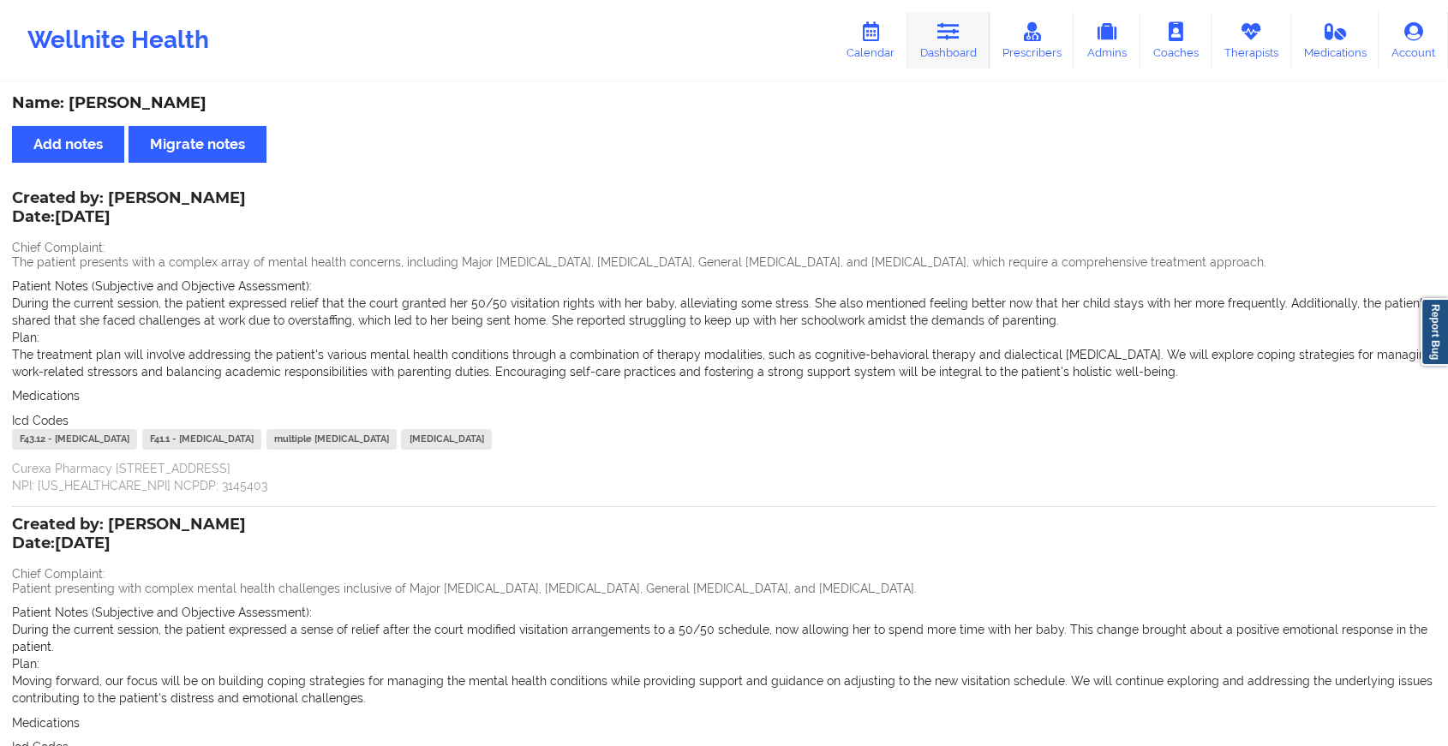
click at [957, 49] on link "Dashboard" at bounding box center [948, 40] width 82 height 57
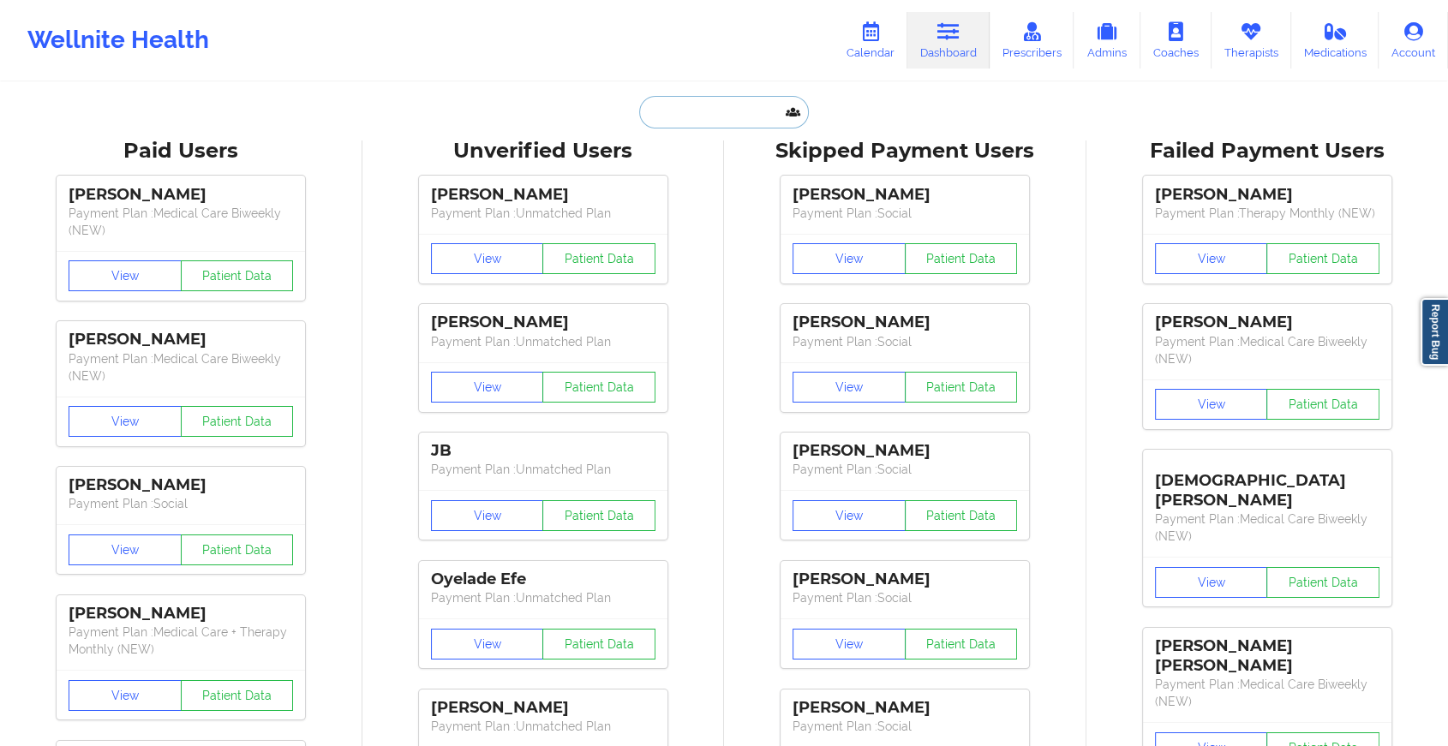
click at [735, 116] on input "text" at bounding box center [724, 112] width 170 height 33
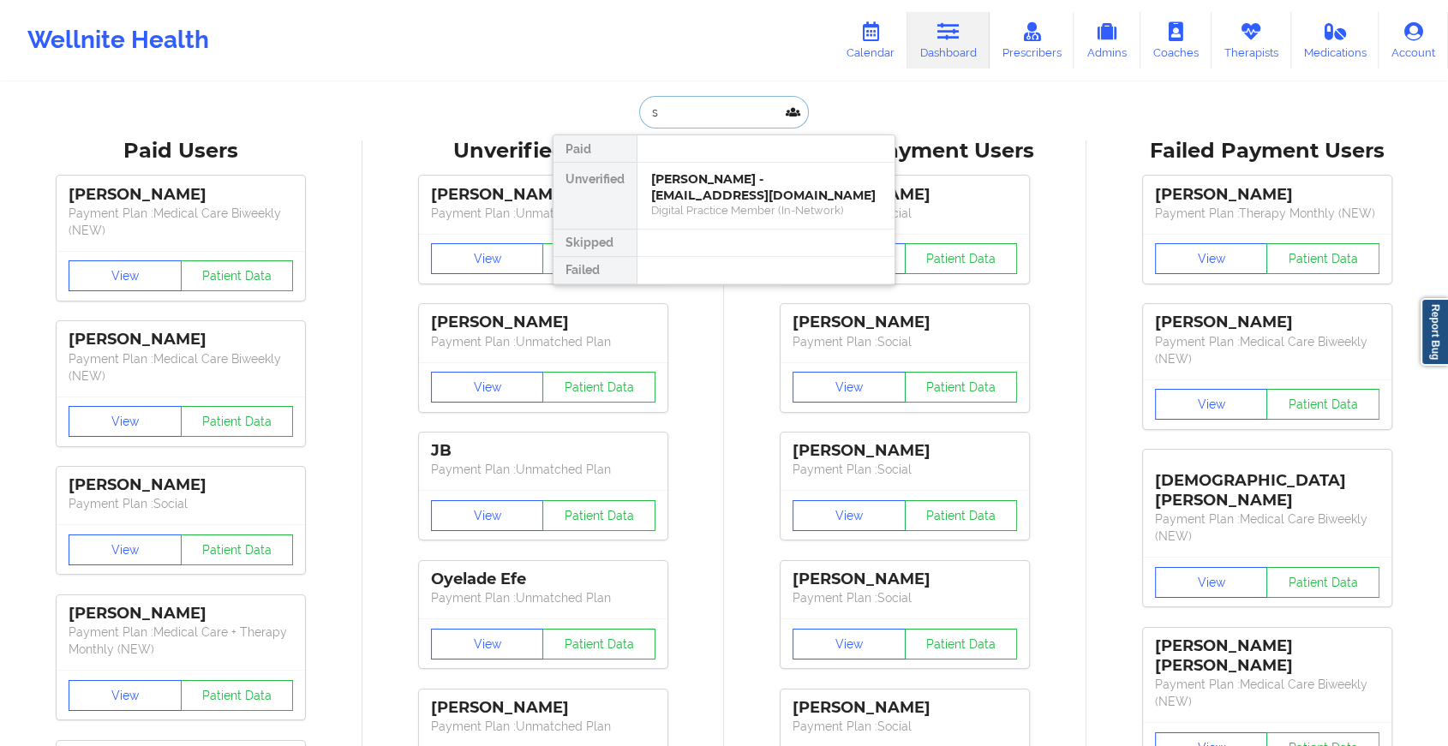
type input "s"
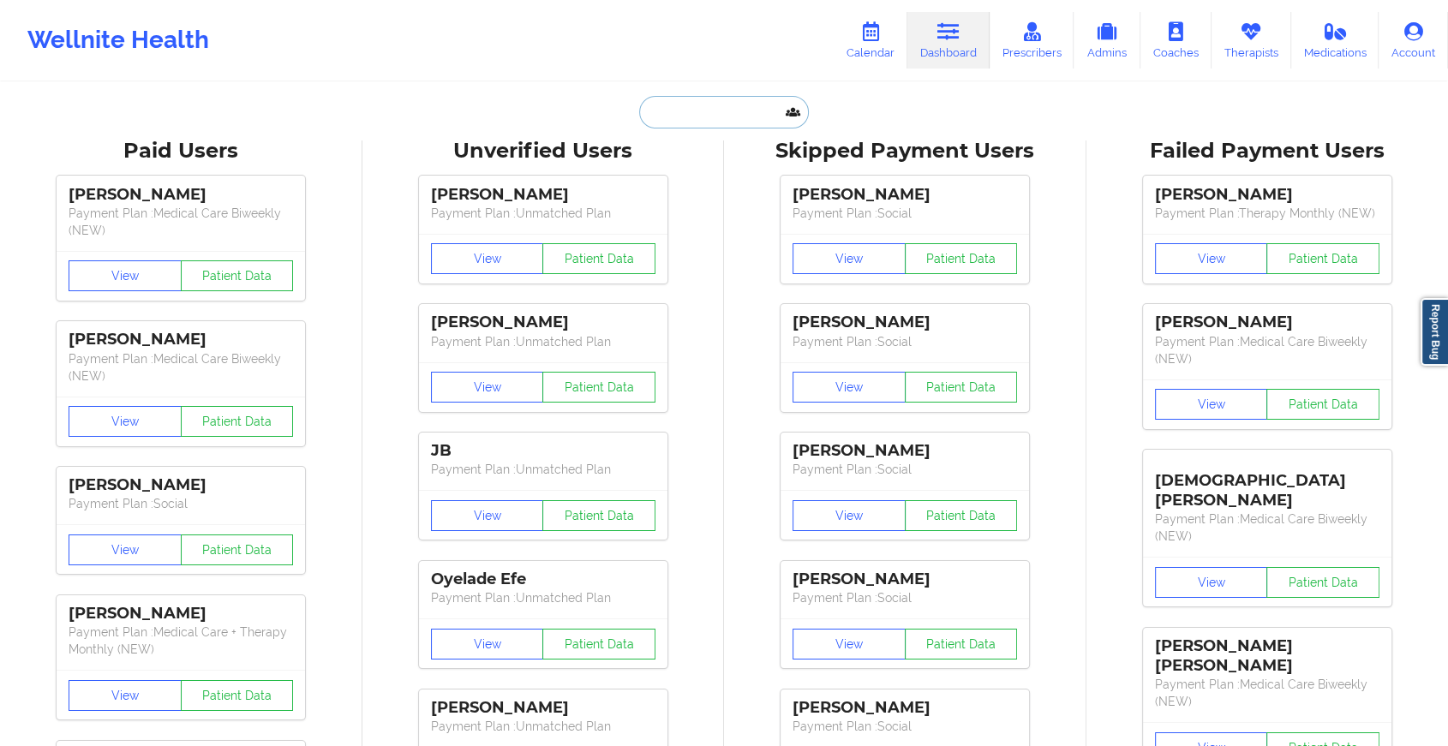
paste input "[EMAIL_ADDRESS][DOMAIN_NAME]"
type input "[EMAIL_ADDRESS][DOMAIN_NAME]"
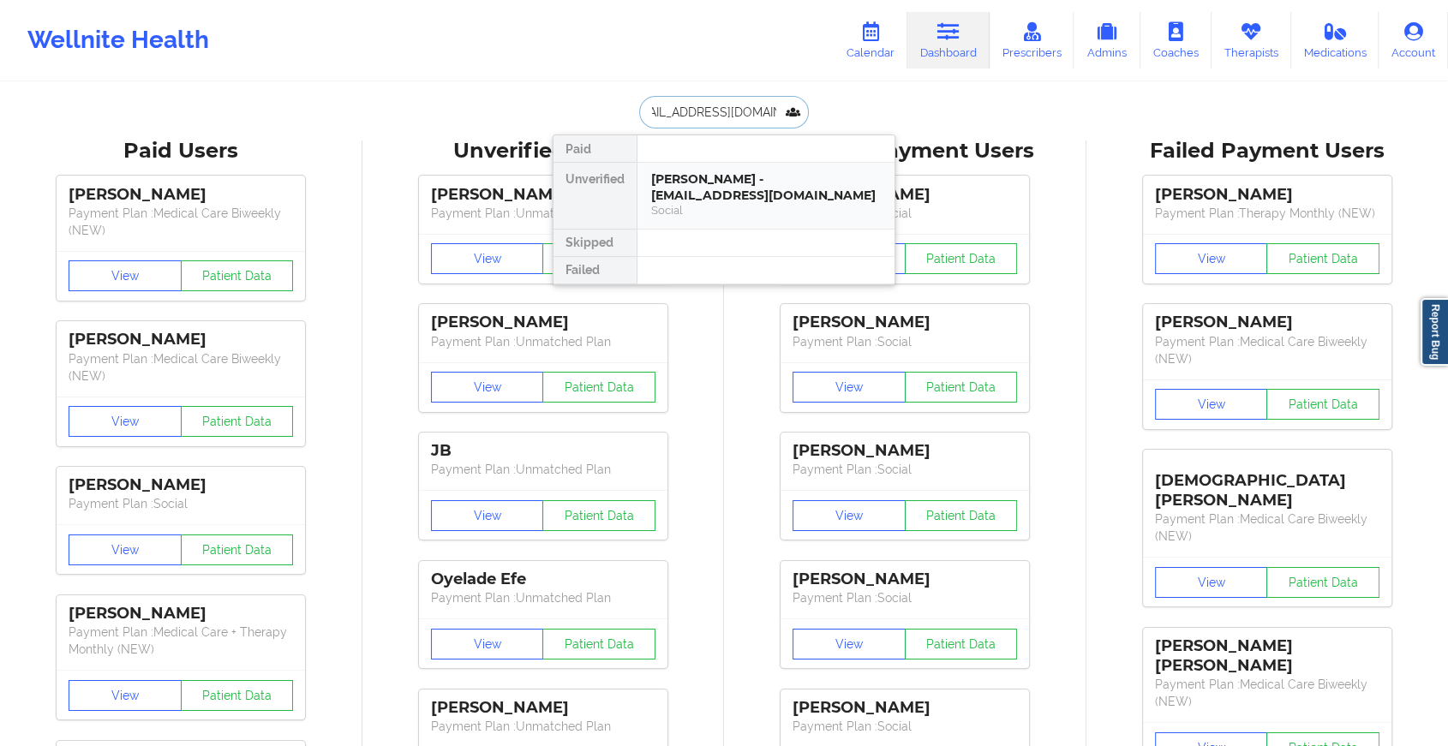
click at [770, 183] on div "[PERSON_NAME] - [EMAIL_ADDRESS][DOMAIN_NAME]" at bounding box center [766, 187] width 230 height 32
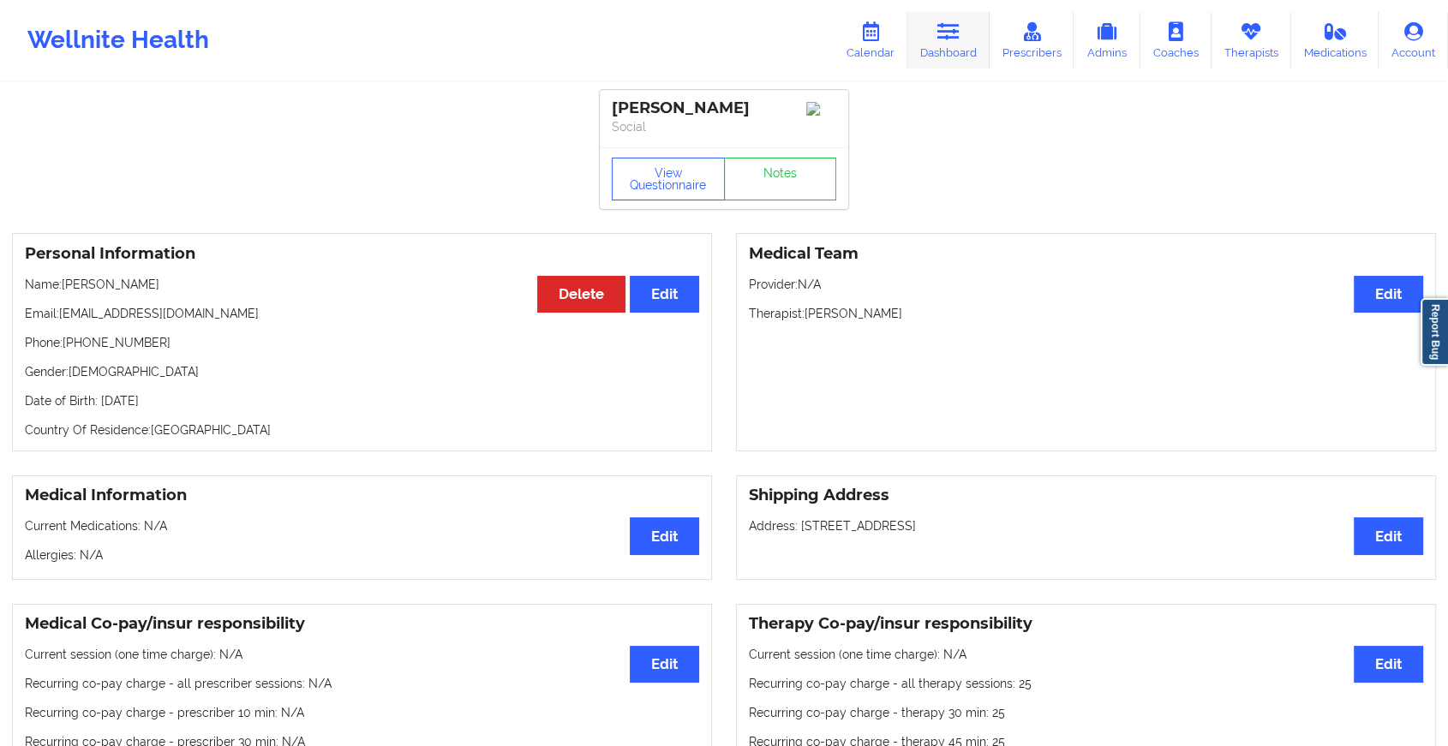
click at [963, 63] on link "Dashboard" at bounding box center [948, 40] width 82 height 57
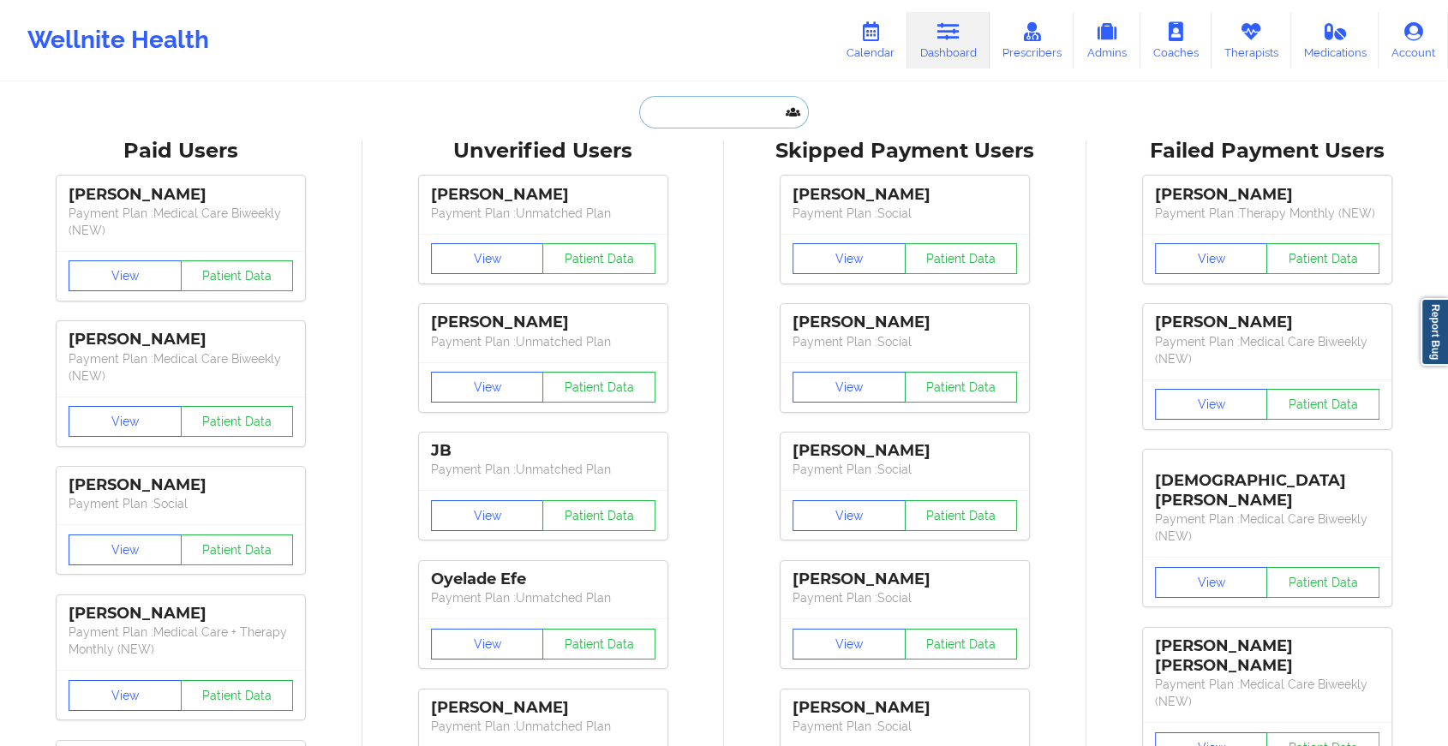
click at [644, 121] on input "text" at bounding box center [724, 112] width 170 height 33
paste input "[PERSON_NAME][EMAIL_ADDRESS][PERSON_NAME][DOMAIN_NAME]"
type input "[PERSON_NAME][EMAIL_ADDRESS][PERSON_NAME][DOMAIN_NAME]"
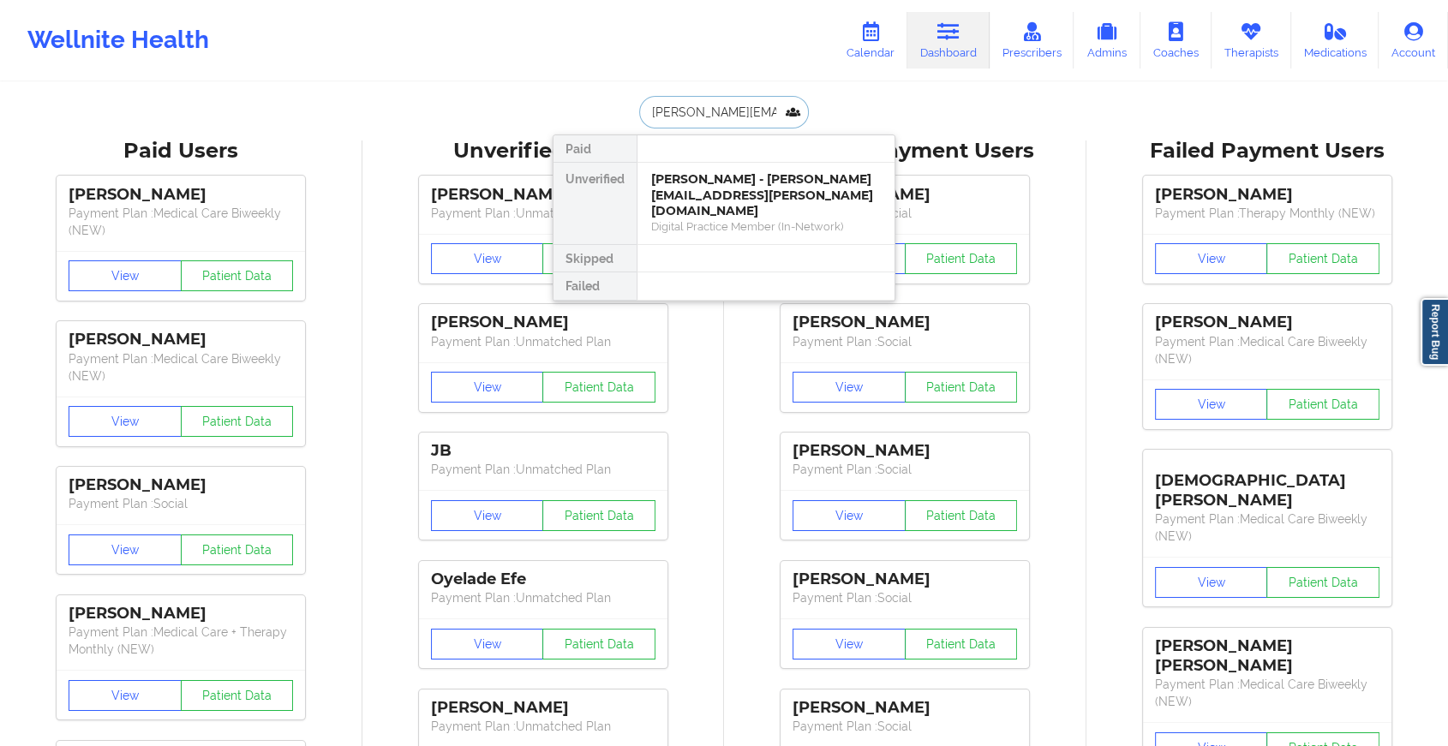
click at [761, 180] on div "[PERSON_NAME] - [PERSON_NAME][EMAIL_ADDRESS][PERSON_NAME][DOMAIN_NAME]" at bounding box center [766, 195] width 230 height 48
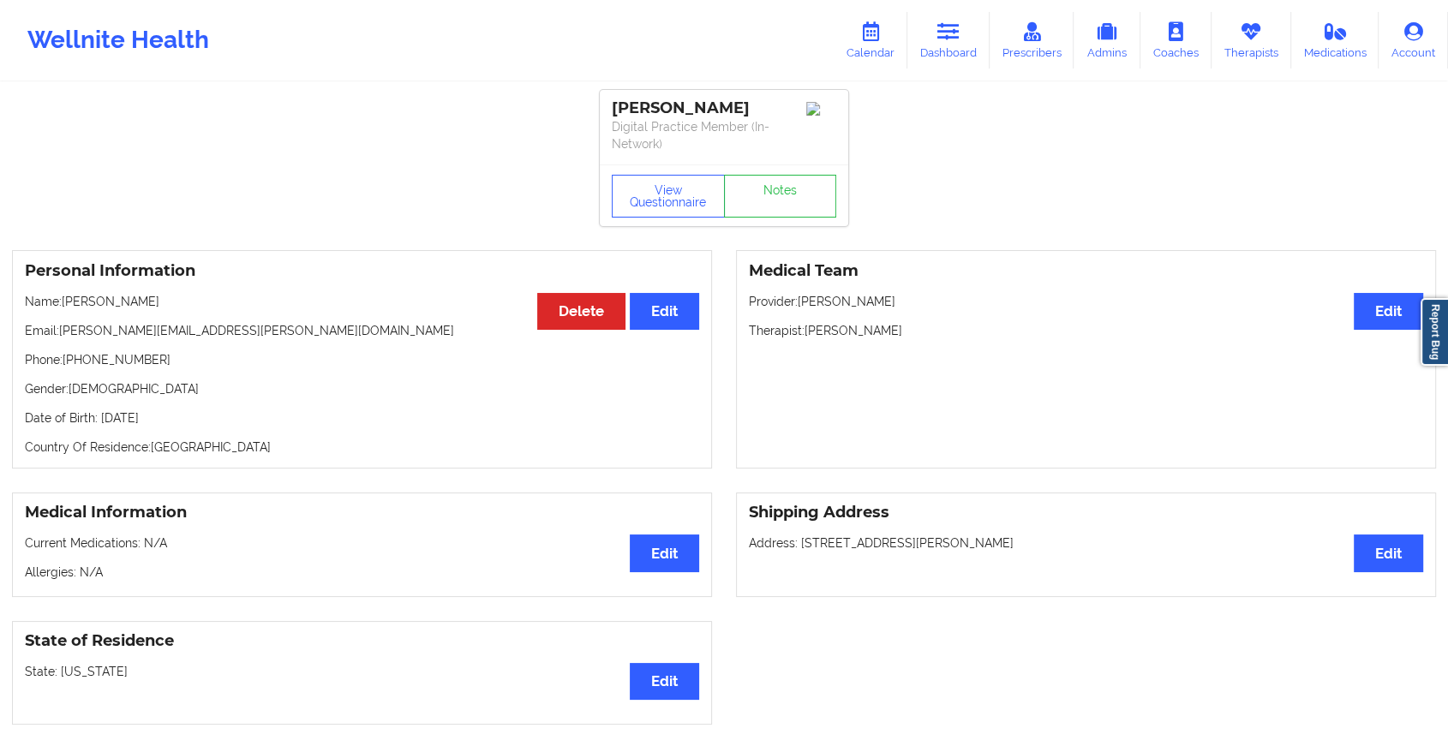
click at [799, 189] on link "Notes" at bounding box center [780, 196] width 113 height 43
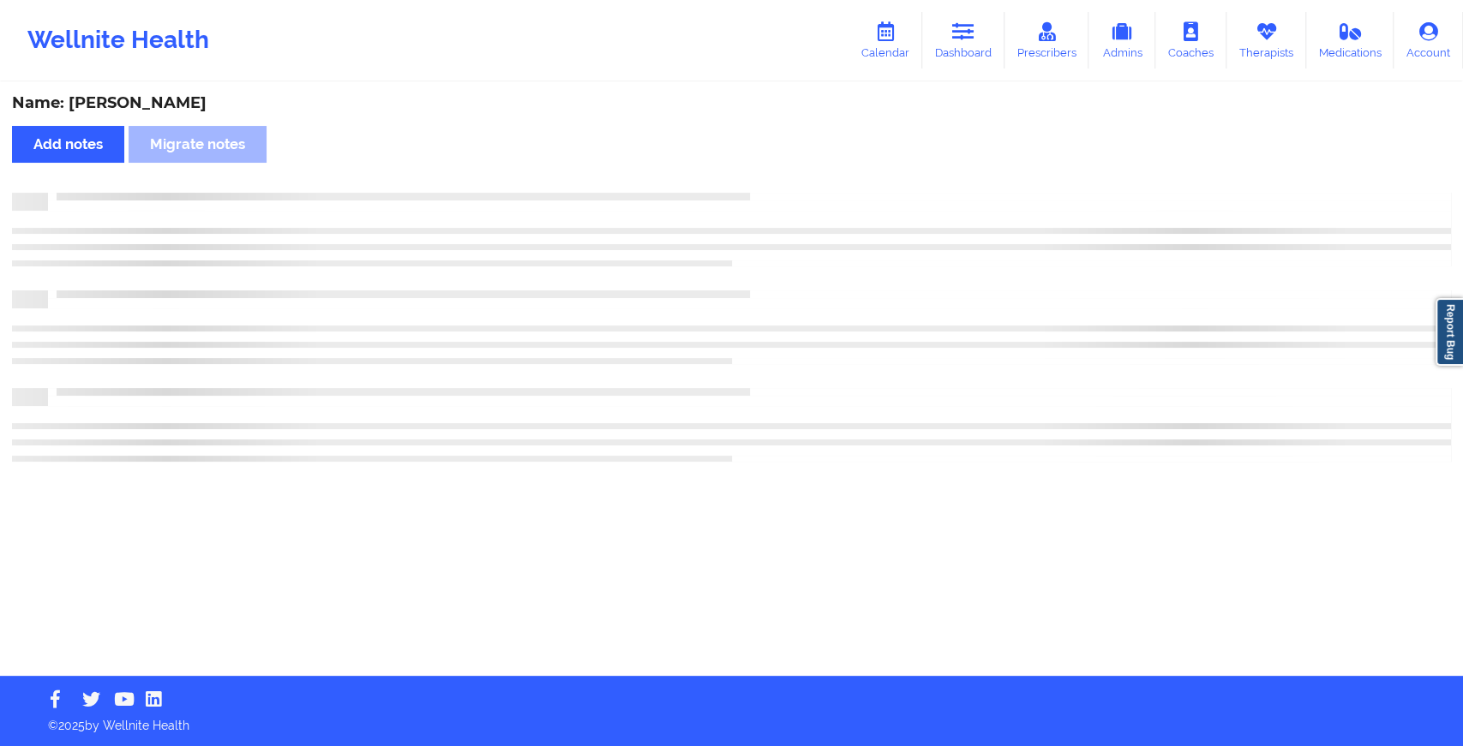
click at [799, 189] on div "Name: [PERSON_NAME] Add notes Migrate notes" at bounding box center [731, 380] width 1463 height 592
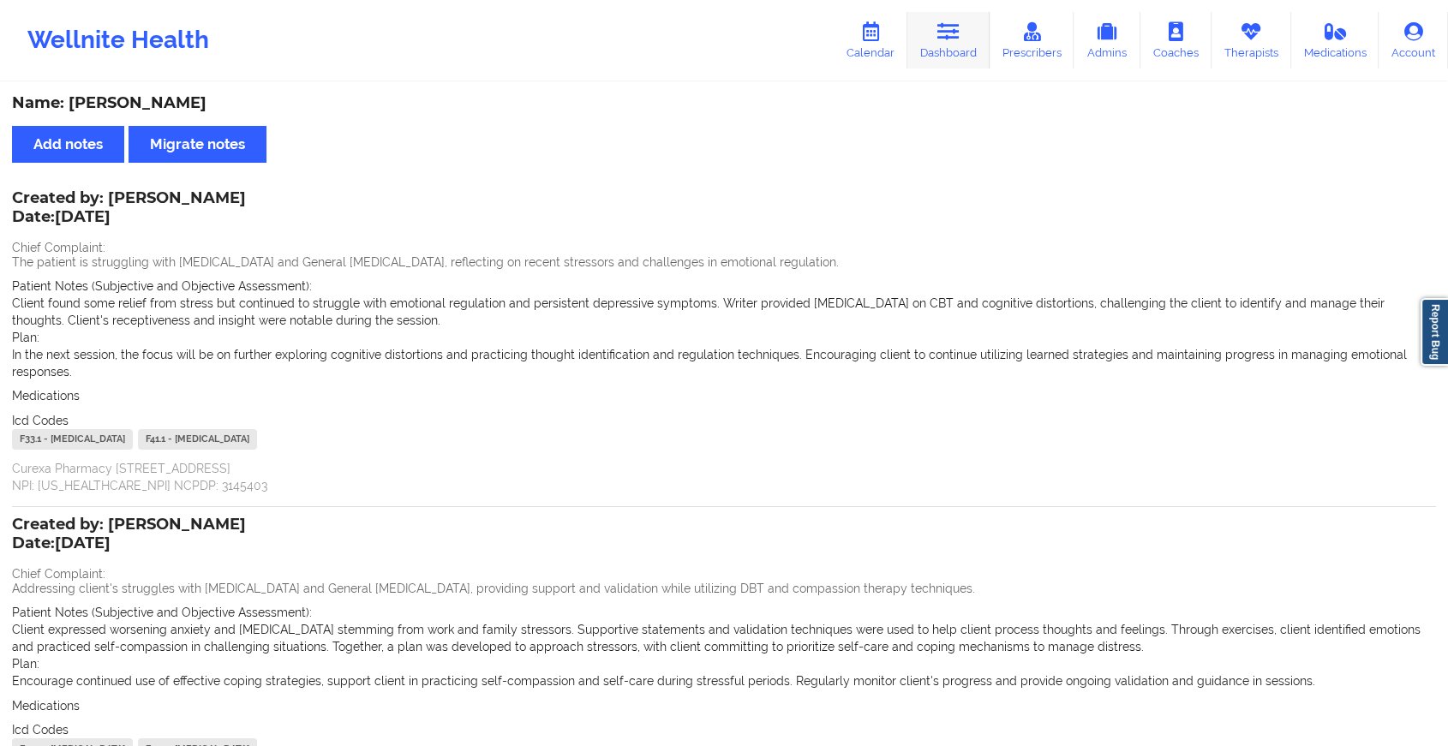
click at [943, 20] on link "Dashboard" at bounding box center [948, 40] width 82 height 57
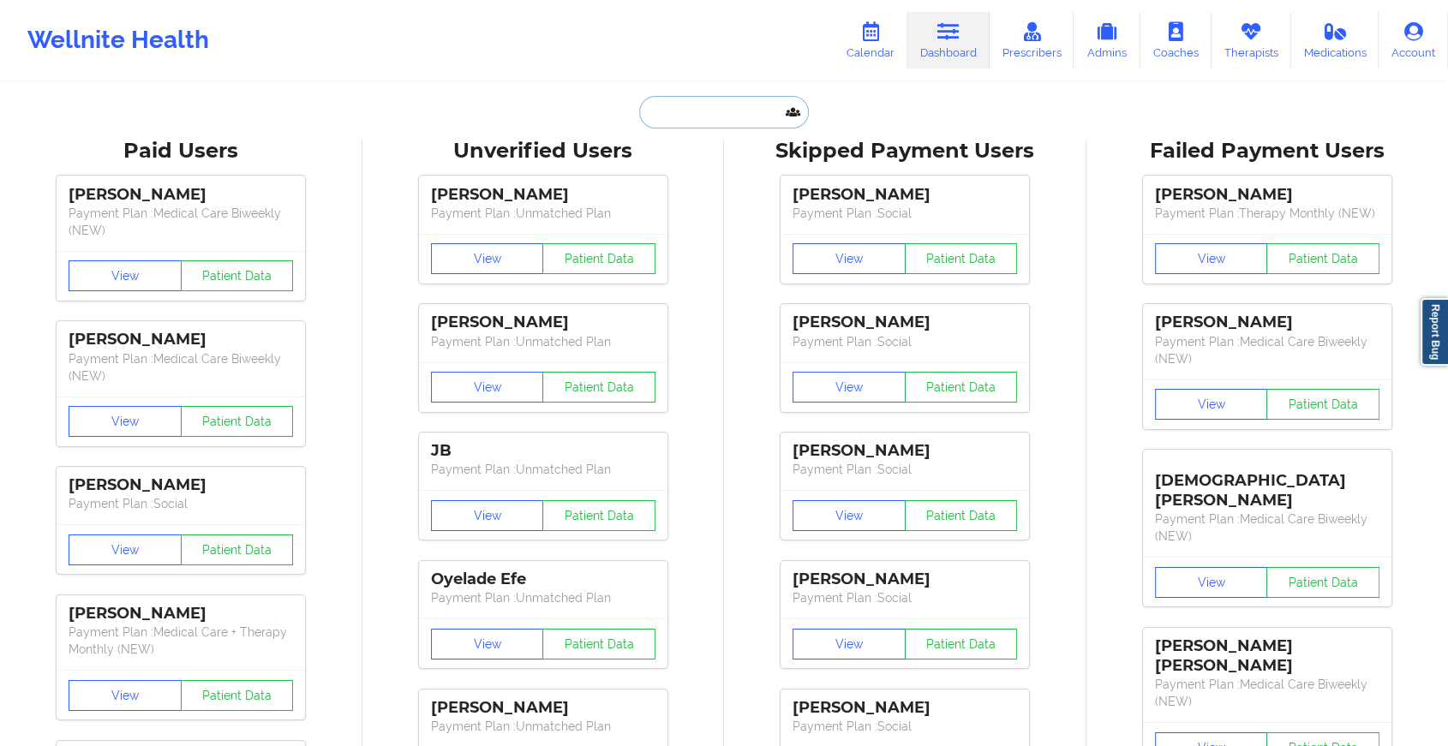
click at [734, 105] on input "text" at bounding box center [724, 112] width 170 height 33
paste input "[EMAIL_ADDRESS][DOMAIN_NAME]"
type input "[EMAIL_ADDRESS][DOMAIN_NAME]"
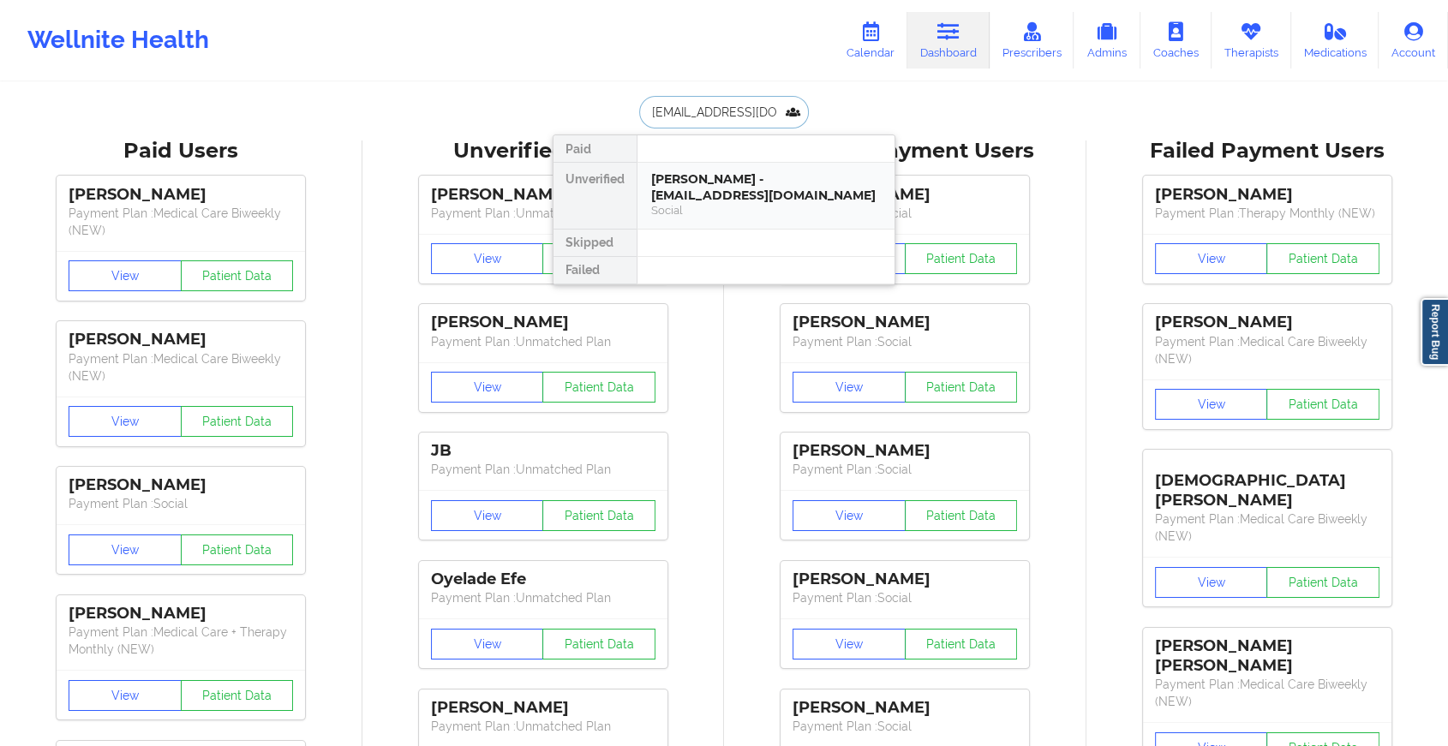
click at [769, 178] on div "[PERSON_NAME] - [EMAIL_ADDRESS][DOMAIN_NAME]" at bounding box center [766, 187] width 230 height 32
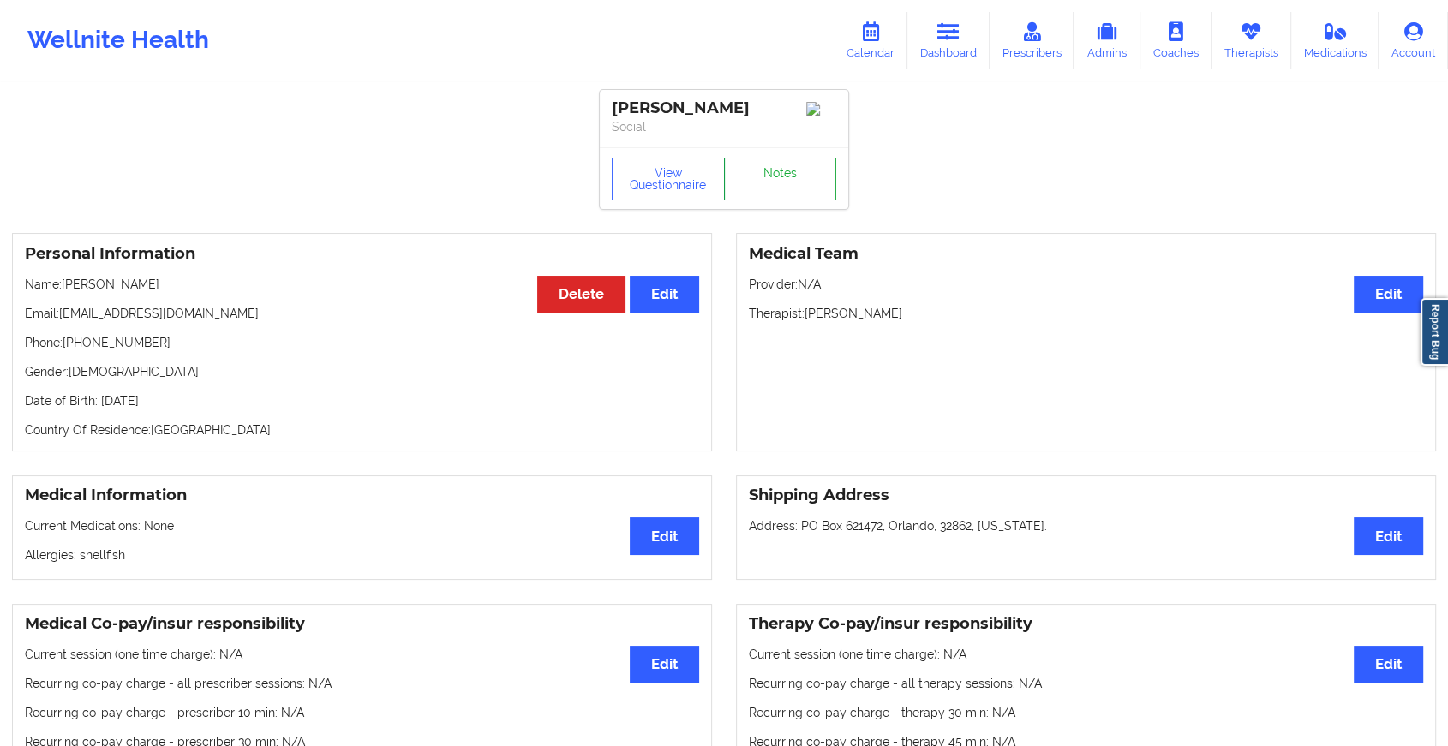
click at [795, 178] on link "Notes" at bounding box center [780, 179] width 113 height 43
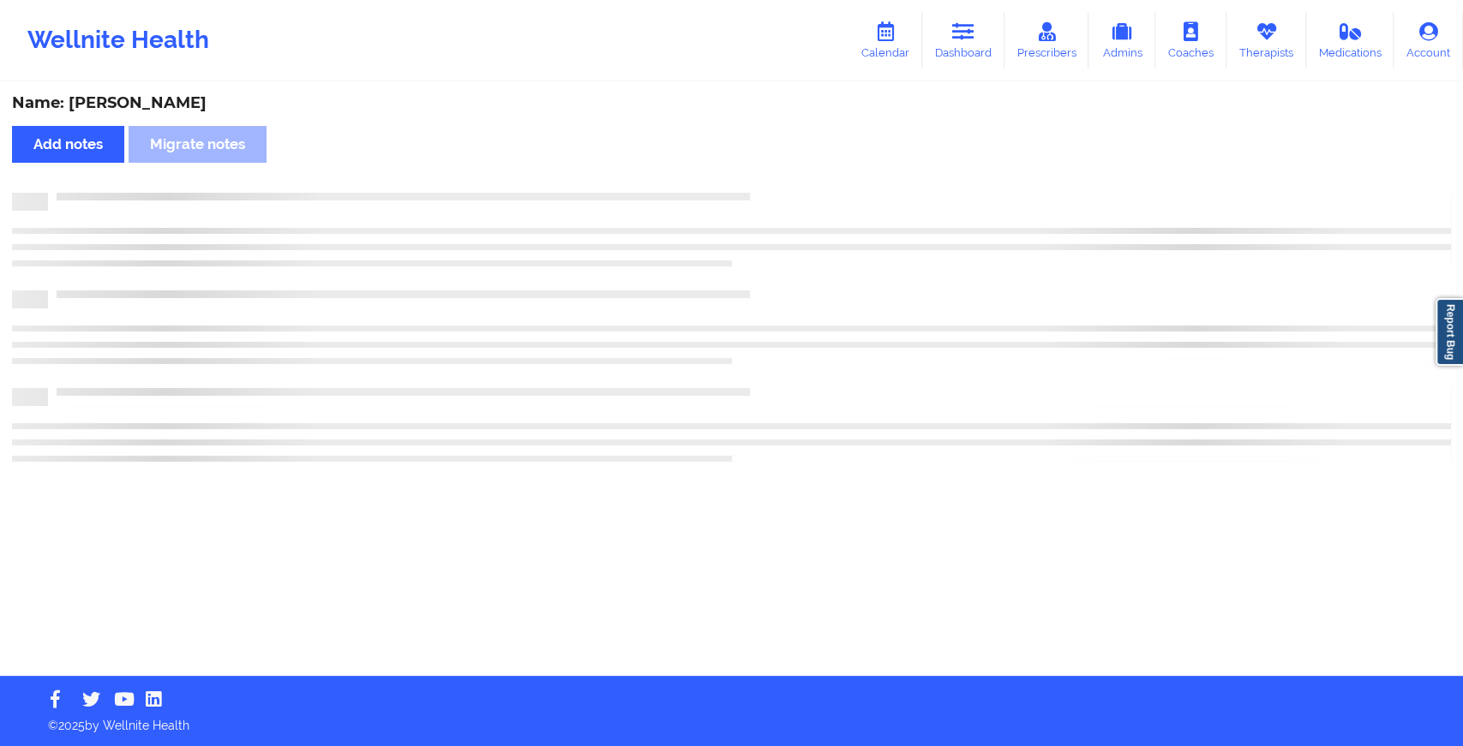
click at [795, 178] on div "Name: [PERSON_NAME] Add notes Migrate notes" at bounding box center [731, 380] width 1463 height 592
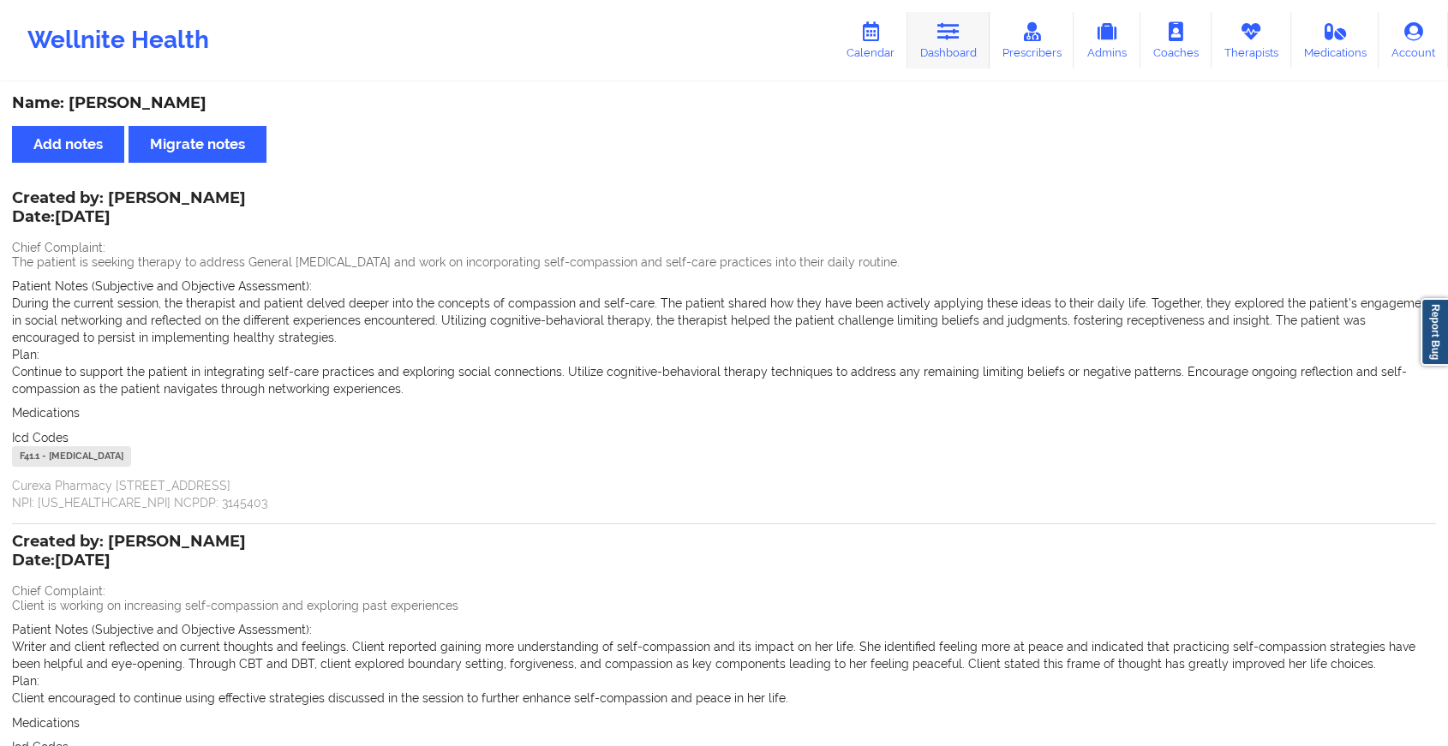
click at [931, 48] on link "Dashboard" at bounding box center [948, 40] width 82 height 57
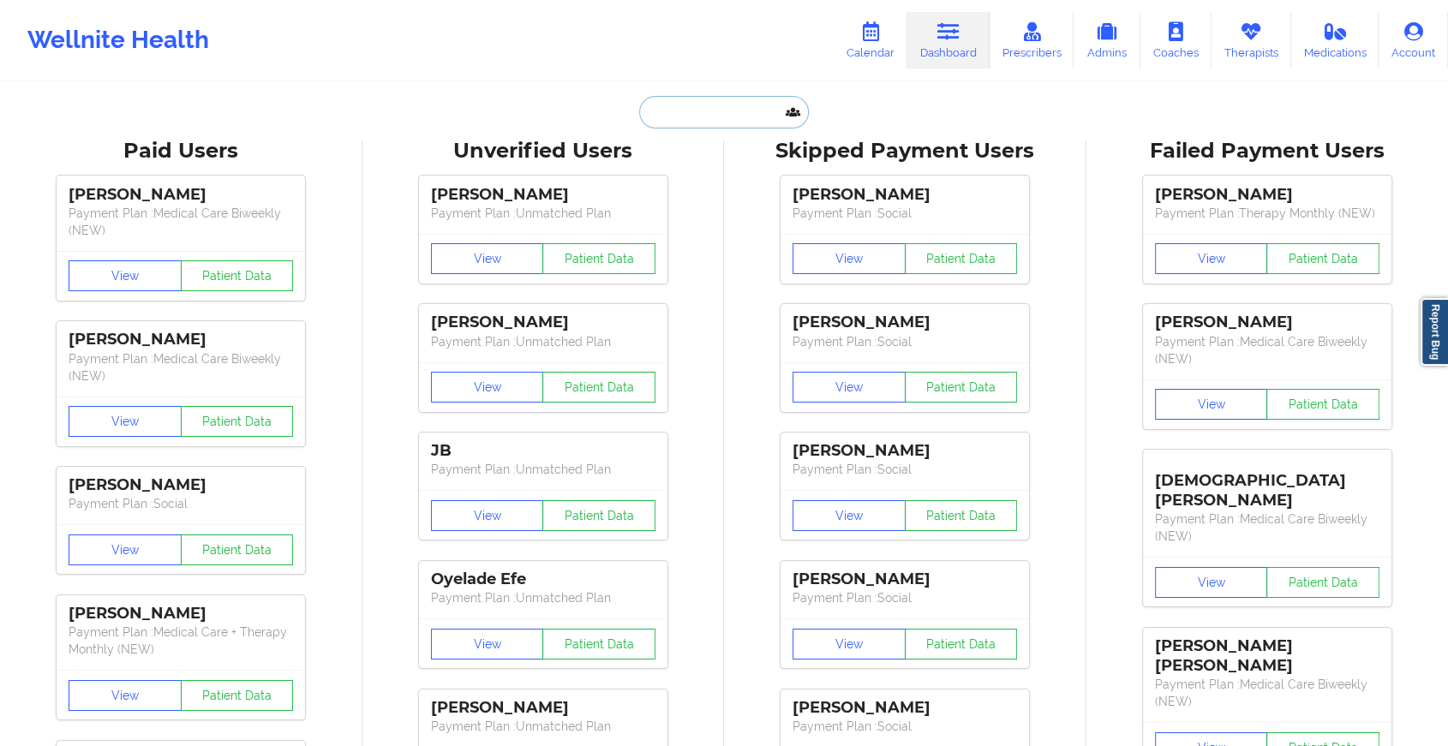
click at [665, 106] on input "text" at bounding box center [724, 112] width 170 height 33
paste input "[EMAIL_ADDRESS][DOMAIN_NAME]"
type input "[EMAIL_ADDRESS][DOMAIN_NAME]"
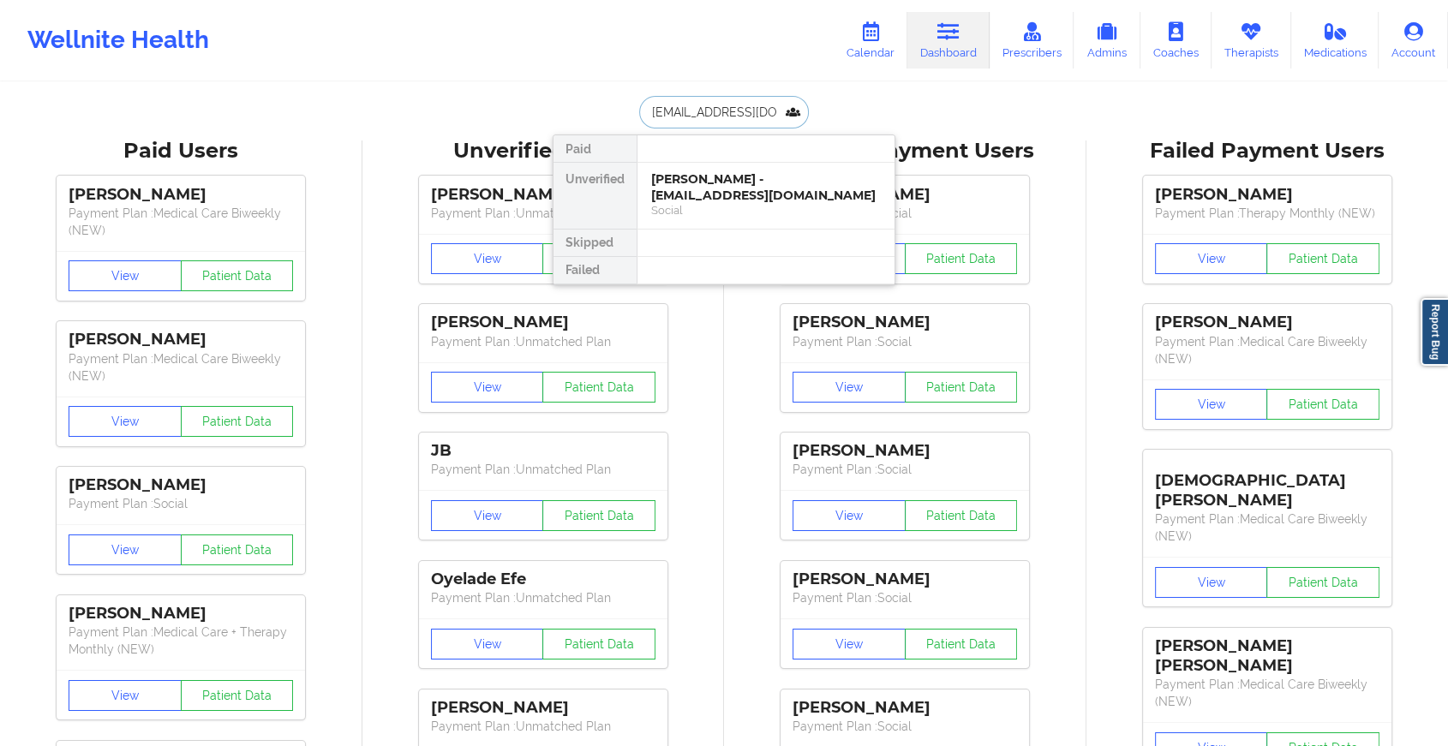
click at [711, 189] on div "[PERSON_NAME] - [EMAIL_ADDRESS][DOMAIN_NAME]" at bounding box center [766, 187] width 230 height 32
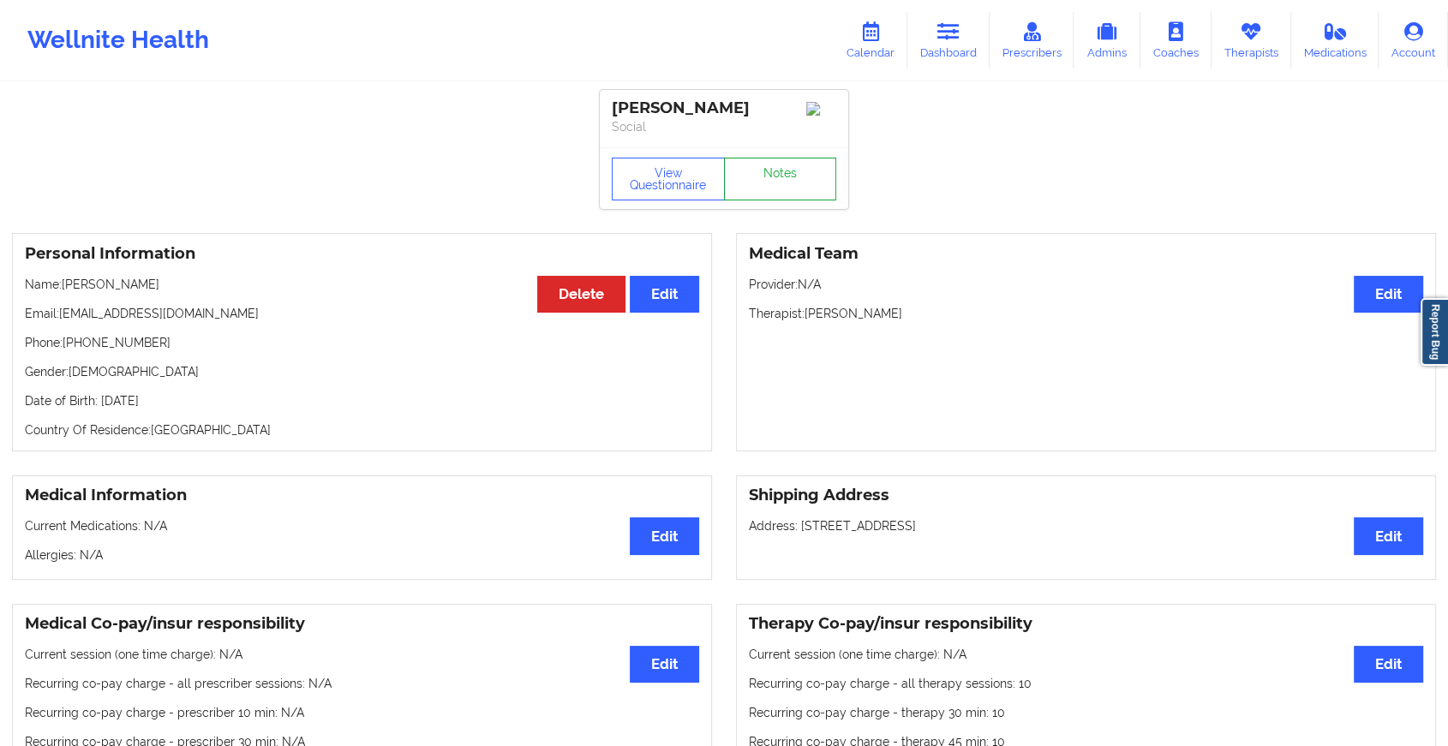
click at [774, 182] on link "Notes" at bounding box center [780, 179] width 113 height 43
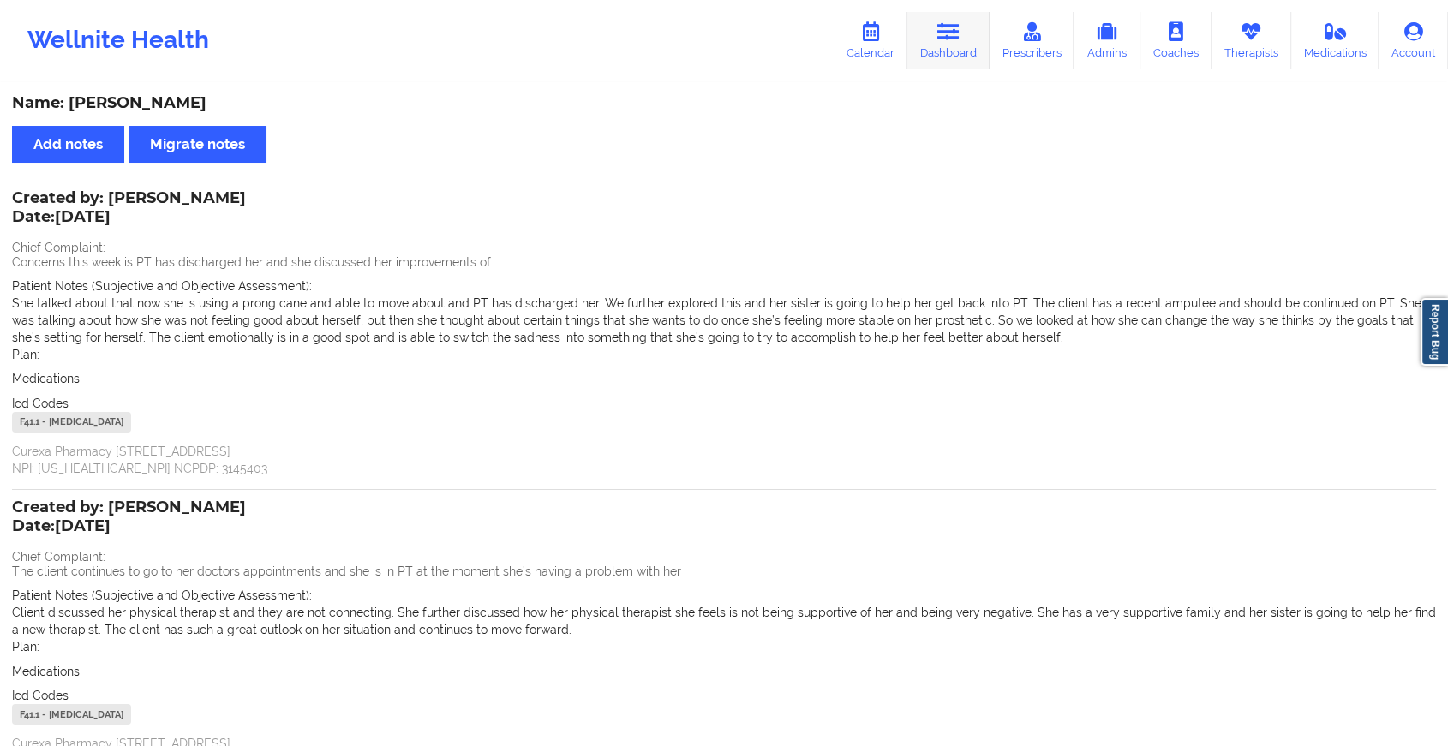
click at [925, 48] on link "Dashboard" at bounding box center [948, 40] width 82 height 57
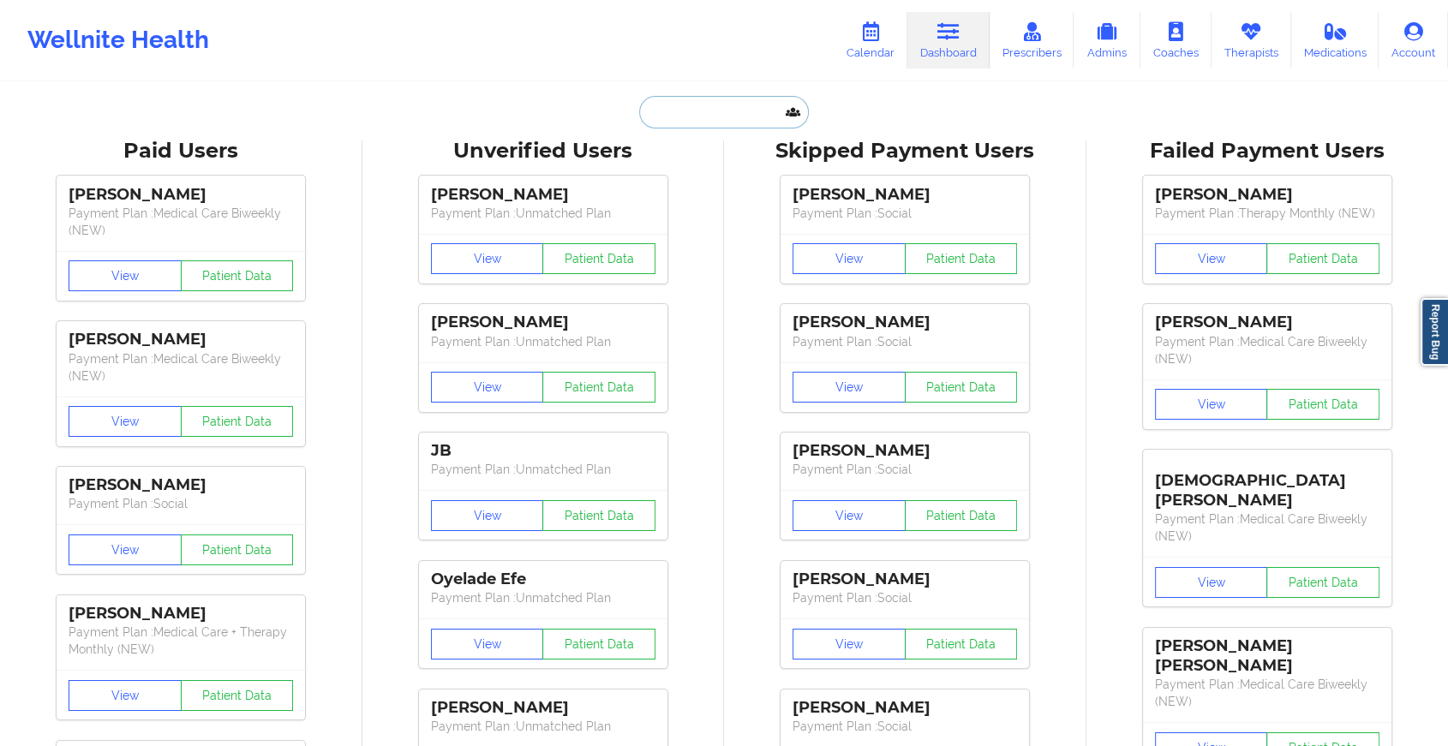
click at [731, 113] on input "text" at bounding box center [724, 112] width 170 height 33
paste input "[PERSON_NAME][EMAIL_ADDRESS][PERSON_NAME][DOMAIN_NAME]"
type input "[PERSON_NAME][EMAIL_ADDRESS][PERSON_NAME][DOMAIN_NAME]"
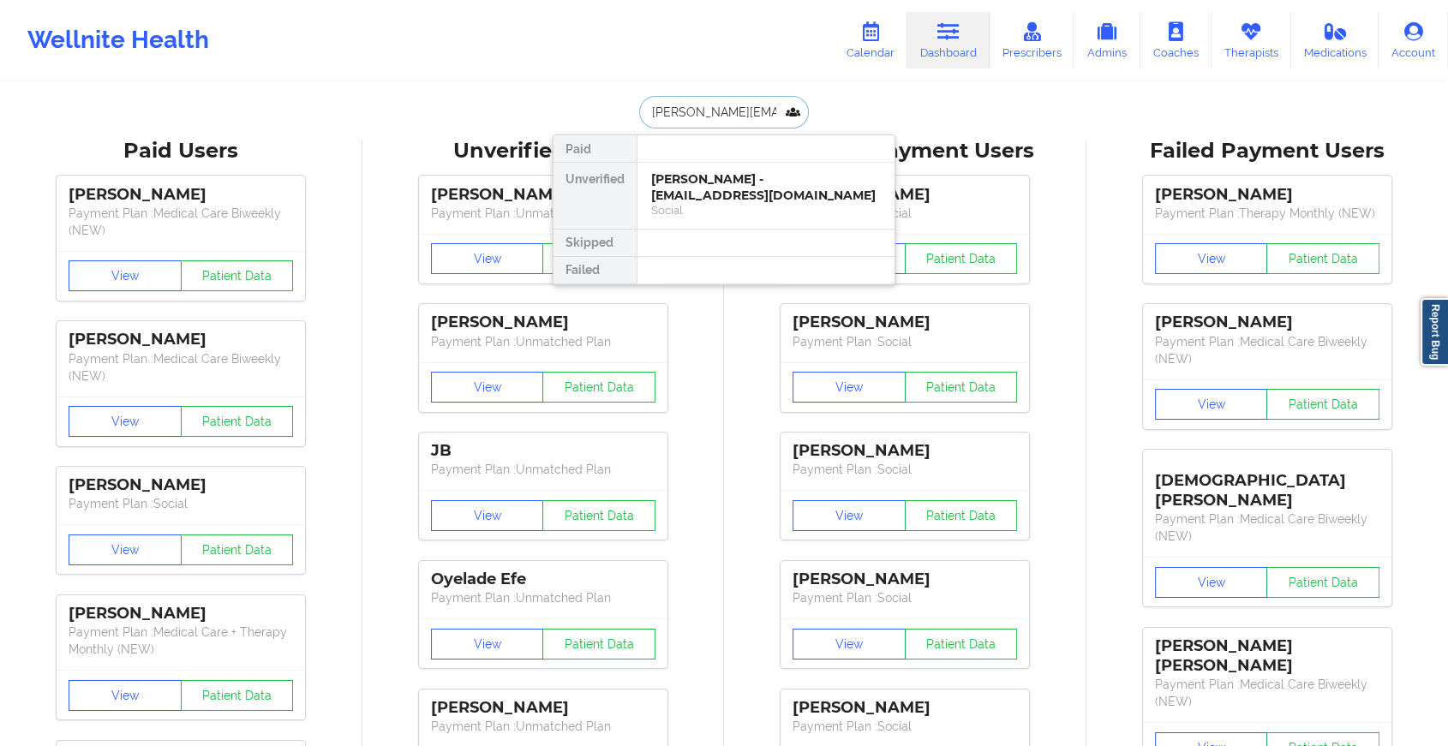
scroll to position [0, 4]
click at [740, 165] on div "Kelsey Wilborn - [EMAIL_ADDRESS][PERSON_NAME][DOMAIN_NAME] Social" at bounding box center [766, 196] width 257 height 66
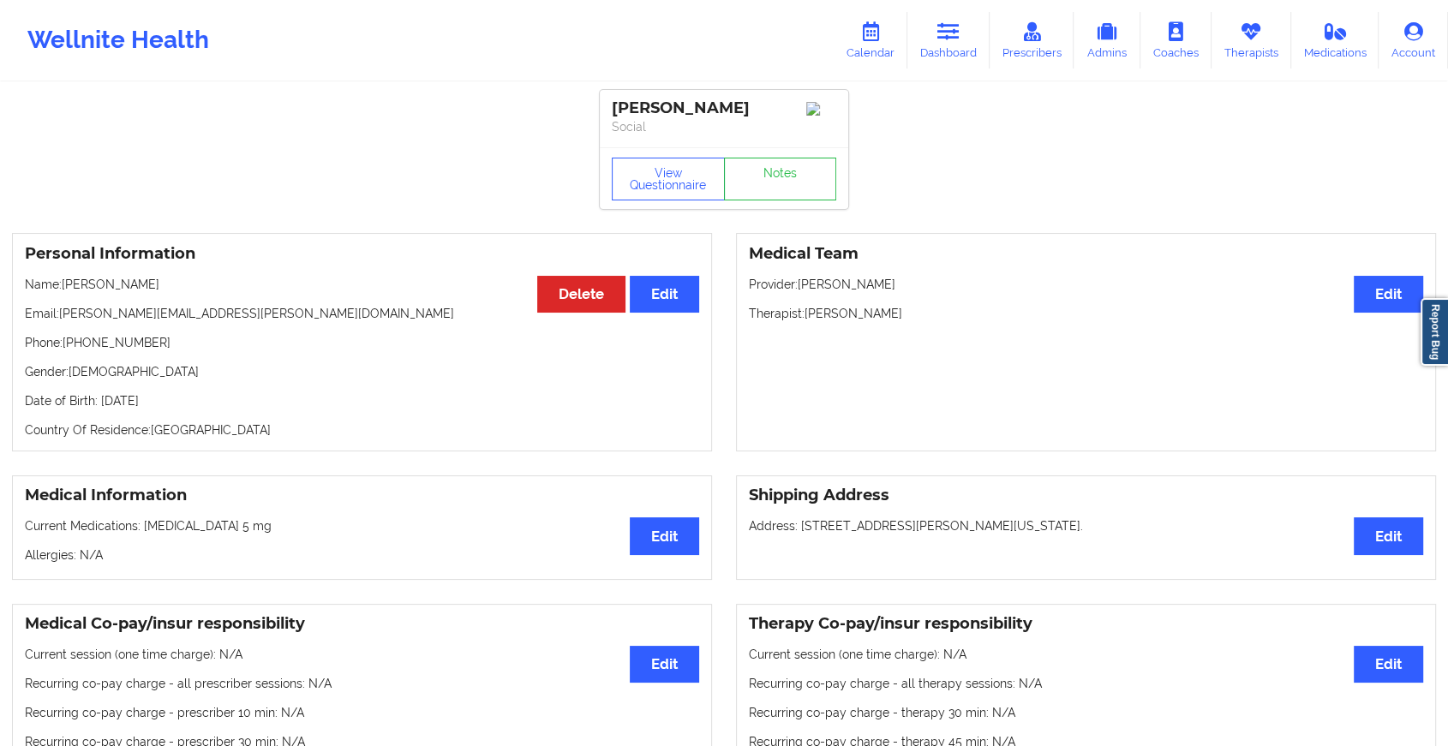
click at [788, 171] on div "View Questionnaire Notes" at bounding box center [724, 179] width 225 height 43
click at [788, 171] on link "Notes" at bounding box center [780, 179] width 113 height 43
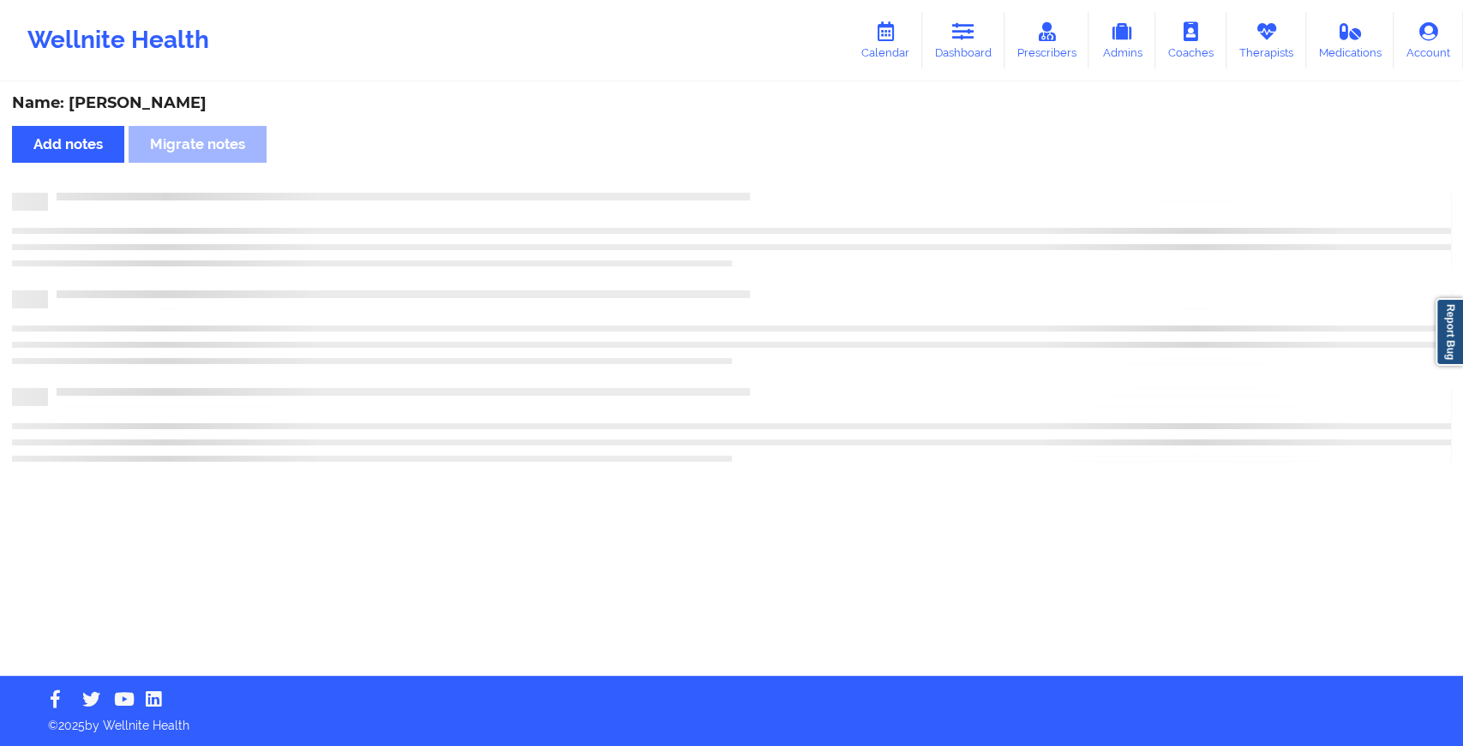
click at [788, 171] on div "Name: [PERSON_NAME] Add notes Migrate notes" at bounding box center [731, 380] width 1463 height 592
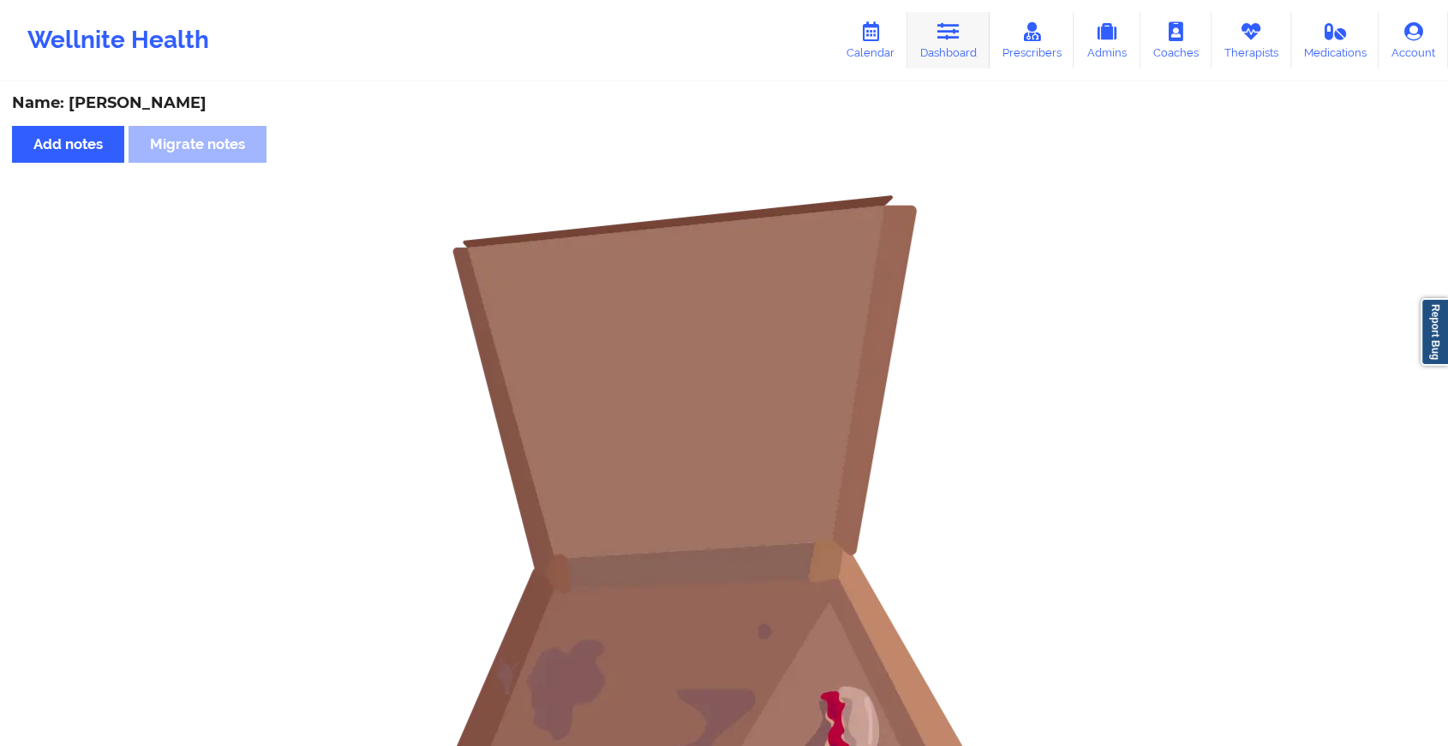
click at [964, 62] on link "Dashboard" at bounding box center [948, 40] width 82 height 57
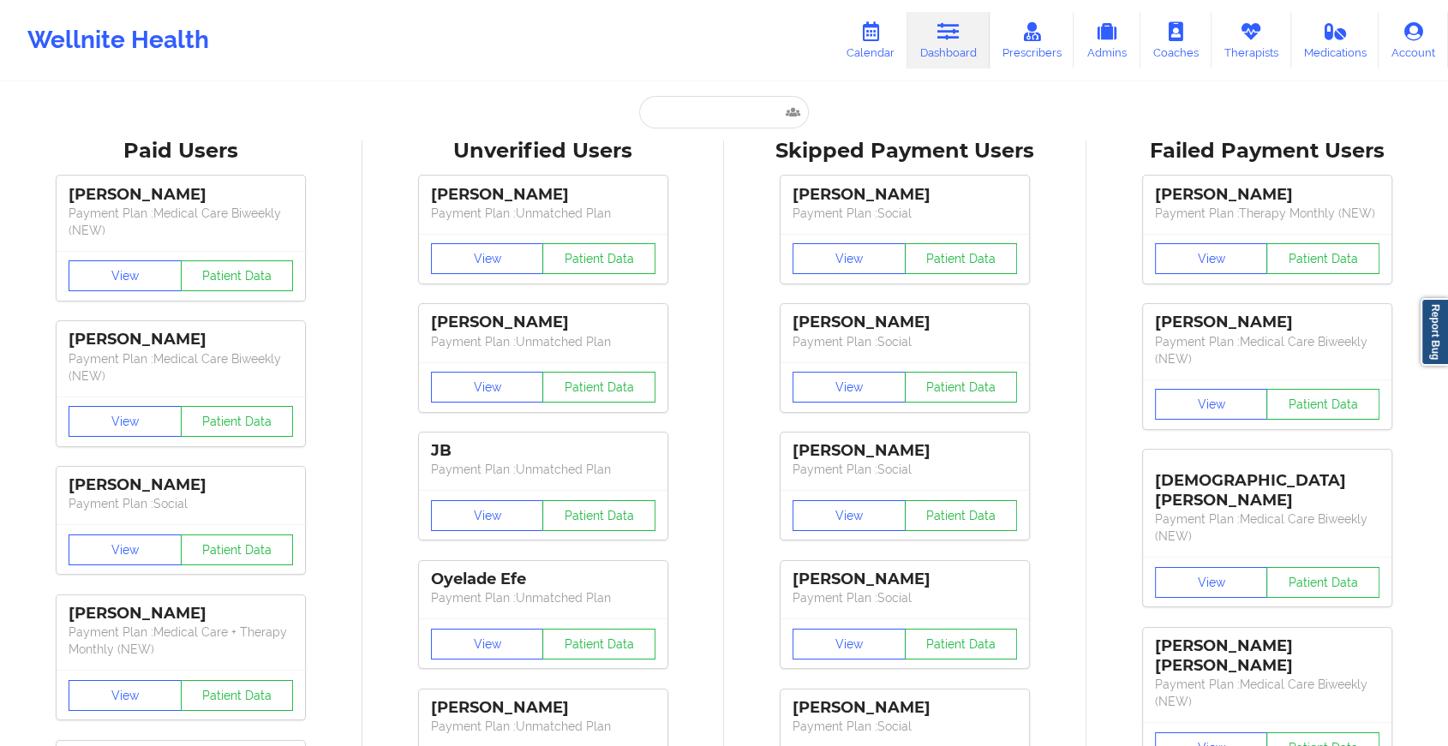
drag, startPoint x: 673, startPoint y: 87, endPoint x: 672, endPoint y: 116, distance: 28.3
click at [672, 116] on input "text" at bounding box center [724, 112] width 170 height 33
paste input "[EMAIL_ADDRESS][DOMAIN_NAME]"
type input "[EMAIL_ADDRESS][DOMAIN_NAME]"
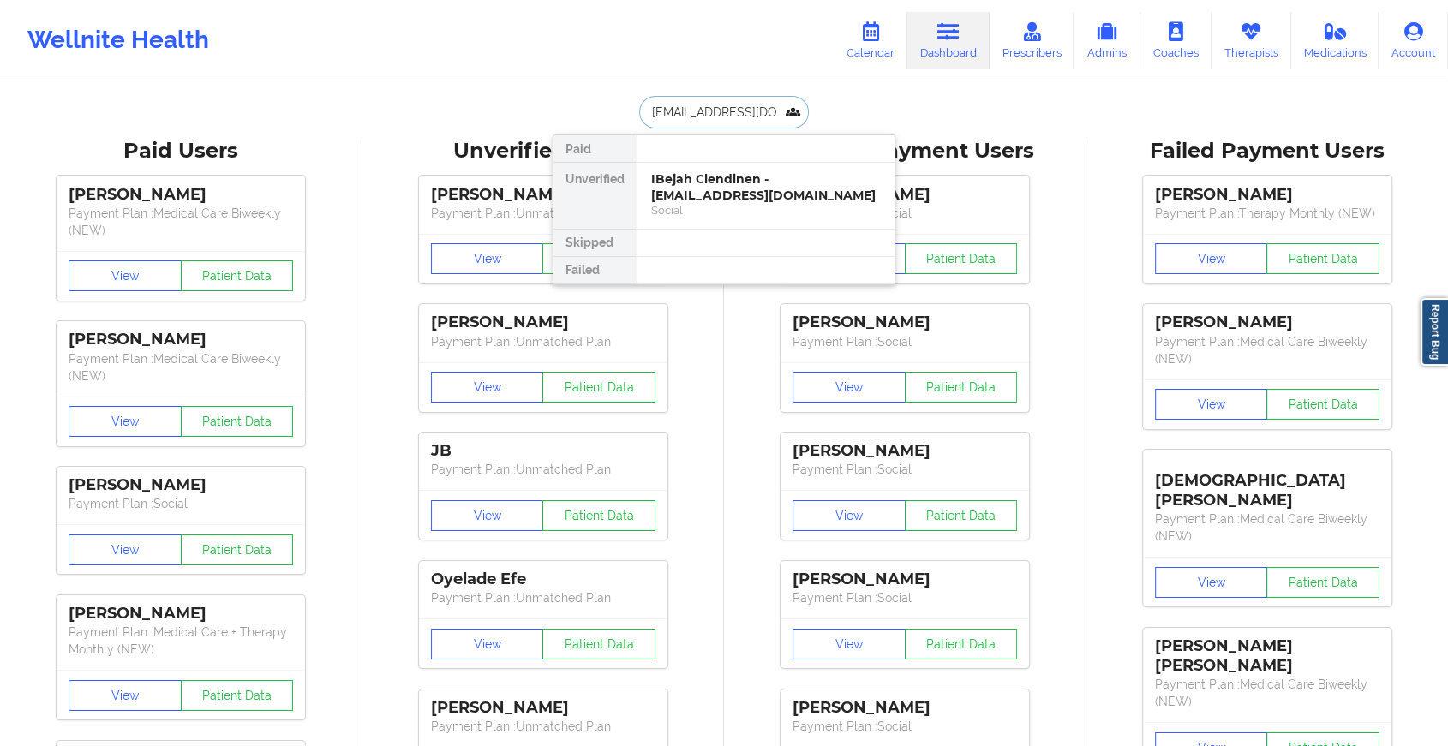
click at [735, 185] on div "IBejah Clendinen - [EMAIL_ADDRESS][DOMAIN_NAME]" at bounding box center [766, 187] width 230 height 32
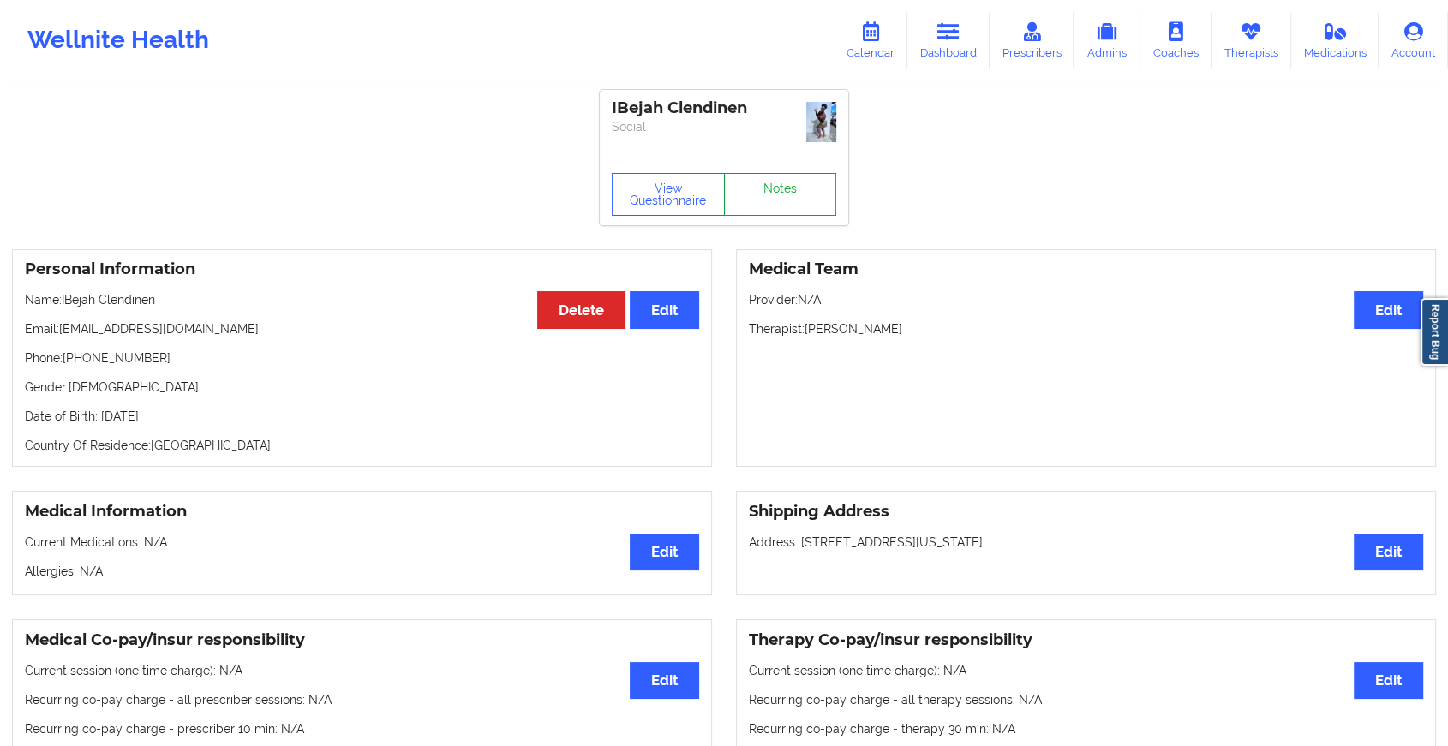
click at [753, 187] on link "Notes" at bounding box center [780, 194] width 113 height 43
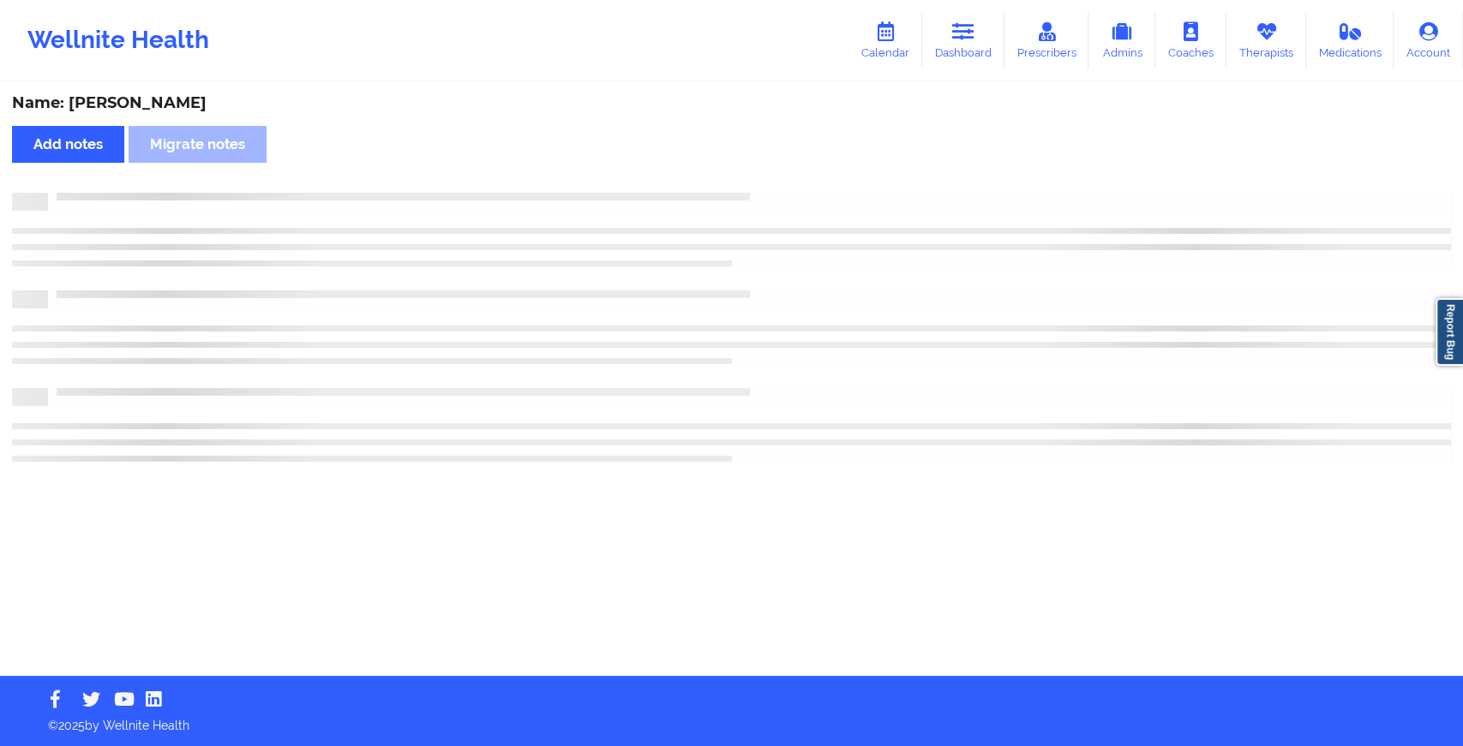
click at [753, 187] on div "Name: [PERSON_NAME] Add notes Migrate notes" at bounding box center [731, 380] width 1463 height 592
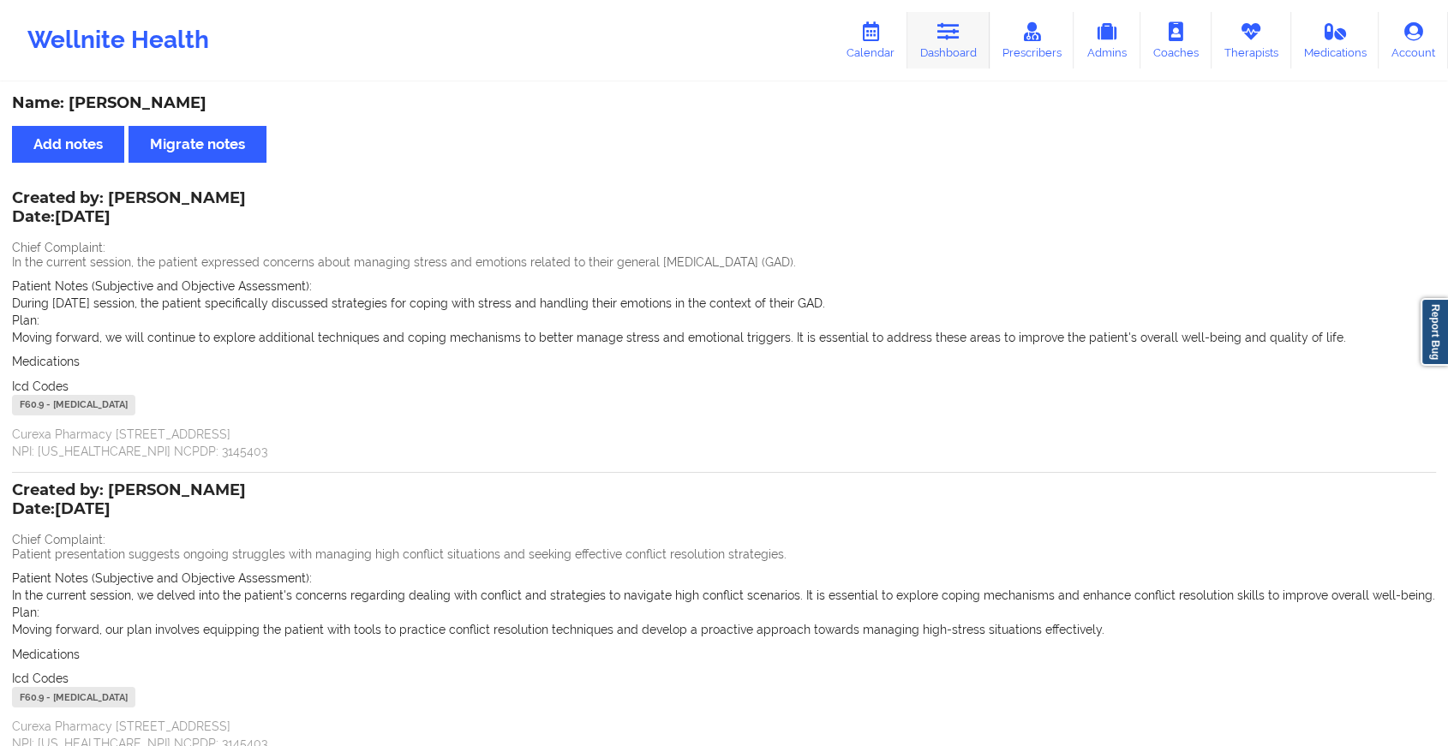
click at [934, 33] on link "Dashboard" at bounding box center [948, 40] width 82 height 57
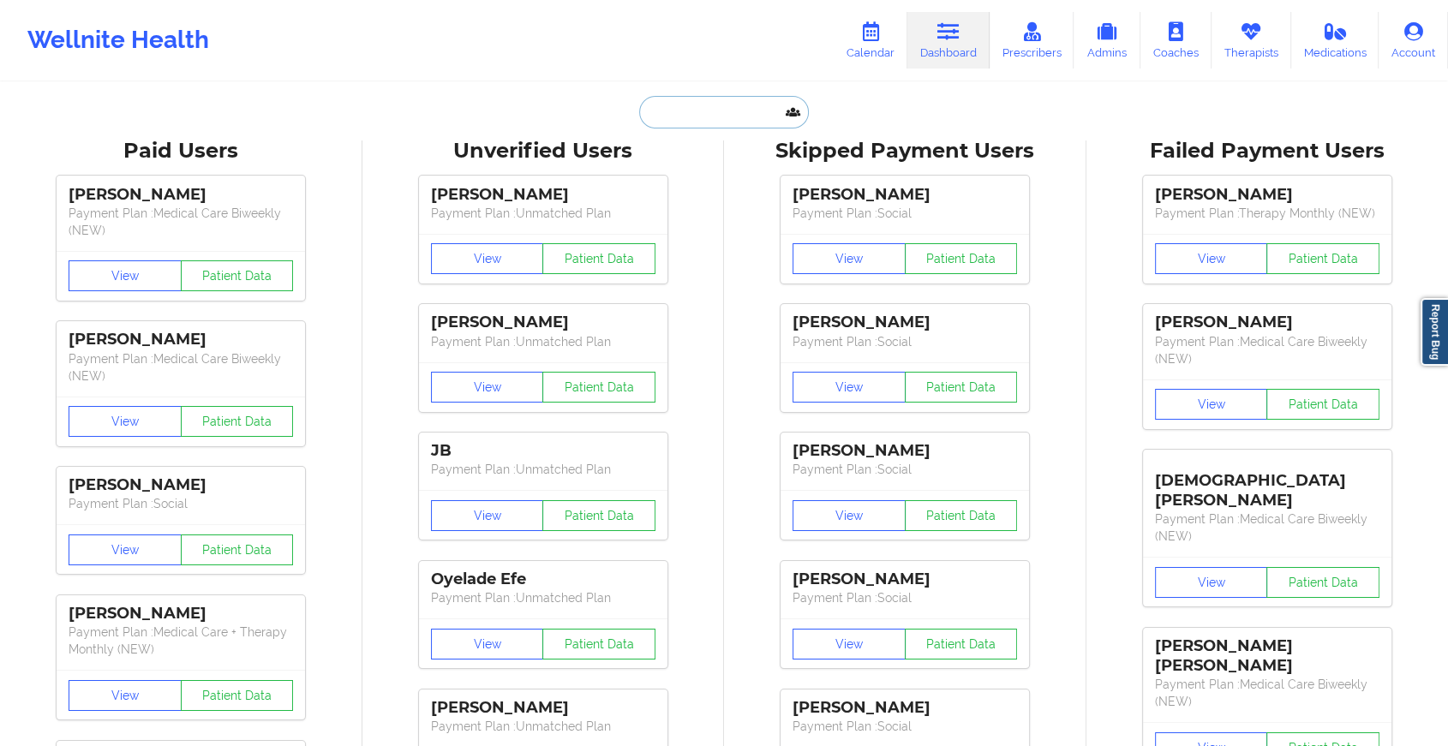
click at [699, 108] on input "text" at bounding box center [724, 112] width 170 height 33
paste input "[EMAIL_ADDRESS][DOMAIN_NAME]"
type input "[EMAIL_ADDRESS][DOMAIN_NAME]"
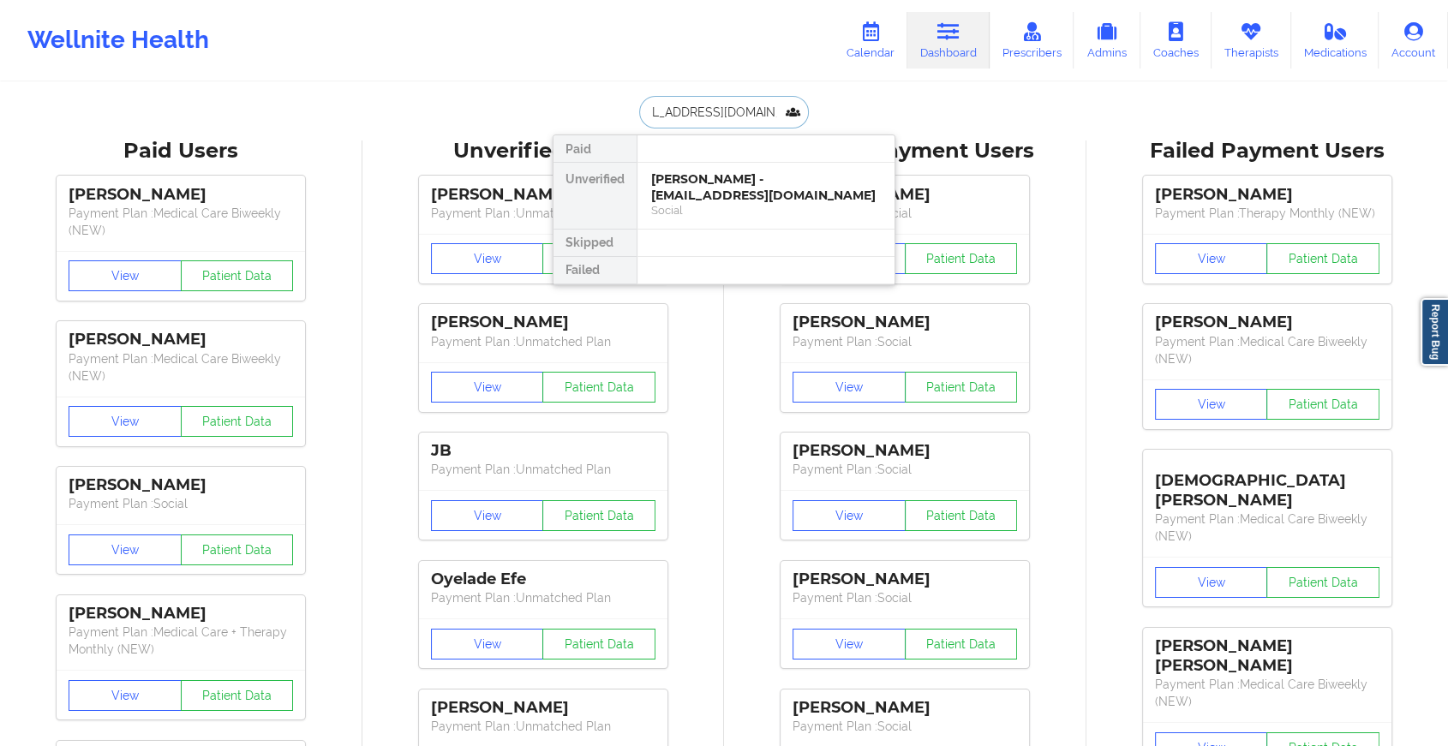
click at [736, 191] on div "[PERSON_NAME] - [EMAIL_ADDRESS][DOMAIN_NAME]" at bounding box center [766, 187] width 230 height 32
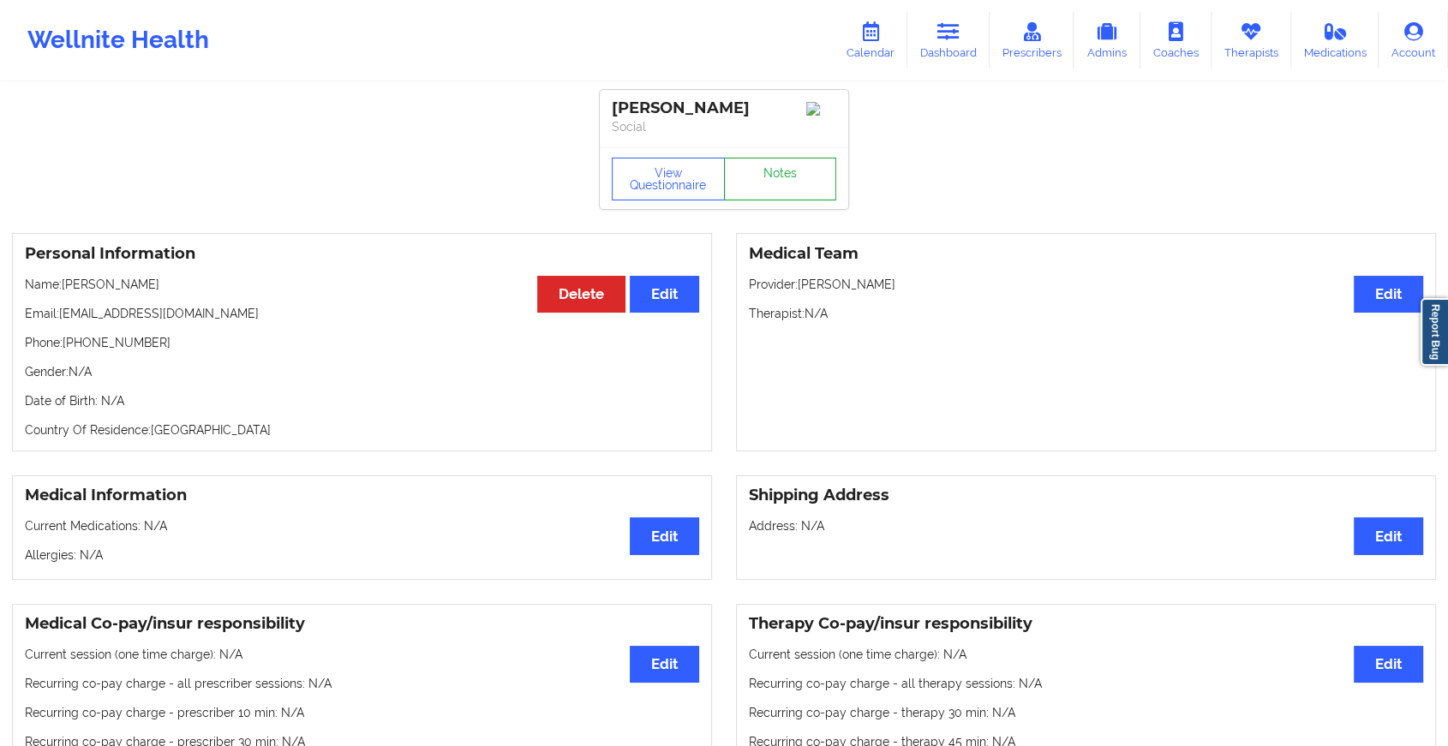
click at [788, 169] on link "Notes" at bounding box center [780, 179] width 113 height 43
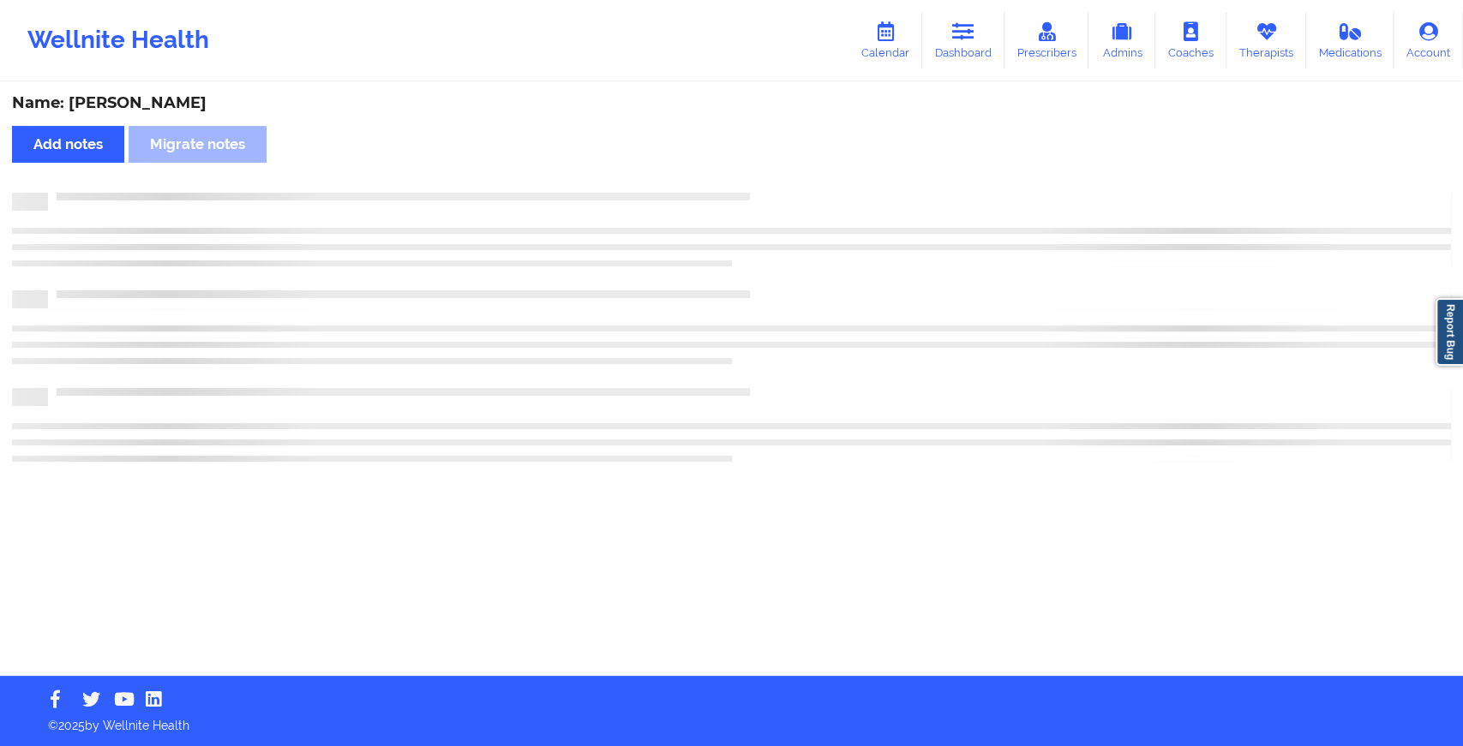
click at [788, 169] on div "Name: [PERSON_NAME] Add notes Migrate notes" at bounding box center [731, 380] width 1463 height 592
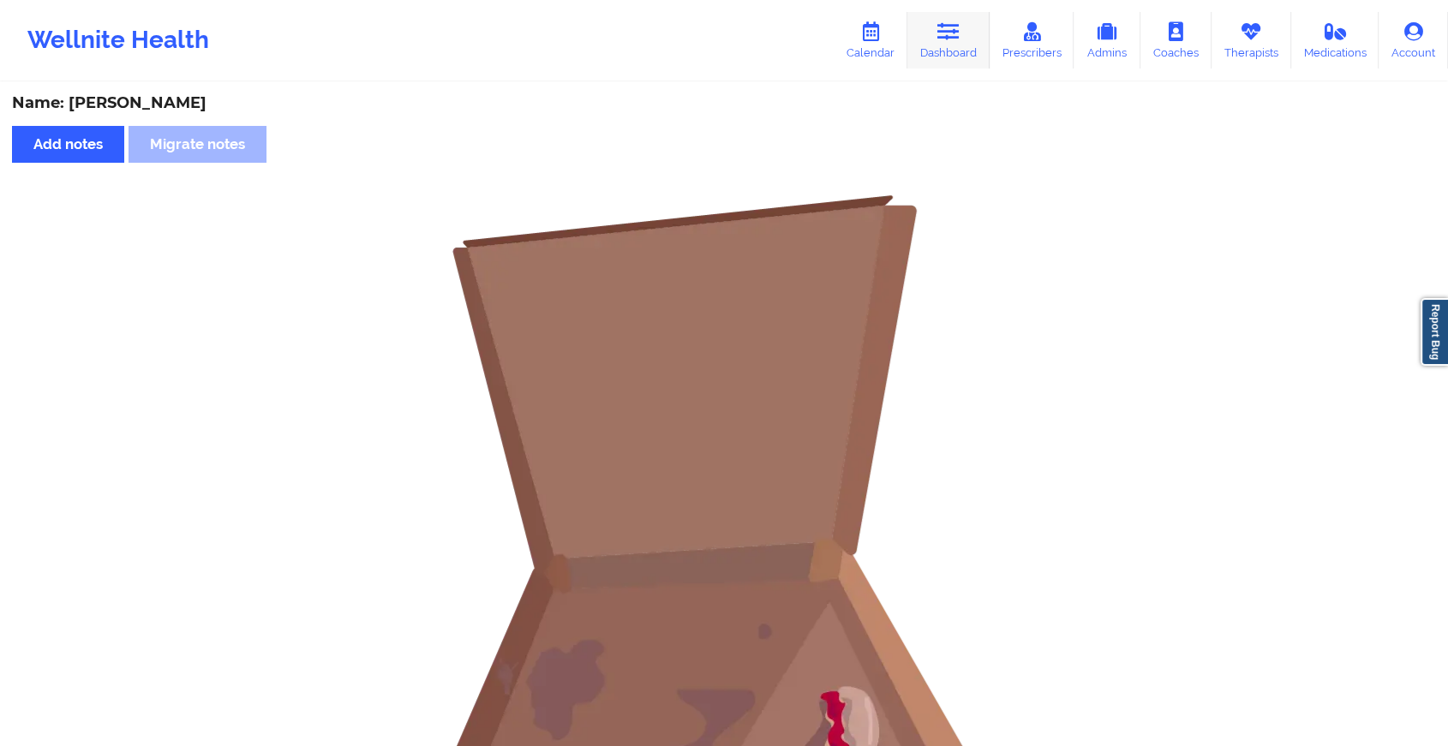
click at [937, 36] on link "Dashboard" at bounding box center [948, 40] width 82 height 57
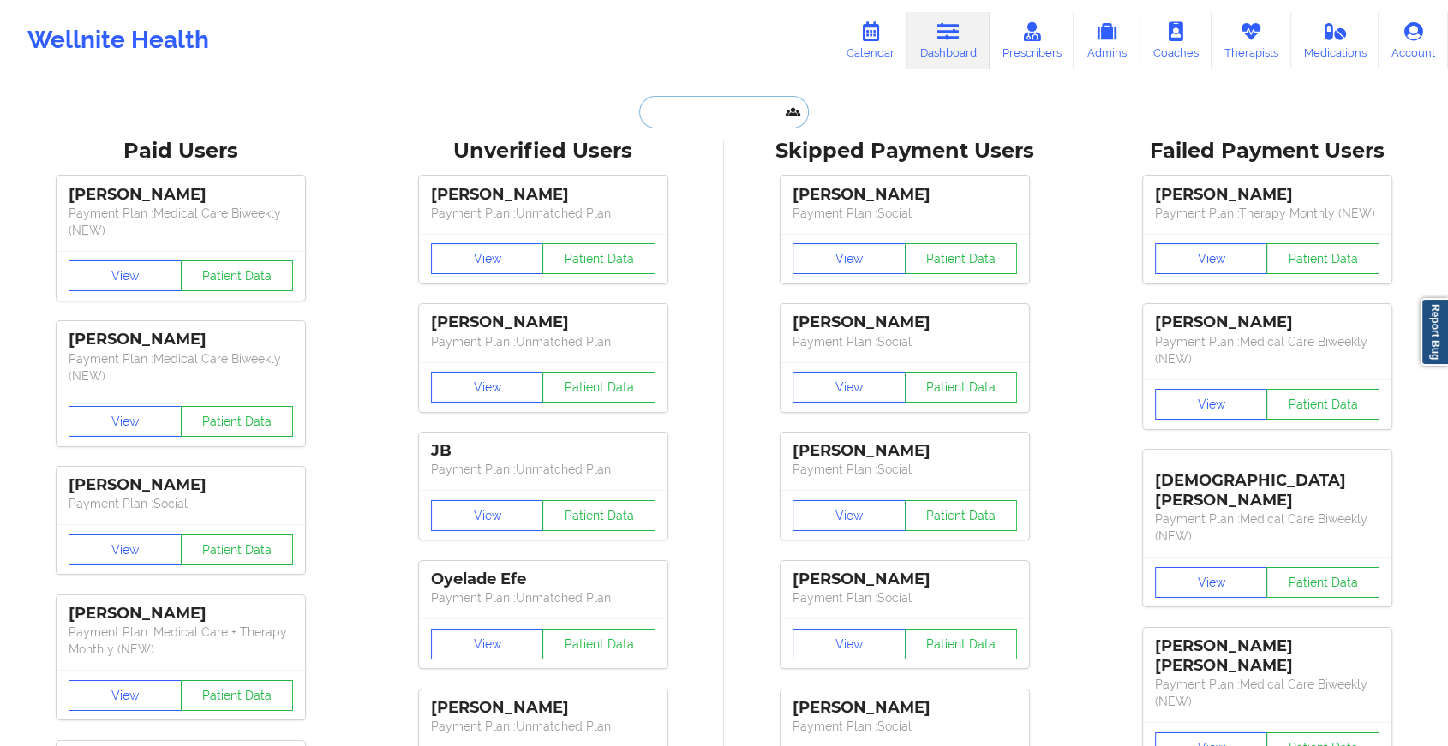
click at [713, 103] on input "text" at bounding box center [724, 112] width 170 height 33
paste input "[PERSON_NAME][EMAIL_ADDRESS][PERSON_NAME][DOMAIN_NAME]"
type input "[PERSON_NAME][EMAIL_ADDRESS][PERSON_NAME][DOMAIN_NAME]"
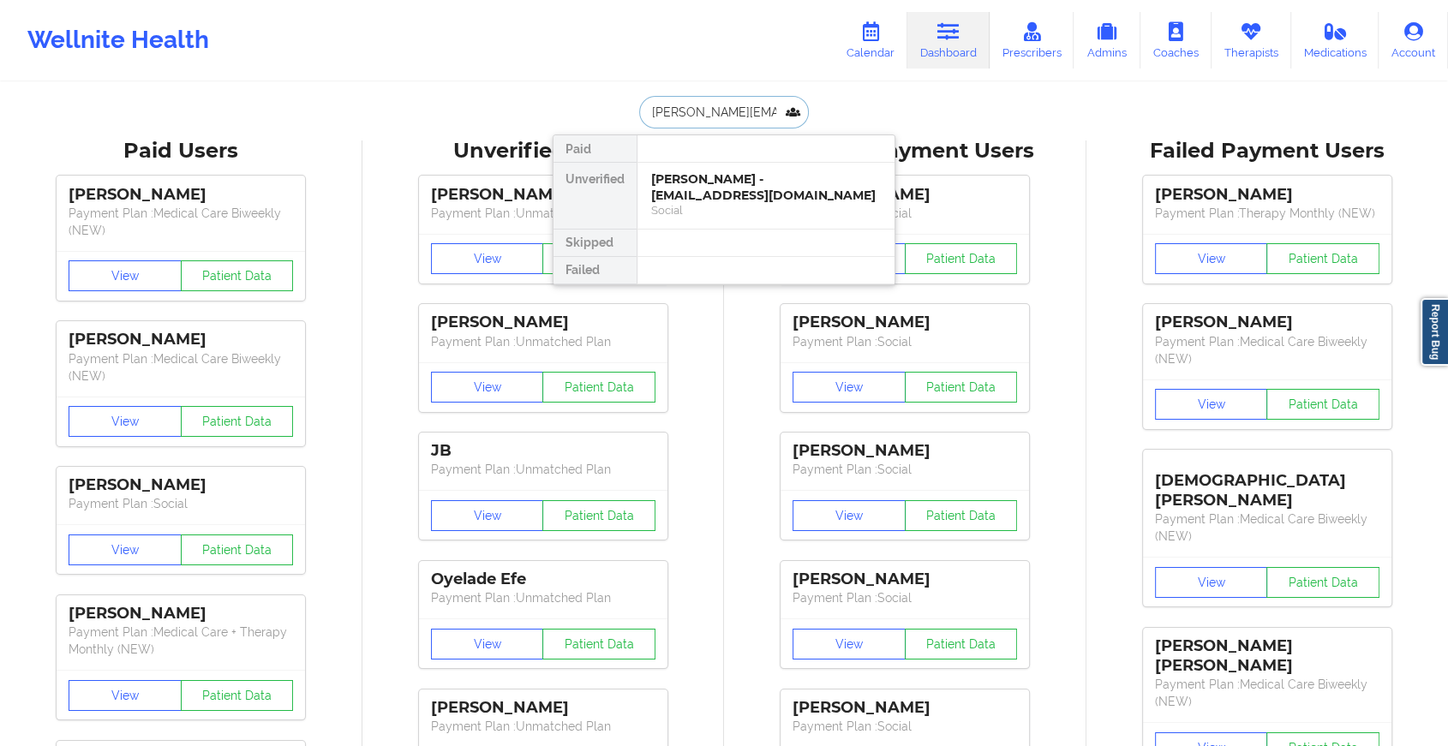
scroll to position [0, 47]
click at [764, 185] on div "Oksana Polishchuk - [EMAIL_ADDRESS][PERSON_NAME][DOMAIN_NAME]" at bounding box center [766, 195] width 230 height 48
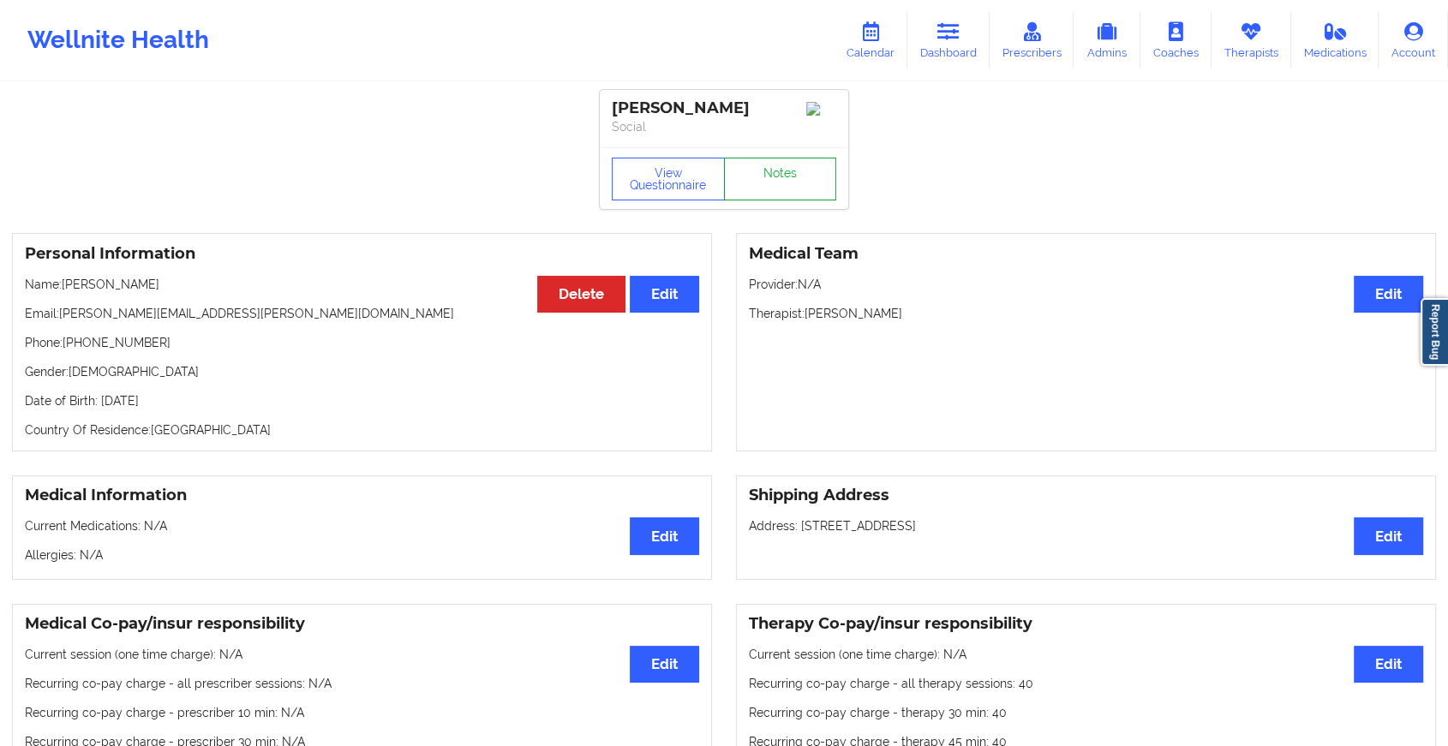
click at [802, 175] on link "Notes" at bounding box center [780, 179] width 113 height 43
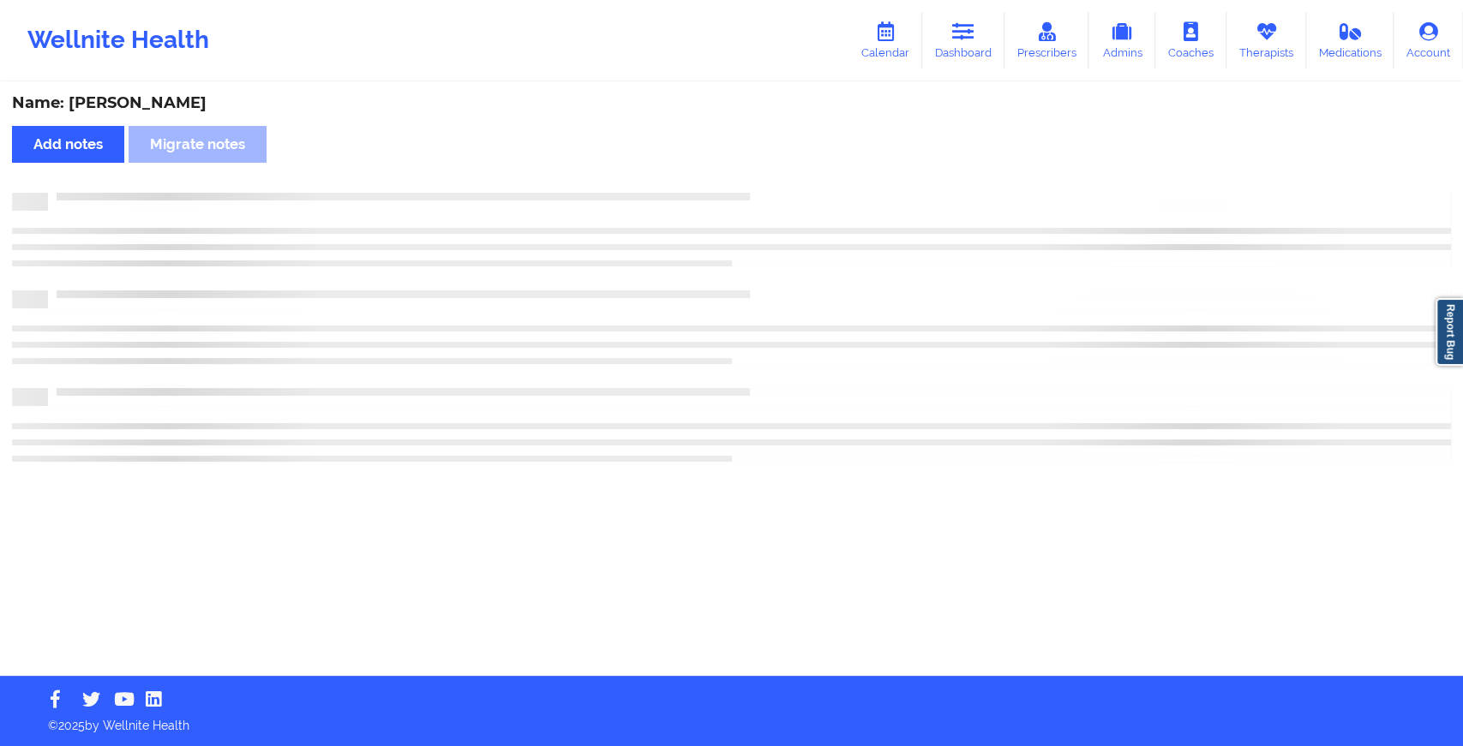
click at [802, 175] on div "Name: [PERSON_NAME] Add notes Migrate notes" at bounding box center [731, 380] width 1463 height 592
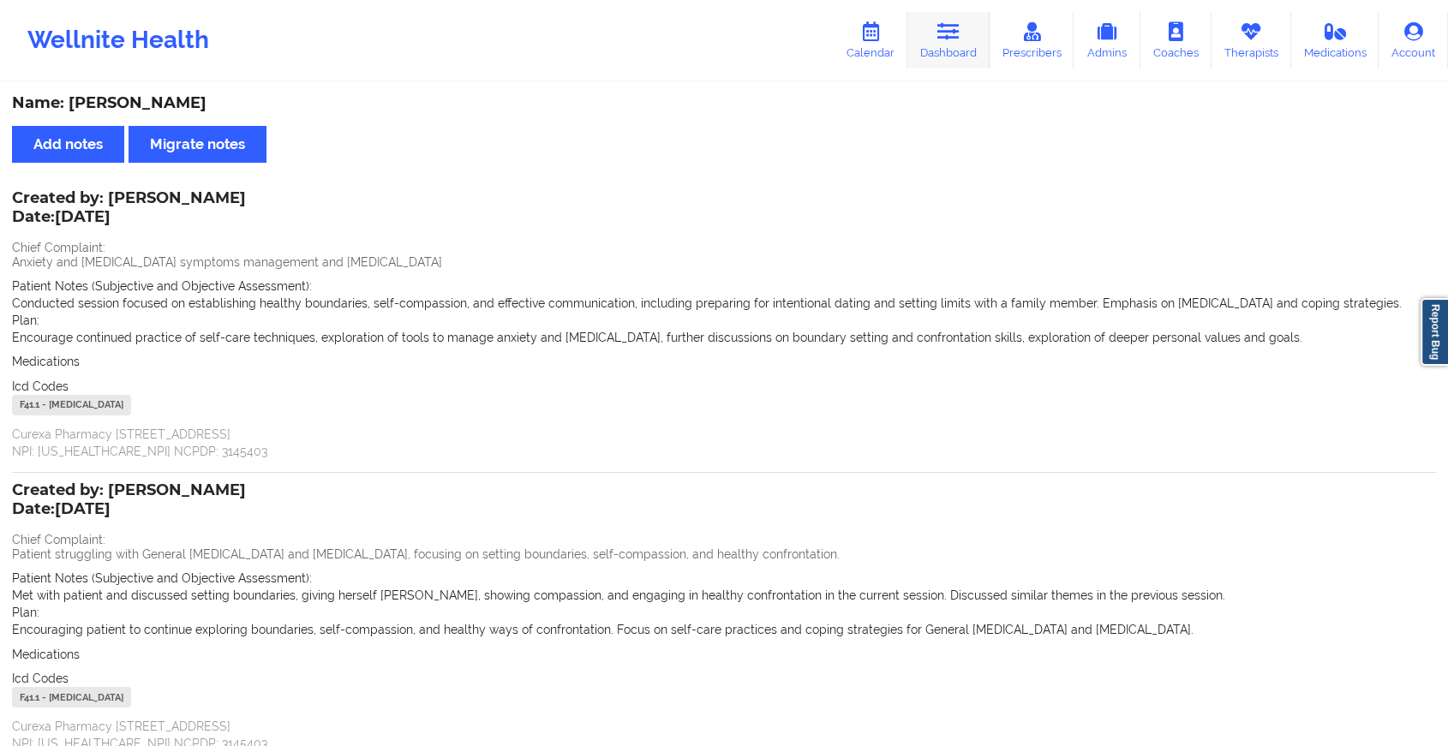
click at [969, 24] on link "Dashboard" at bounding box center [948, 40] width 82 height 57
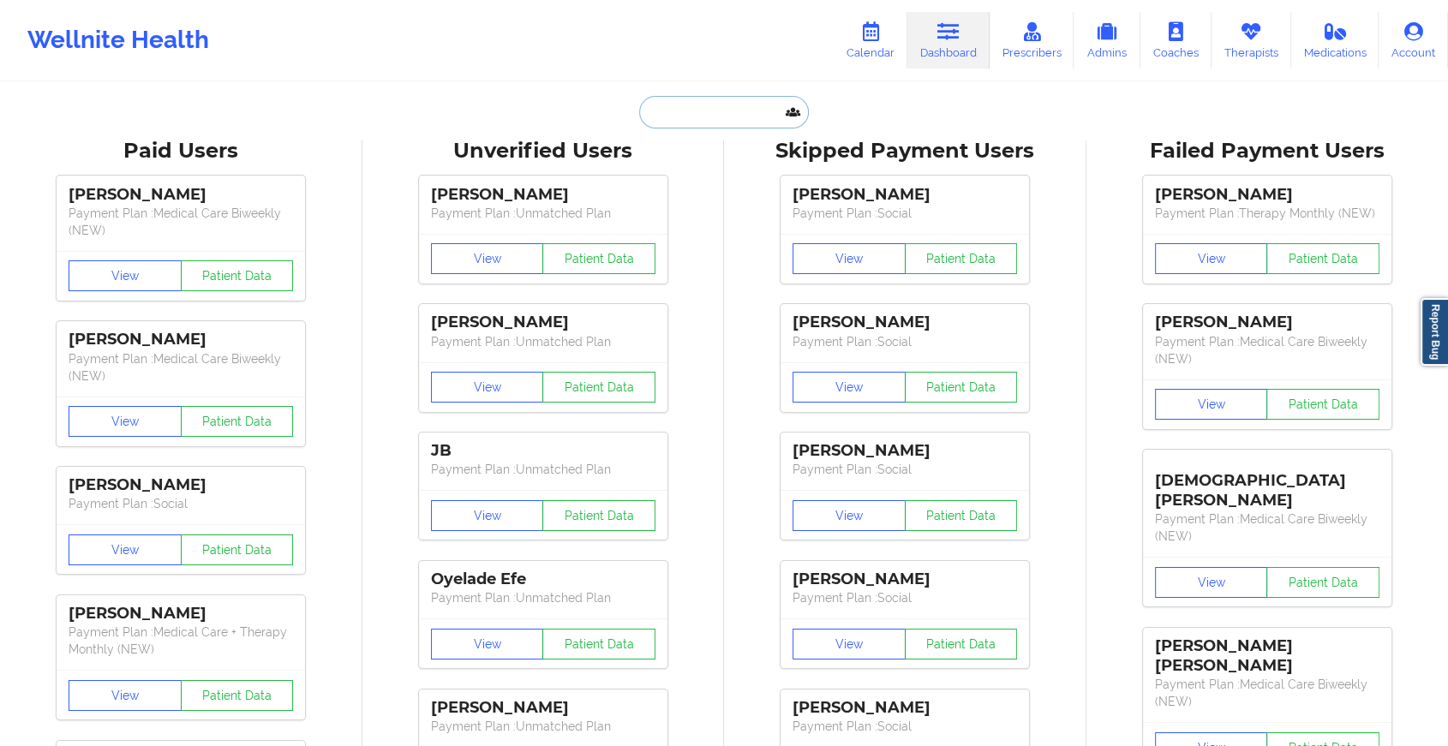
click at [716, 123] on input "text" at bounding box center [724, 112] width 170 height 33
paste input "[EMAIL_ADDRESS][DOMAIN_NAME]"
type input "[EMAIL_ADDRESS][DOMAIN_NAME]"
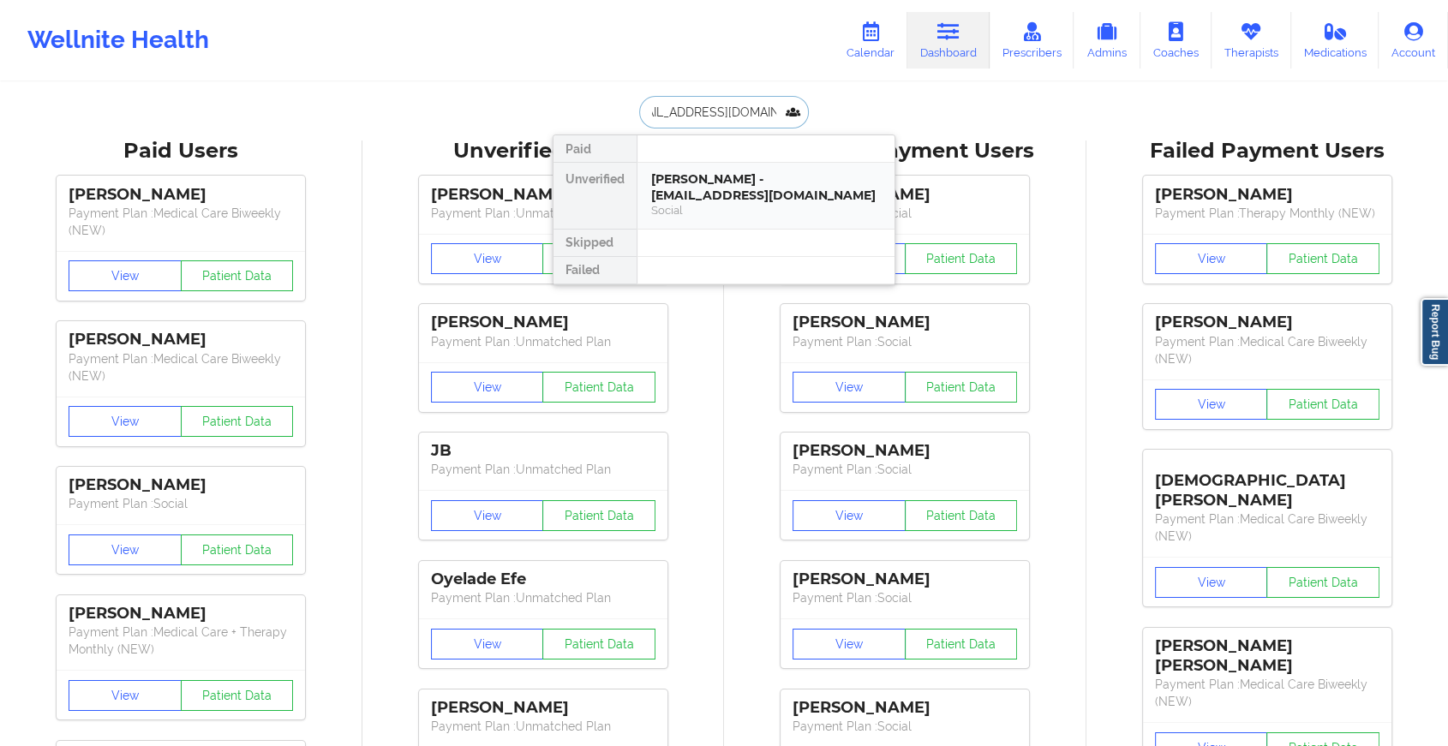
click at [770, 183] on div "[PERSON_NAME] - [EMAIL_ADDRESS][DOMAIN_NAME]" at bounding box center [766, 187] width 230 height 32
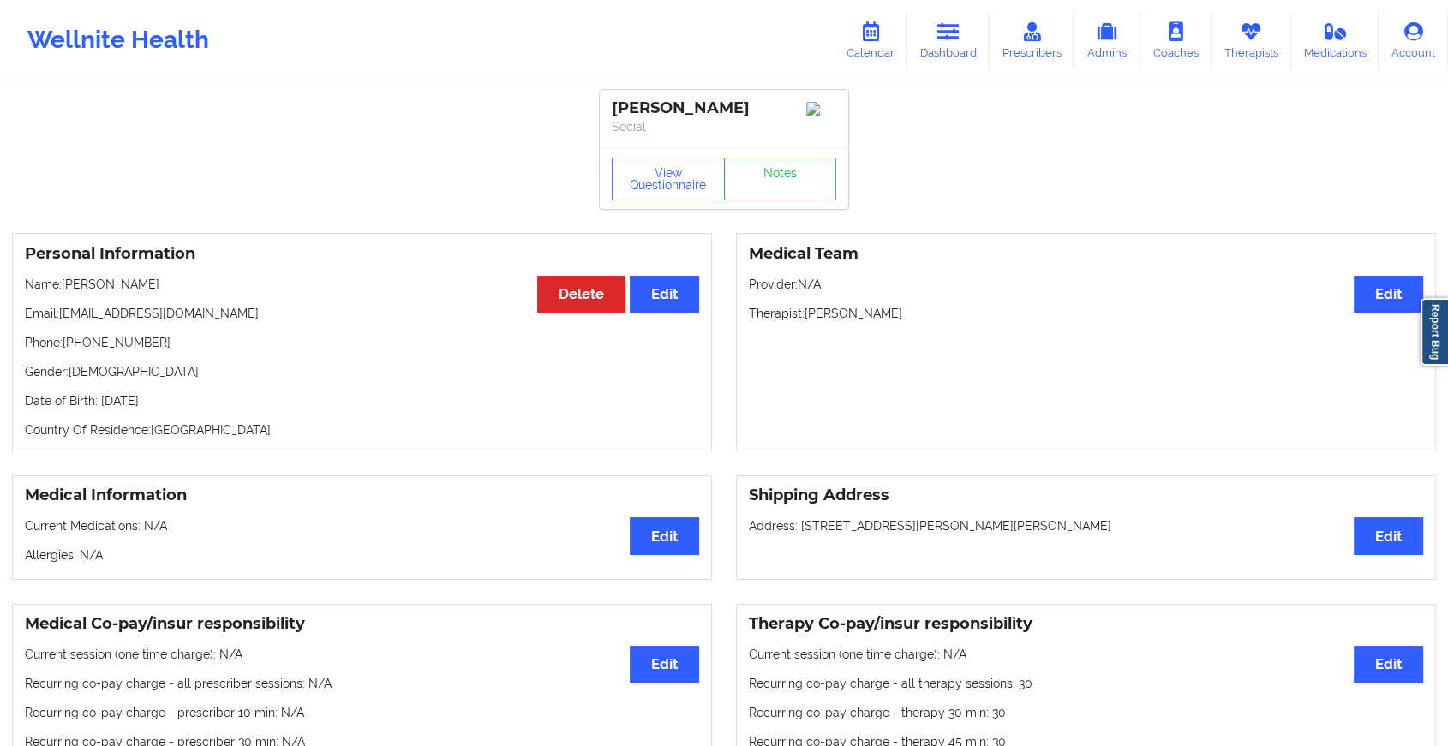
click at [789, 168] on div "View Questionnaire Notes" at bounding box center [724, 179] width 225 height 43
click at [789, 168] on link "Notes" at bounding box center [780, 179] width 113 height 43
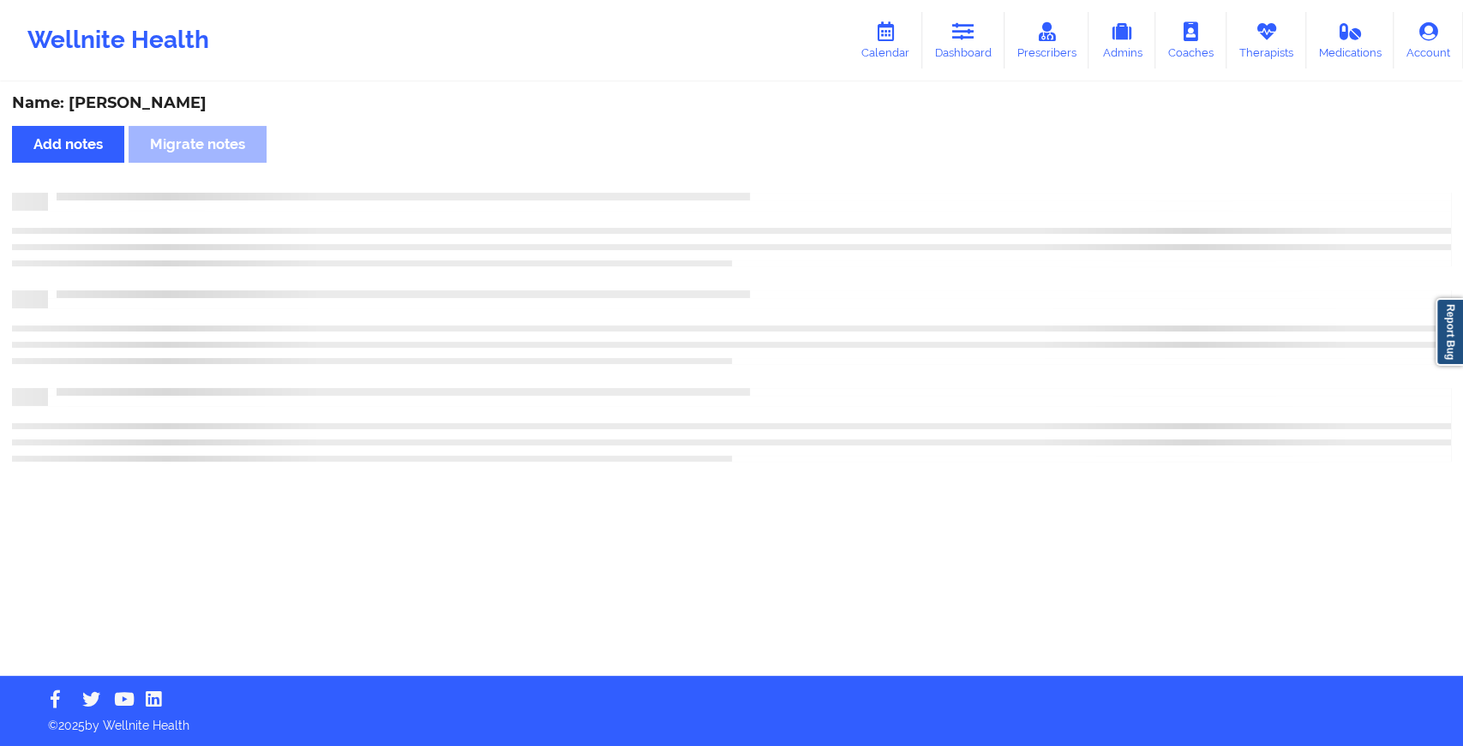
click at [789, 168] on div "Name: [PERSON_NAME] Add notes Migrate notes" at bounding box center [731, 380] width 1463 height 592
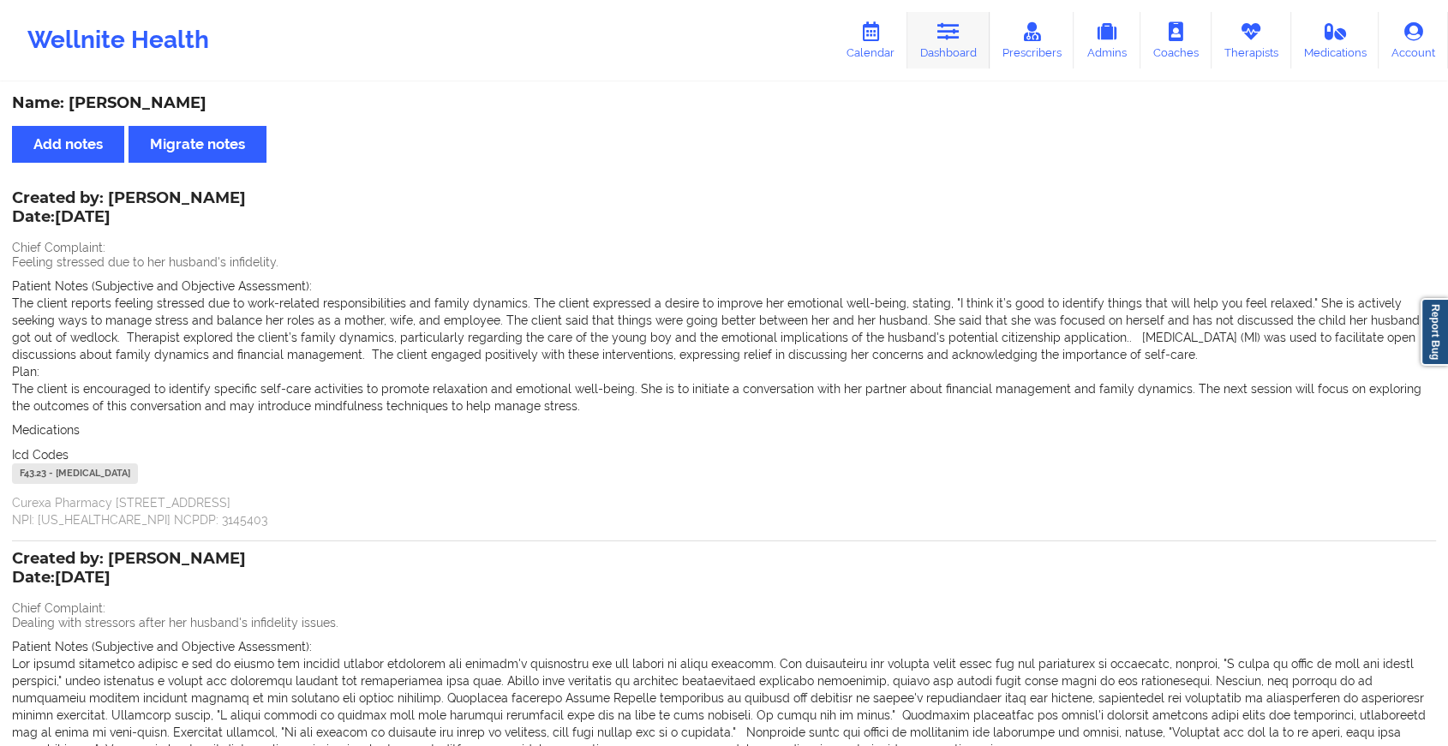
click at [960, 39] on icon at bounding box center [948, 31] width 22 height 19
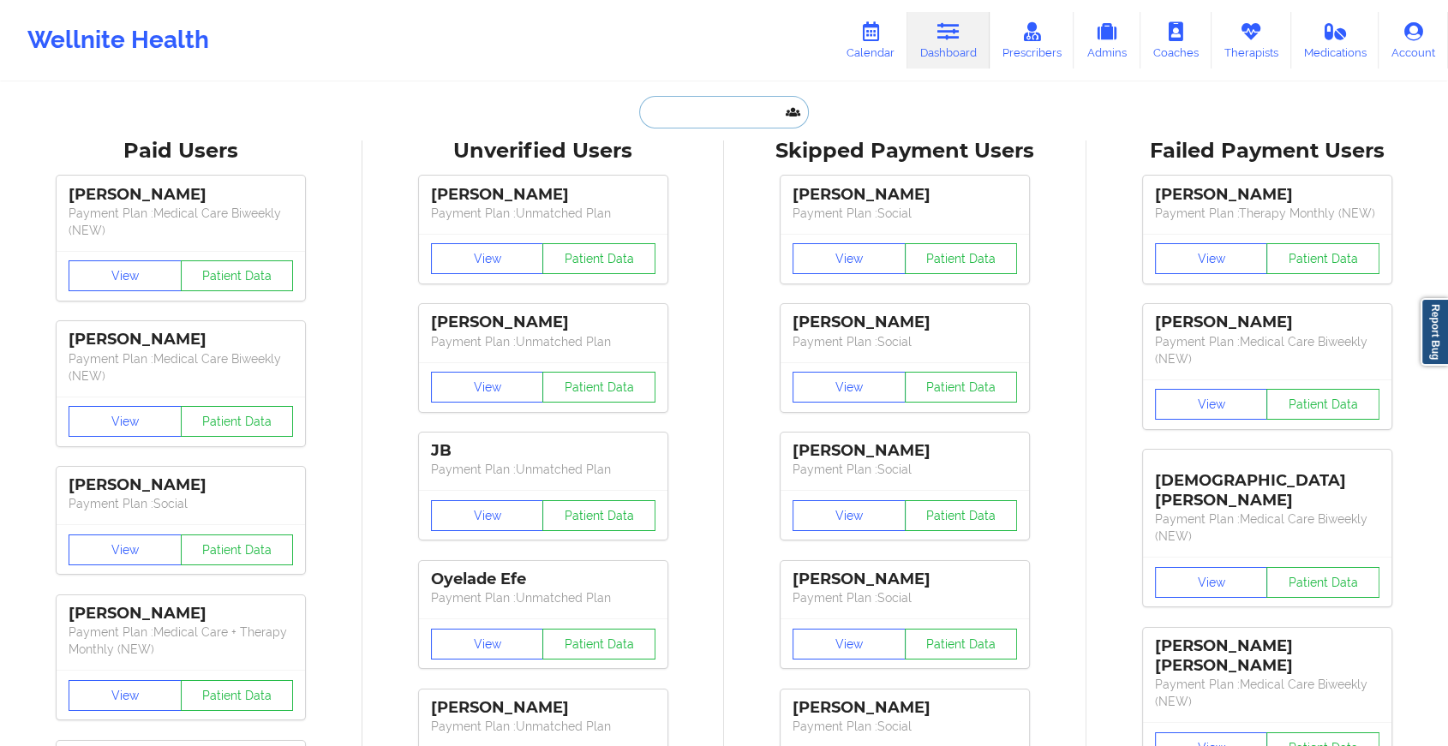
click at [686, 117] on input "text" at bounding box center [724, 112] width 170 height 33
paste input "[EMAIL_ADDRESS][DOMAIN_NAME]"
type input "[EMAIL_ADDRESS][DOMAIN_NAME]"
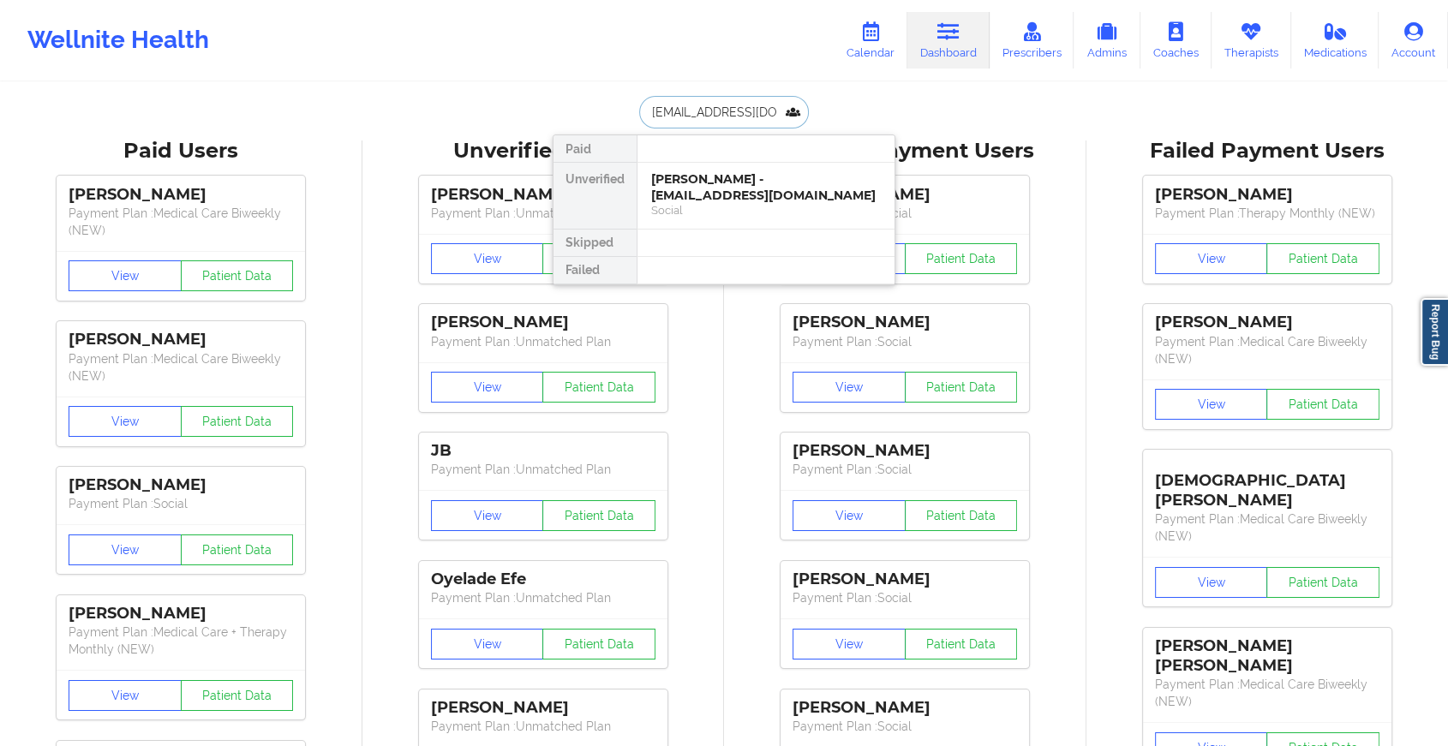
click at [759, 174] on div "[PERSON_NAME] - [EMAIL_ADDRESS][DOMAIN_NAME]" at bounding box center [766, 187] width 230 height 32
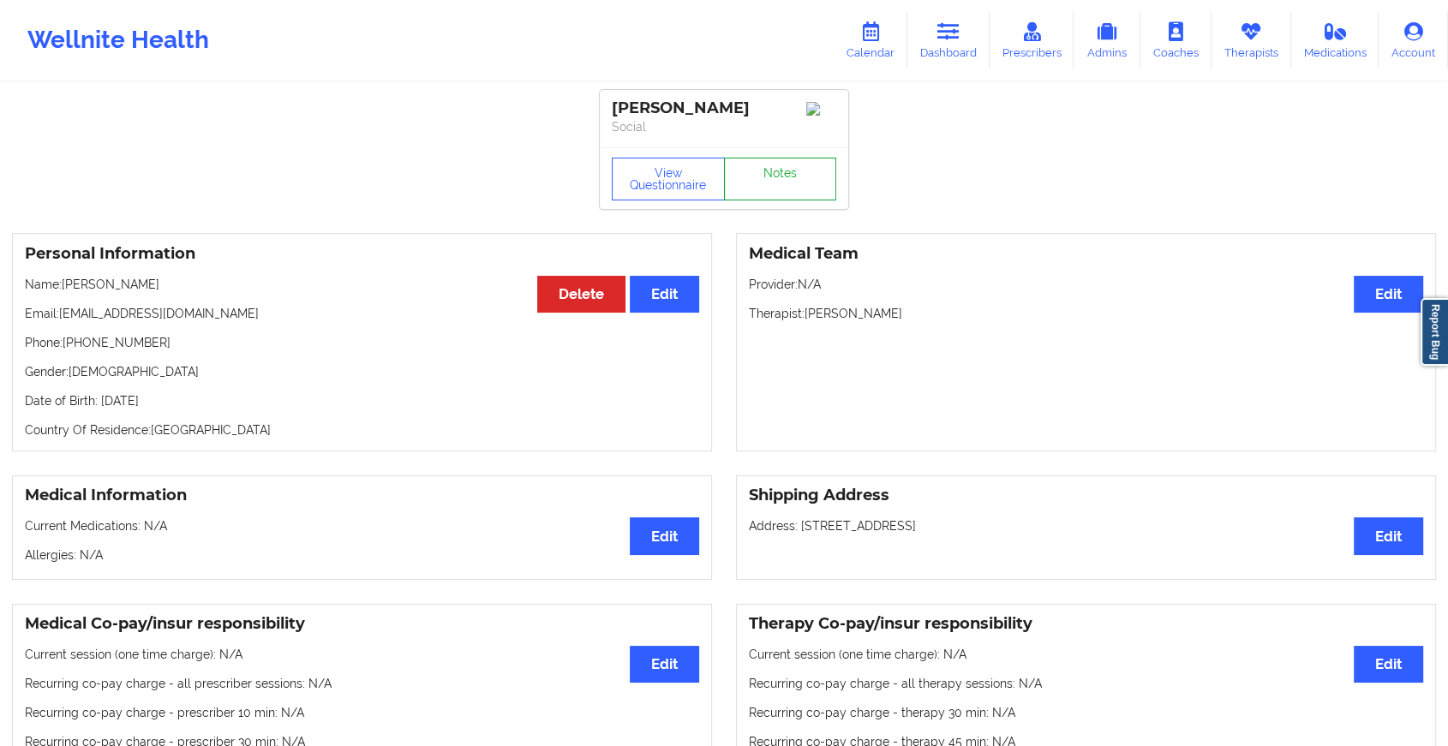
click at [784, 180] on link "Notes" at bounding box center [780, 179] width 113 height 43
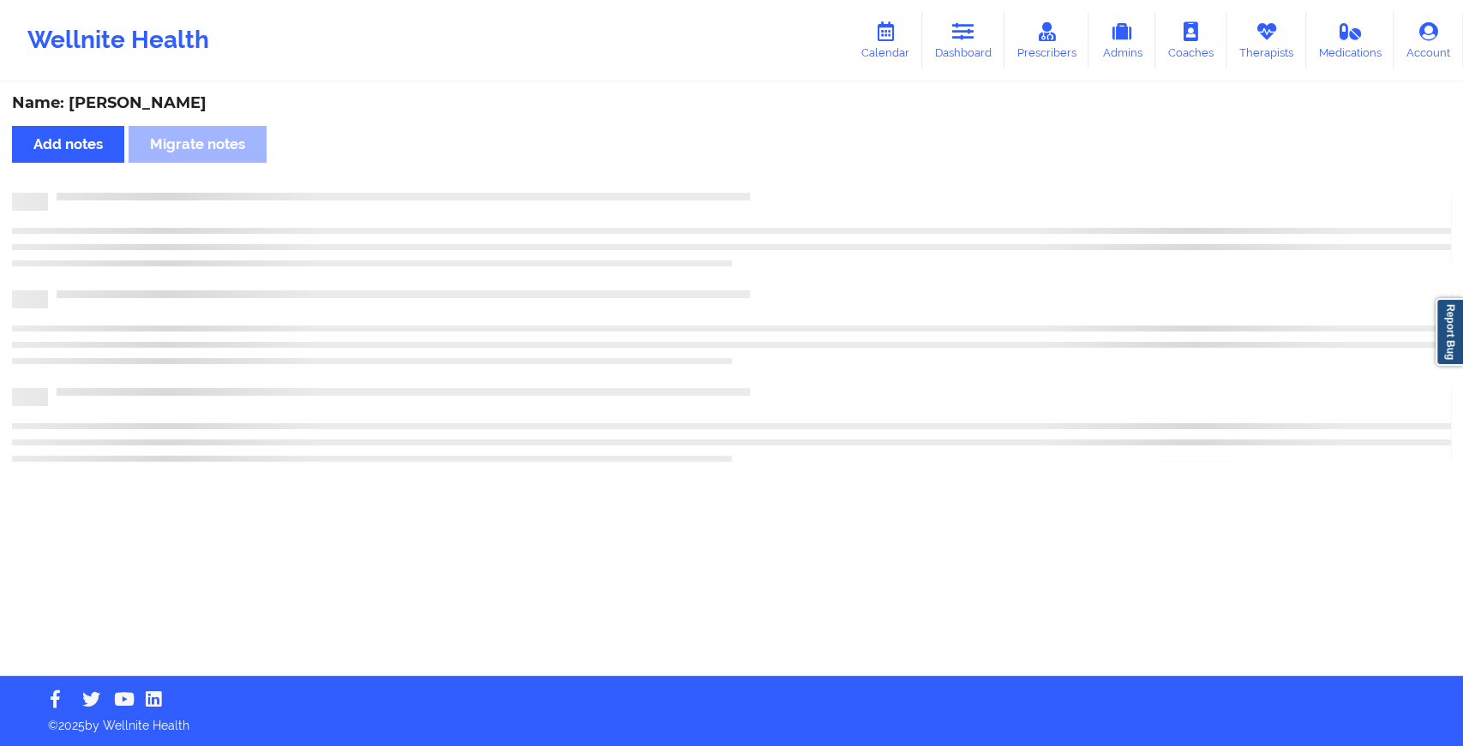
click at [1001, 336] on div "Name: [PERSON_NAME] Add notes Migrate notes" at bounding box center [731, 380] width 1463 height 592
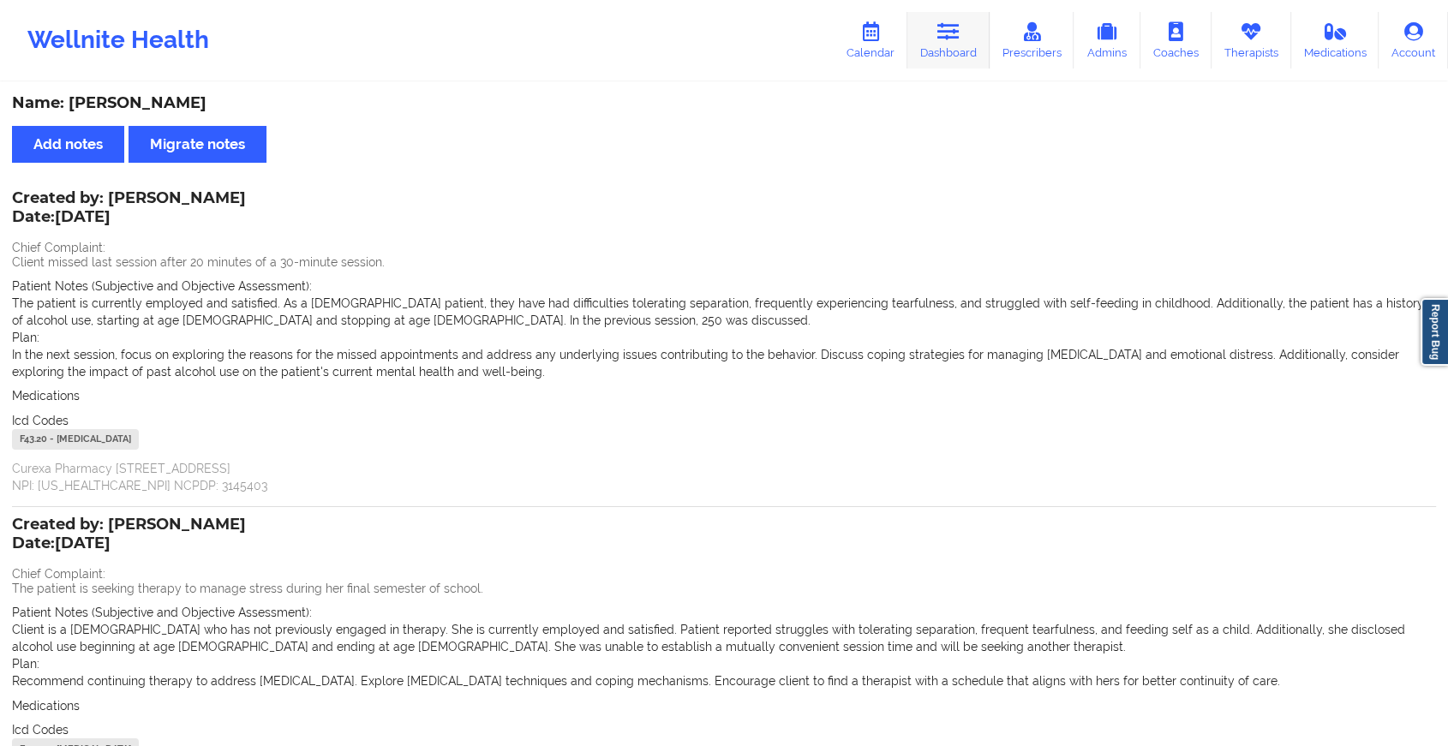
click at [957, 44] on link "Dashboard" at bounding box center [948, 40] width 82 height 57
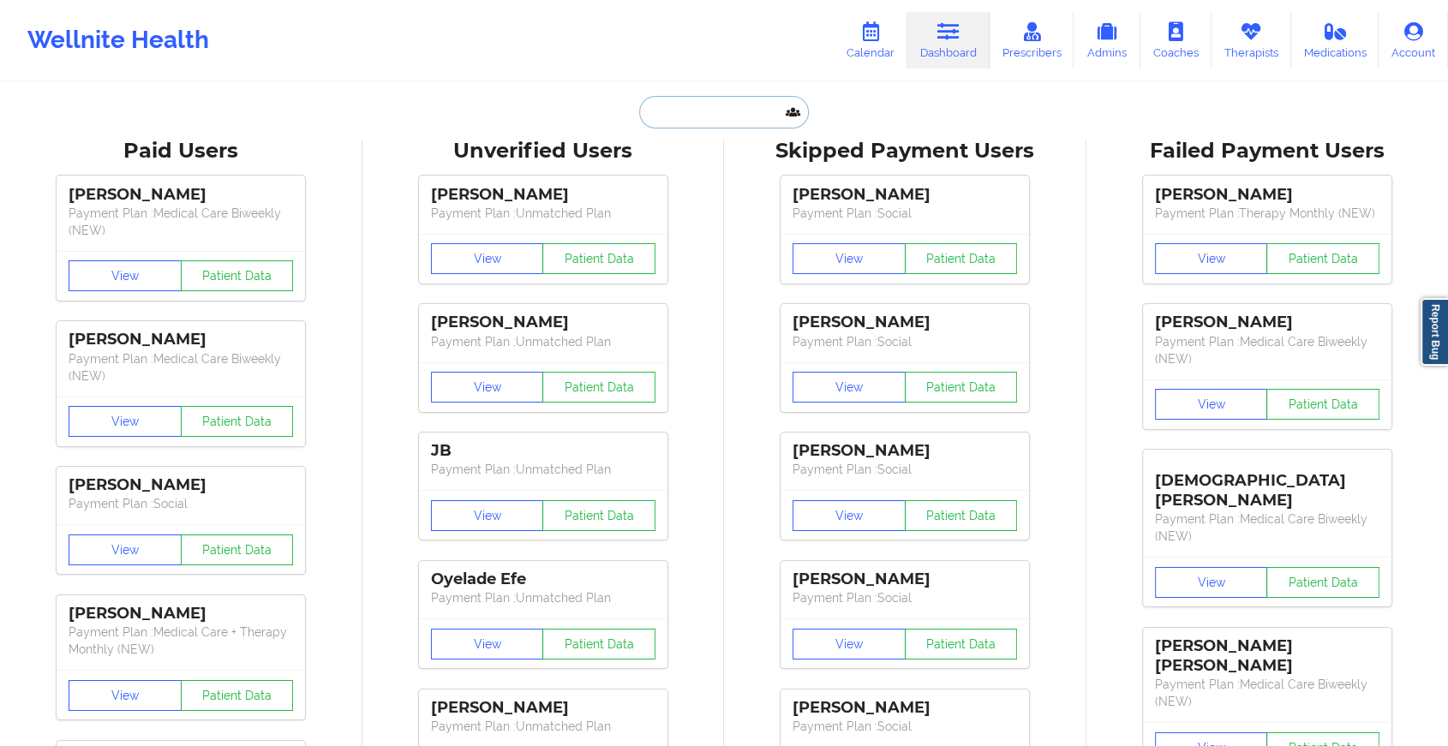
click at [680, 114] on input "text" at bounding box center [724, 112] width 170 height 33
paste input "[EMAIL_ADDRESS][DOMAIN_NAME]"
type input "[EMAIL_ADDRESS][DOMAIN_NAME]"
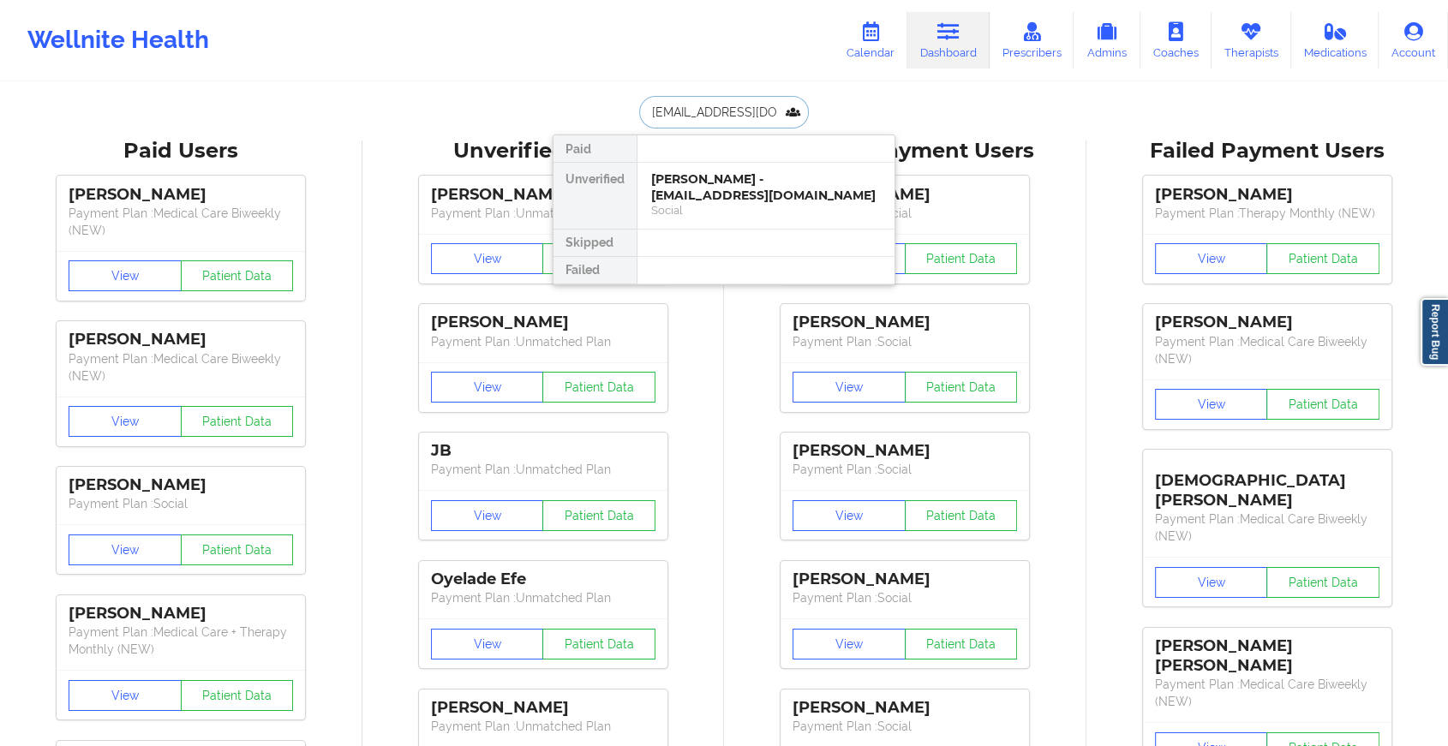
scroll to position [0, 16]
click at [702, 186] on div "[PERSON_NAME][MEDICAL_DATA] - [EMAIL_ADDRESS][DOMAIN_NAME]" at bounding box center [766, 187] width 230 height 32
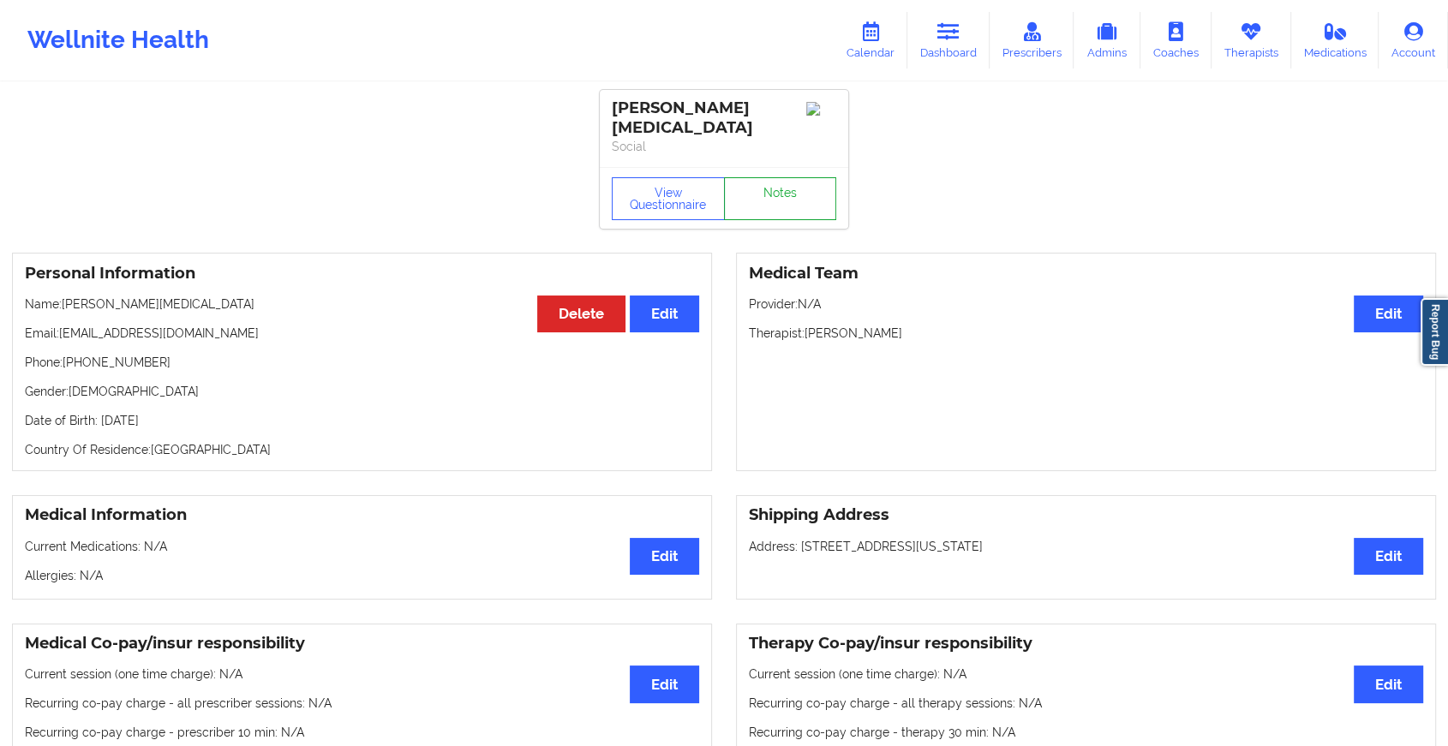
click at [765, 181] on link "Notes" at bounding box center [780, 198] width 113 height 43
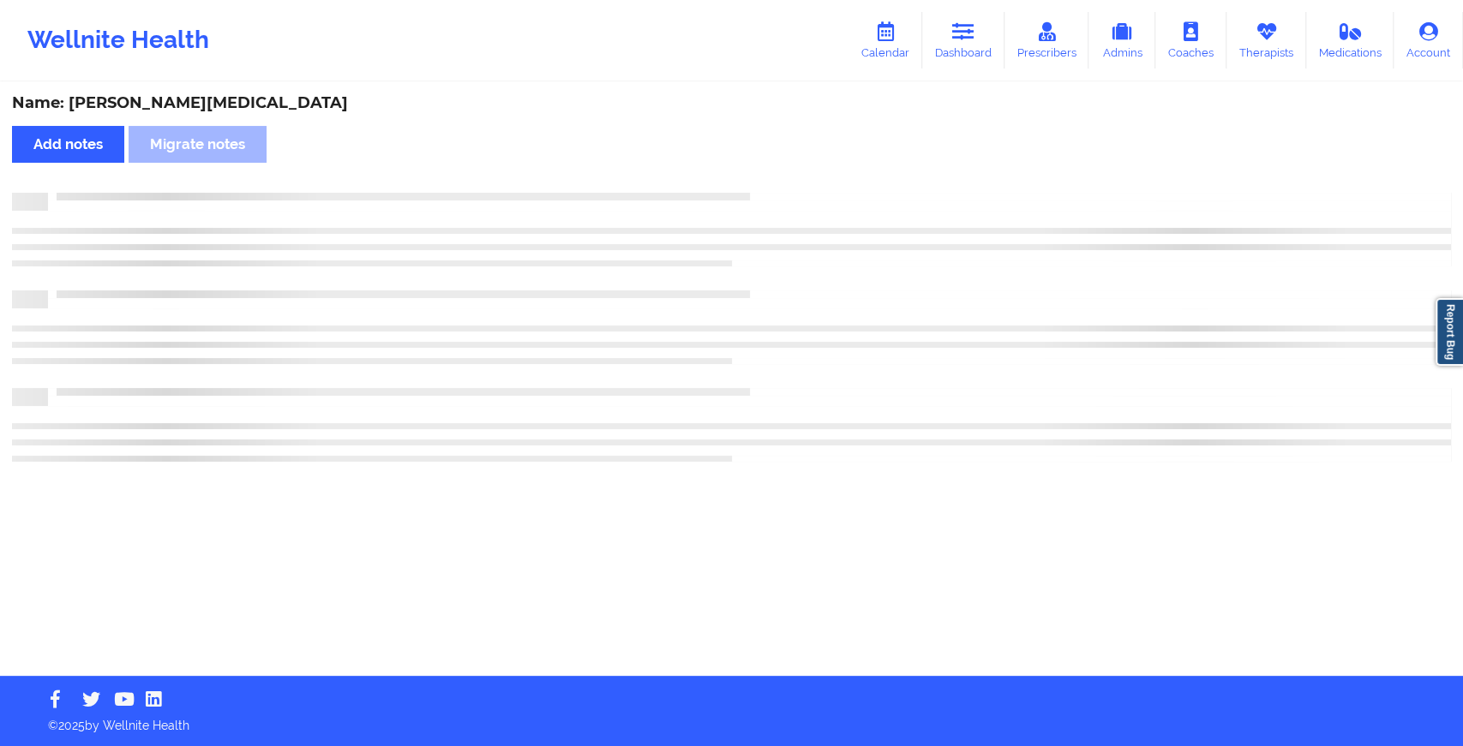
click at [765, 181] on div "Name: [PERSON_NAME][MEDICAL_DATA] Add notes Migrate notes" at bounding box center [731, 380] width 1463 height 592
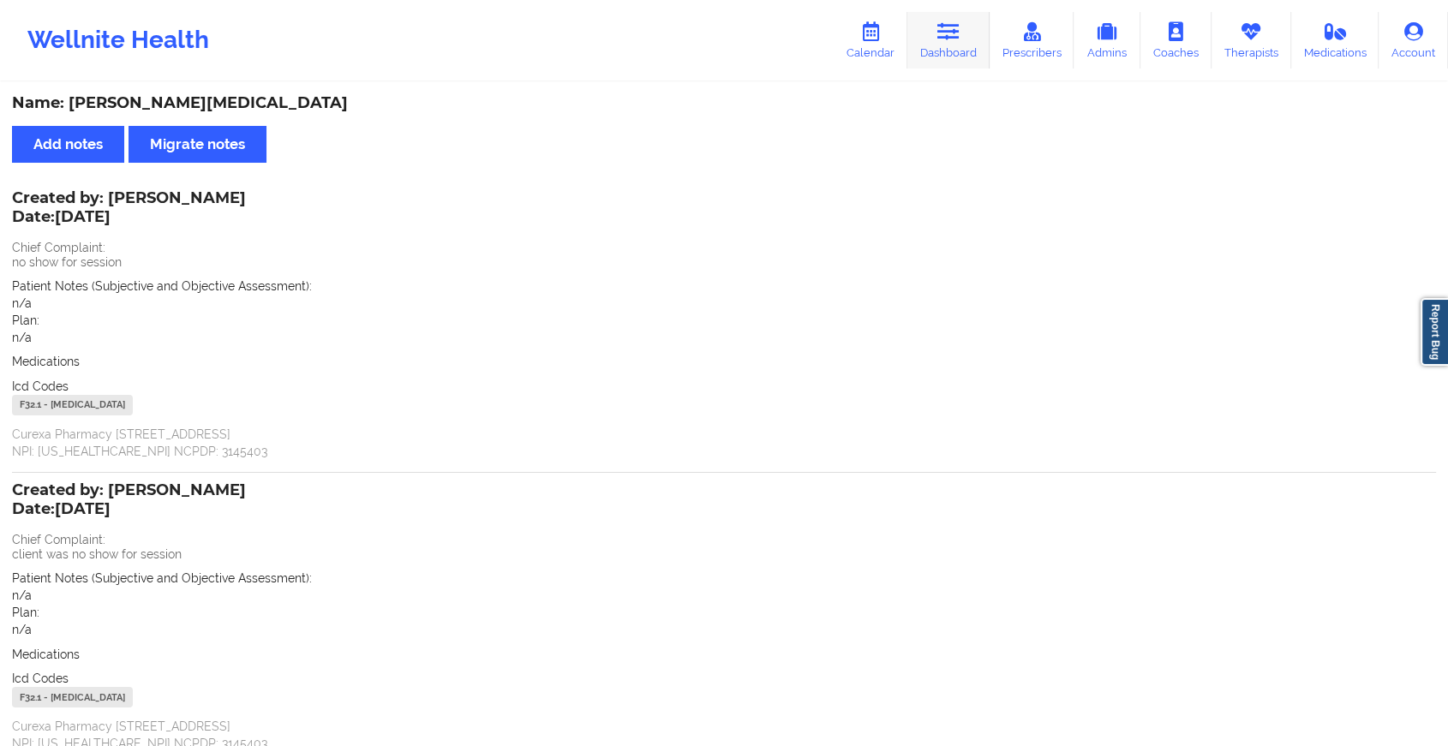
click at [956, 34] on icon at bounding box center [948, 31] width 22 height 19
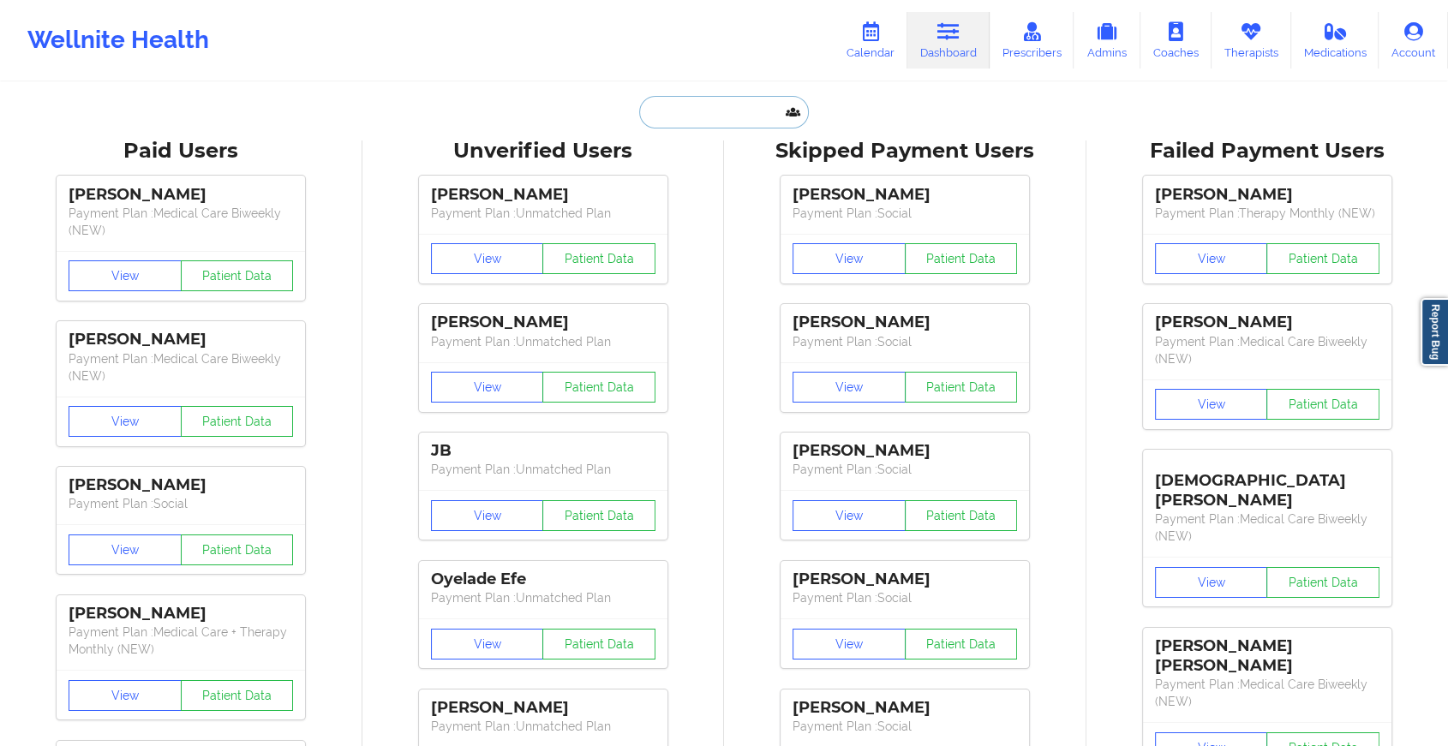
click at [722, 108] on input "text" at bounding box center [724, 112] width 170 height 33
paste input "[EMAIL_ADDRESS][PERSON_NAME][DOMAIN_NAME]"
type input "[EMAIL_ADDRESS][PERSON_NAME][DOMAIN_NAME]"
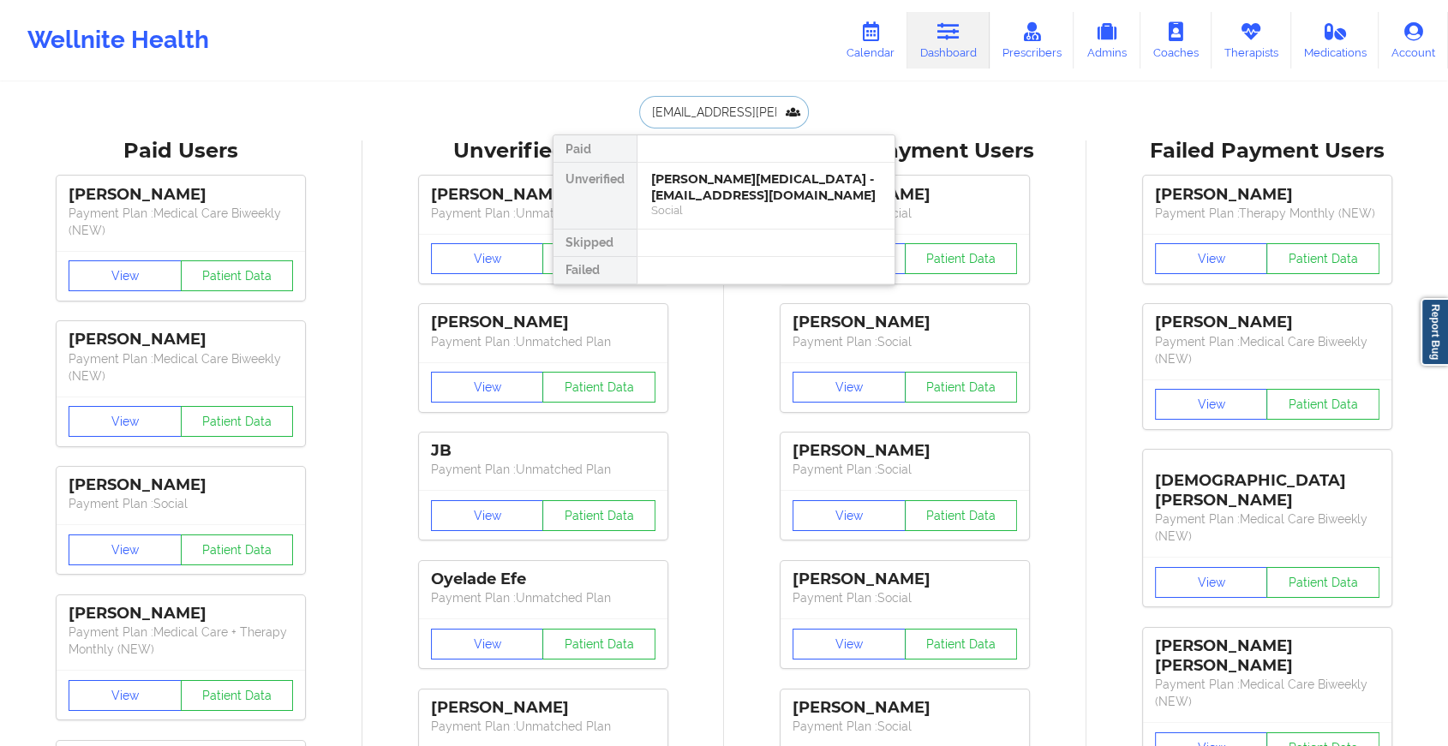
scroll to position [0, 13]
click at [722, 189] on div "[PERSON_NAME] [PERSON_NAME] - [EMAIL_ADDRESS][PERSON_NAME][DOMAIN_NAME]" at bounding box center [766, 195] width 230 height 48
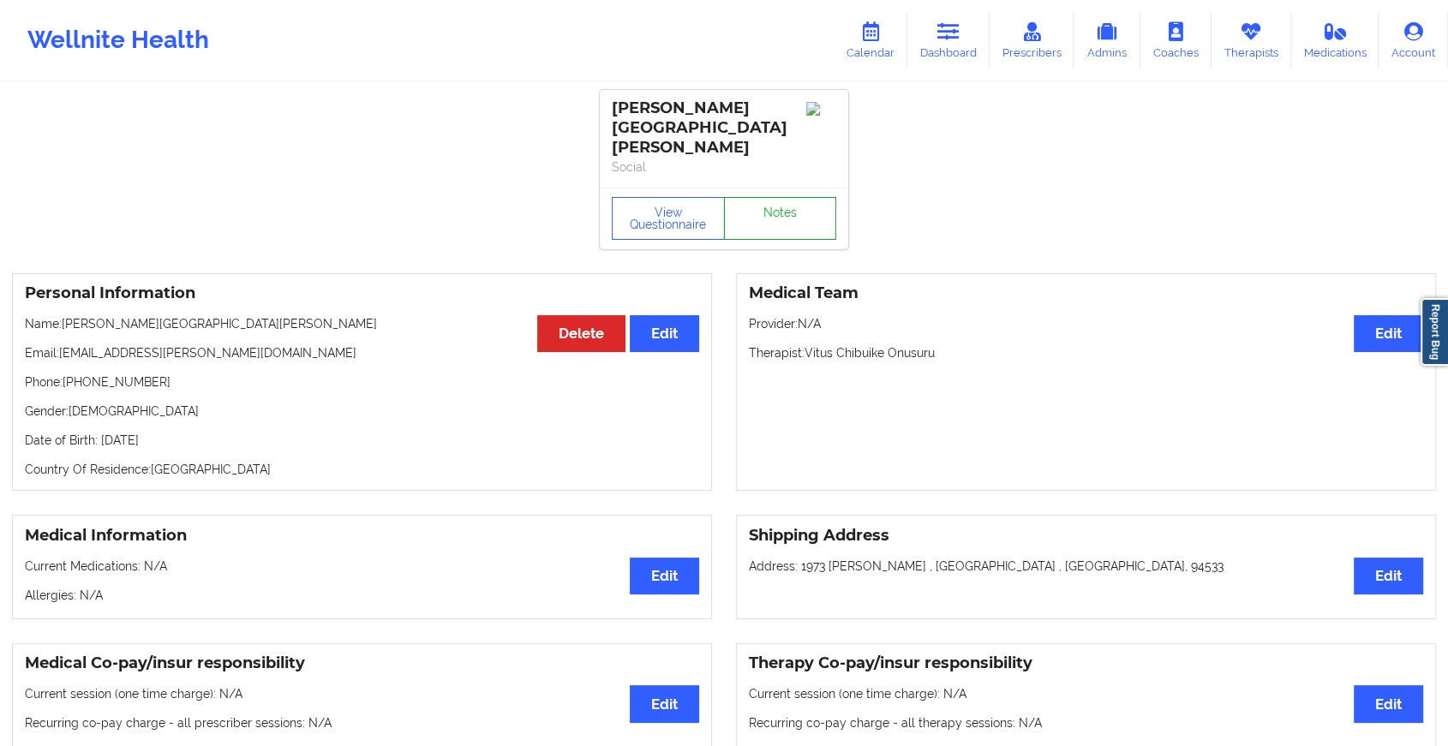
click at [752, 197] on link "Notes" at bounding box center [780, 218] width 113 height 43
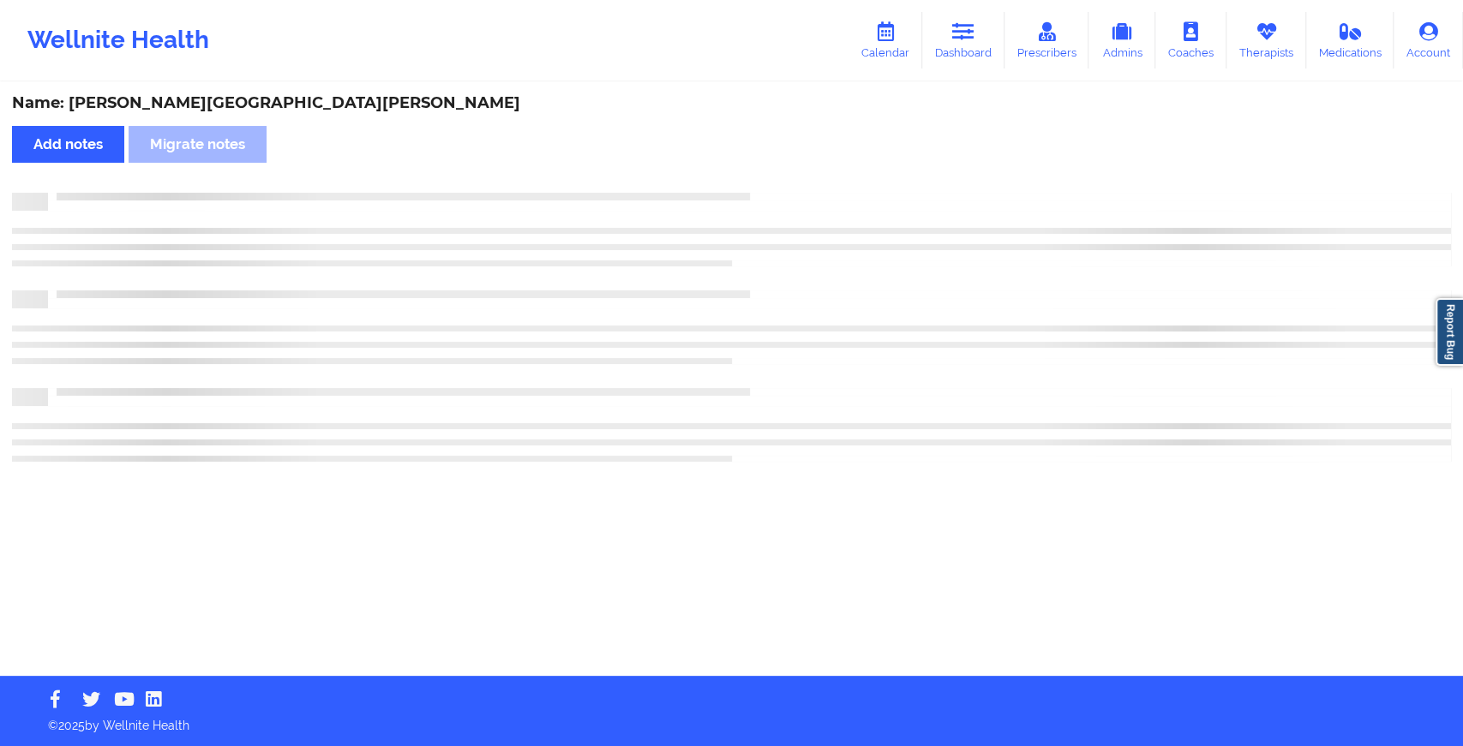
click at [752, 179] on div "Name: [PERSON_NAME] [PERSON_NAME] Add notes Migrate notes" at bounding box center [731, 380] width 1463 height 592
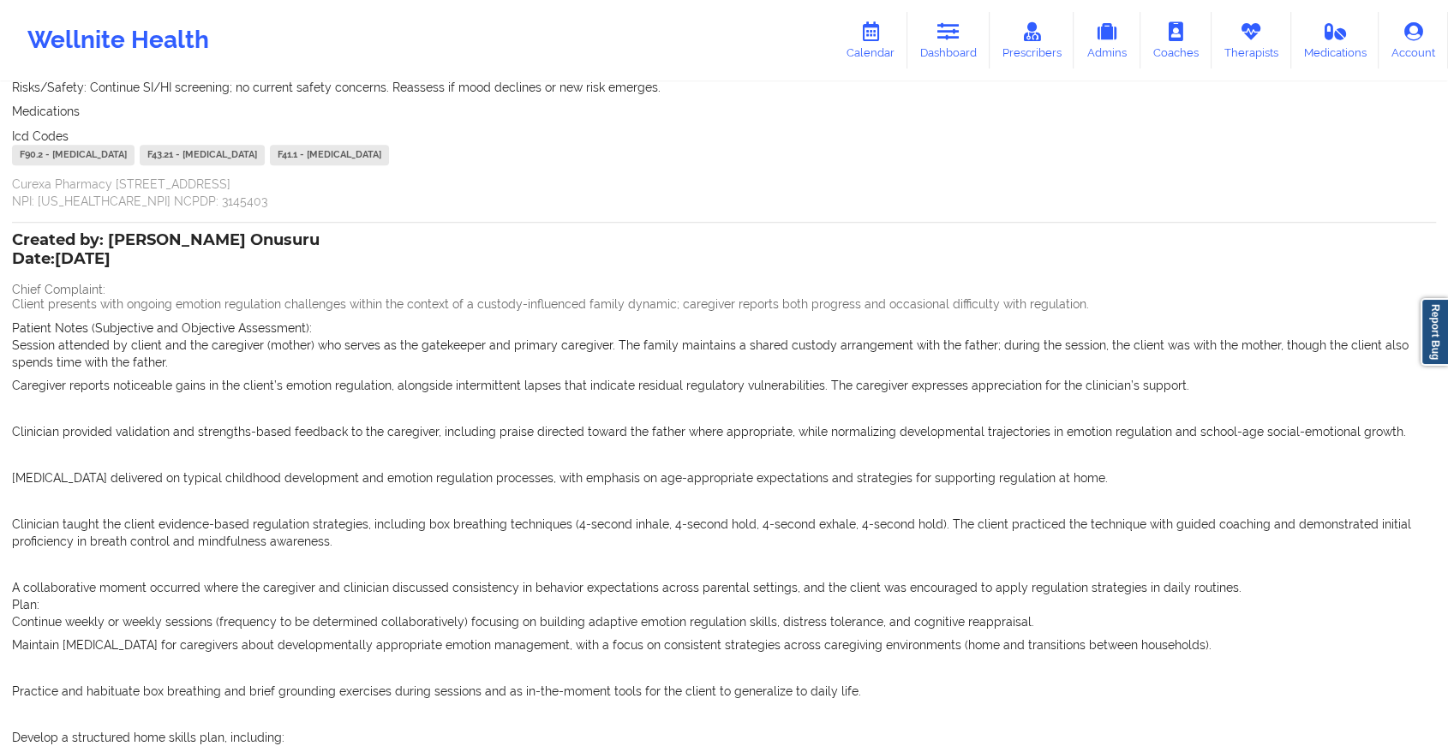
scroll to position [894, 0]
